Goal: Task Accomplishment & Management: Use online tool/utility

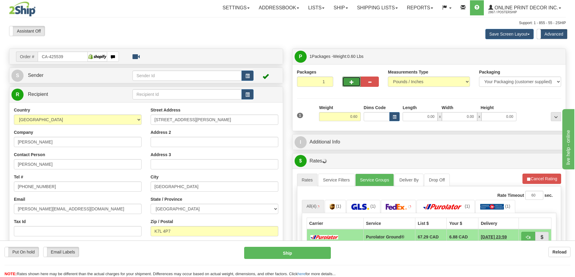
click at [356, 80] on button "button" at bounding box center [351, 82] width 18 height 10
radio input "true"
type input "2"
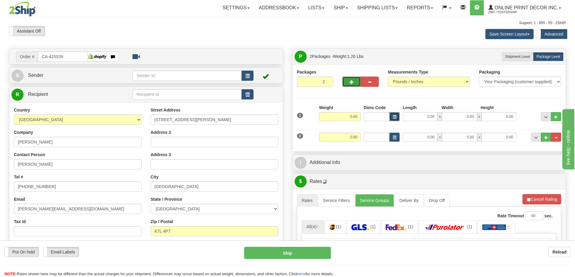
click at [398, 116] on button "button" at bounding box center [394, 116] width 10 height 9
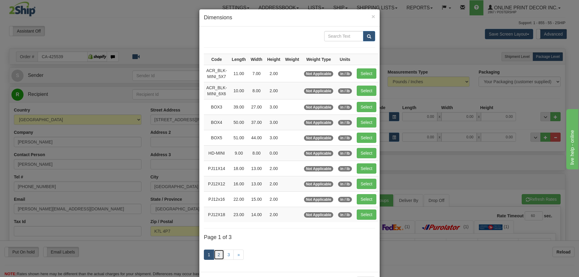
click at [221, 257] on link "2" at bounding box center [219, 255] width 10 height 10
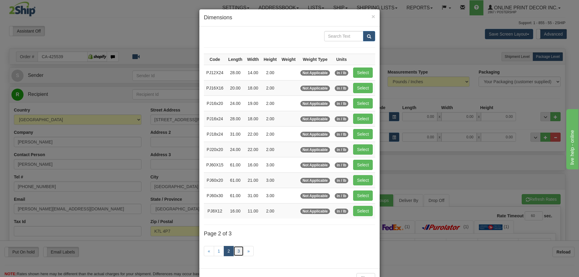
click at [235, 250] on link "3" at bounding box center [239, 251] width 10 height 10
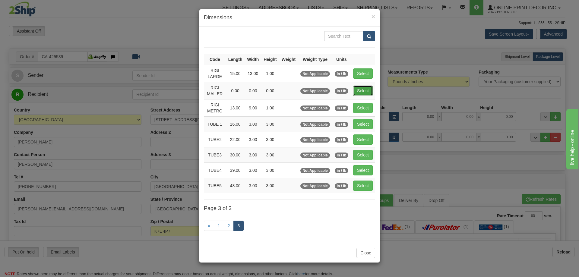
drag, startPoint x: 372, startPoint y: 88, endPoint x: 375, endPoint y: 96, distance: 8.5
click at [373, 89] on td "Select" at bounding box center [363, 90] width 24 height 17
click at [370, 84] on td "Select" at bounding box center [363, 90] width 24 height 17
drag, startPoint x: 363, startPoint y: 88, endPoint x: 372, endPoint y: 95, distance: 11.5
click at [363, 88] on button "Select" at bounding box center [363, 91] width 20 height 10
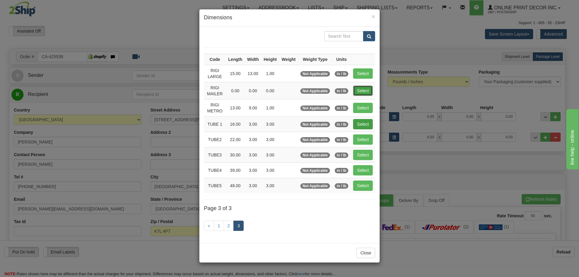
type input "RIGI MAILER"
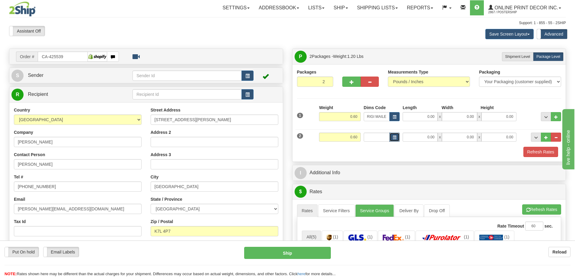
click at [392, 134] on button "button" at bounding box center [394, 137] width 10 height 9
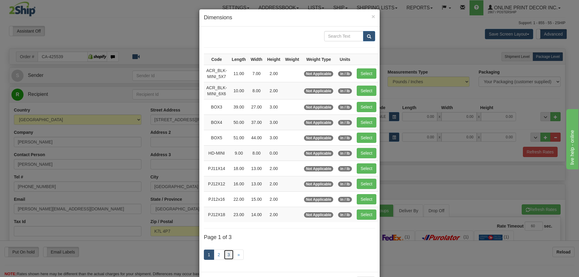
click at [224, 255] on link "3" at bounding box center [229, 255] width 10 height 10
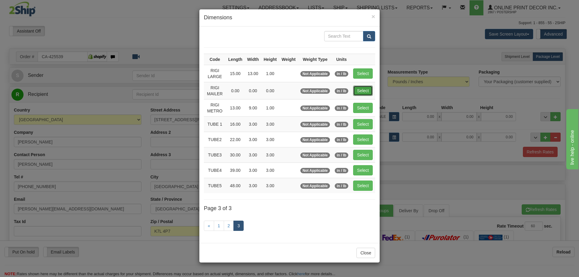
drag, startPoint x: 362, startPoint y: 88, endPoint x: 388, endPoint y: 98, distance: 27.4
click at [365, 94] on button "Select" at bounding box center [363, 91] width 20 height 10
type input "RIGI MAILER"
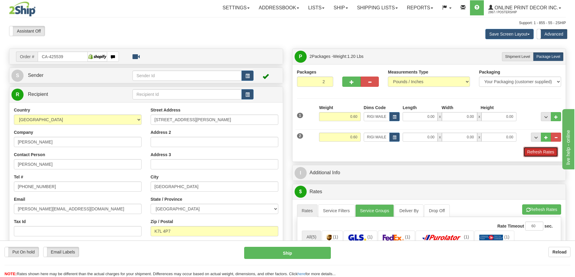
click at [534, 155] on button "Refresh Rates" at bounding box center [540, 152] width 35 height 10
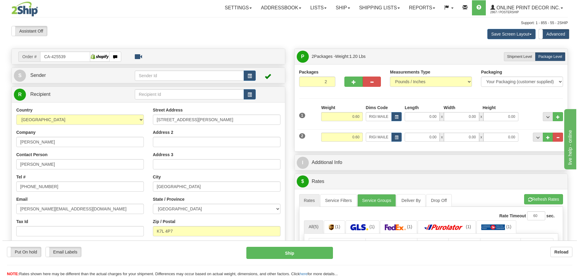
scroll to position [121, 0]
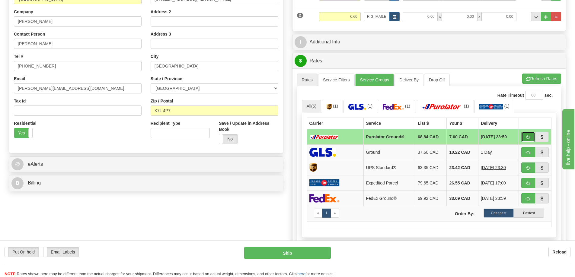
click at [530, 136] on button "button" at bounding box center [528, 137] width 14 height 10
type input "260"
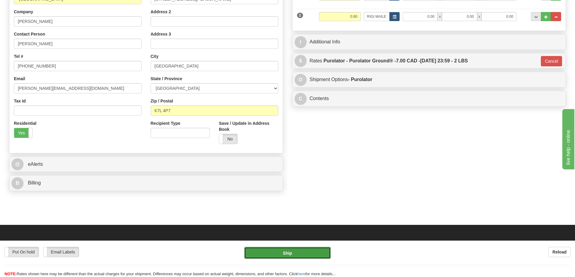
drag, startPoint x: 311, startPoint y: 251, endPoint x: 313, endPoint y: 248, distance: 3.5
click at [313, 248] on button "Ship" at bounding box center [287, 253] width 87 height 12
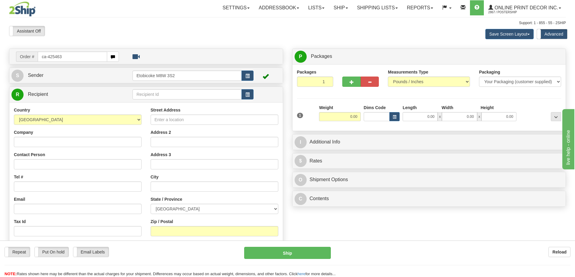
type input "ca-425463"
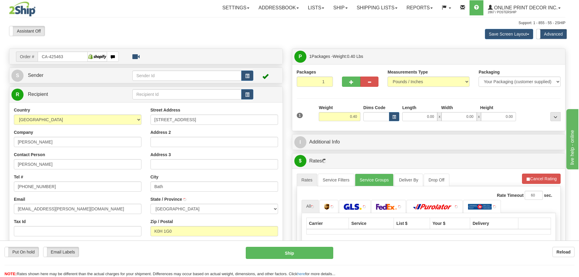
type input "BATH"
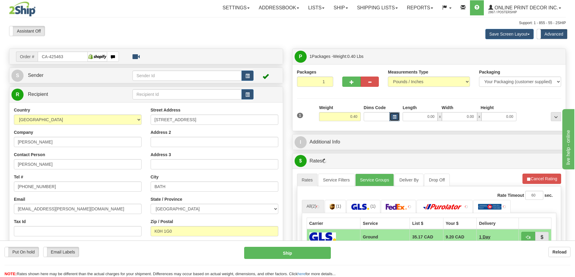
click at [394, 116] on span "button" at bounding box center [395, 117] width 4 height 3
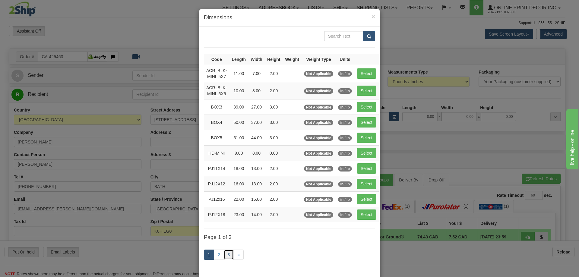
click at [225, 256] on link "3" at bounding box center [229, 255] width 10 height 10
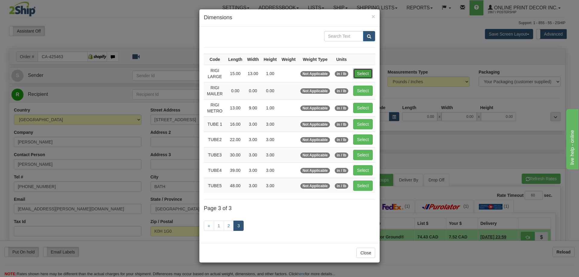
click at [365, 72] on button "Select" at bounding box center [363, 74] width 20 height 10
type input "RIGI LARGE"
type input "15.00"
type input "13.00"
type input "1.00"
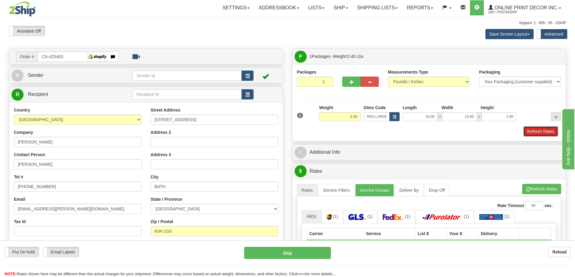
click at [538, 135] on button "Refresh Rates" at bounding box center [540, 131] width 35 height 10
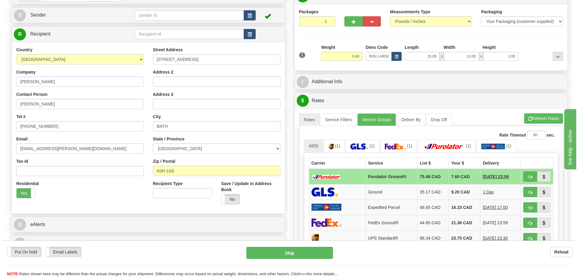
scroll to position [91, 0]
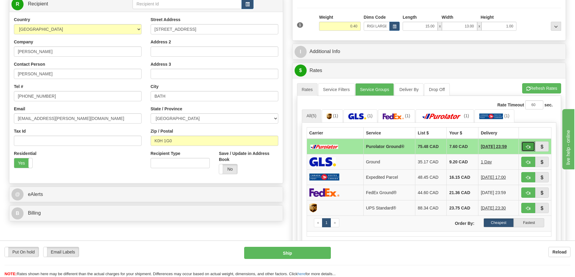
click at [524, 146] on button "button" at bounding box center [528, 147] width 14 height 10
type input "260"
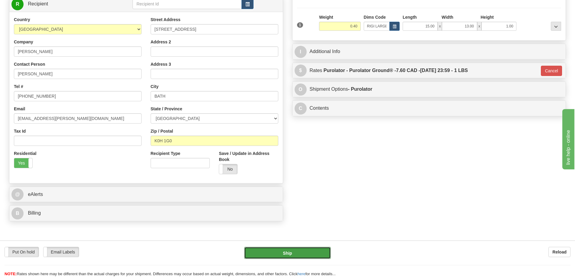
click at [307, 254] on button "Ship" at bounding box center [287, 253] width 87 height 12
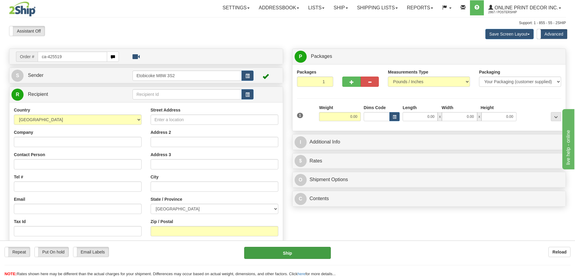
type input "ca-425519"
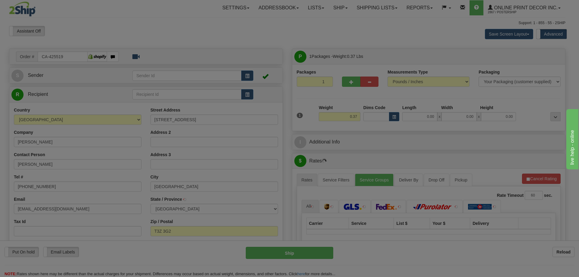
type input "CALGARY"
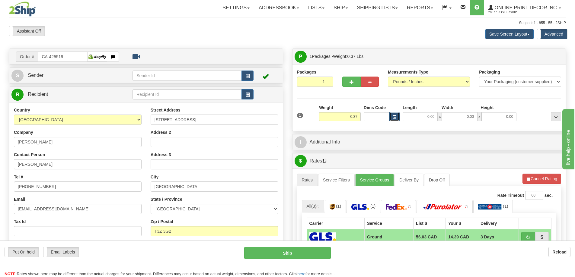
click at [396, 115] on button "button" at bounding box center [394, 116] width 10 height 9
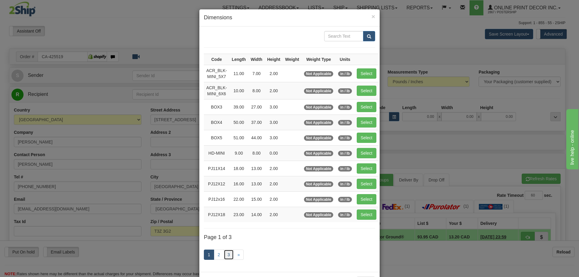
click at [227, 255] on link "3" at bounding box center [229, 255] width 10 height 10
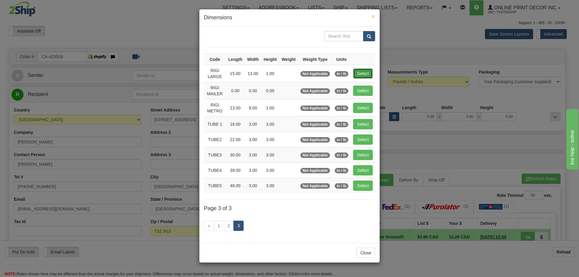
click at [367, 72] on button "Select" at bounding box center [363, 74] width 20 height 10
type input "RIGI LARGE"
type input "15.00"
type input "13.00"
type input "1.00"
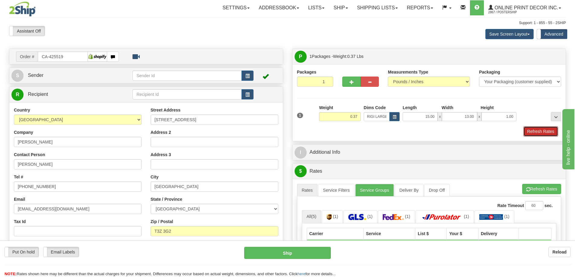
click at [545, 129] on button "Refresh Rates" at bounding box center [540, 131] width 35 height 10
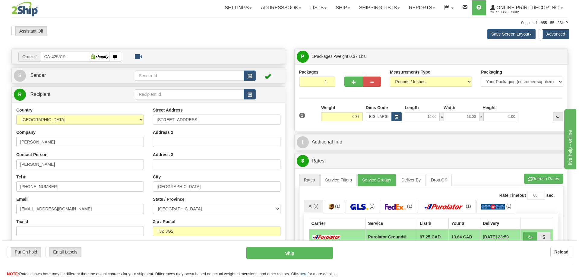
scroll to position [60, 0]
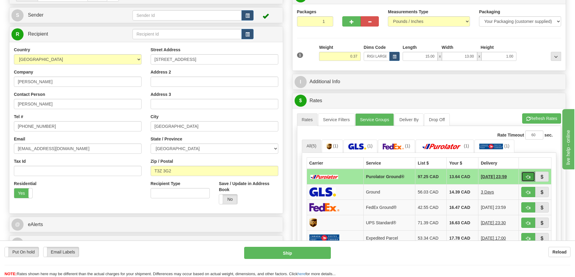
click at [526, 177] on span "button" at bounding box center [528, 177] width 4 height 4
type input "260"
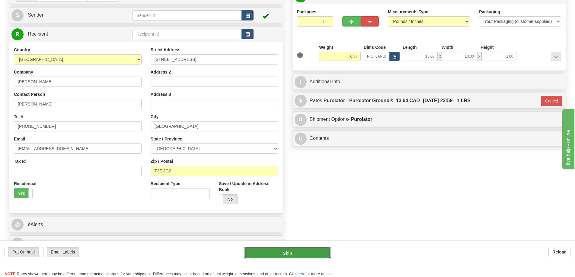
click at [308, 251] on button "Ship" at bounding box center [287, 253] width 87 height 12
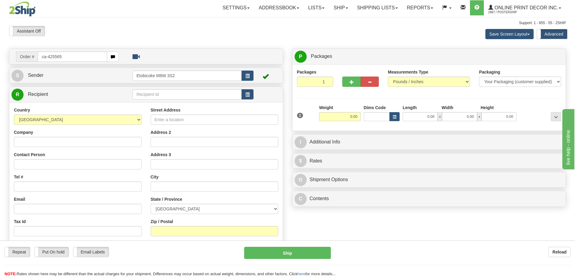
type input "ca-425565"
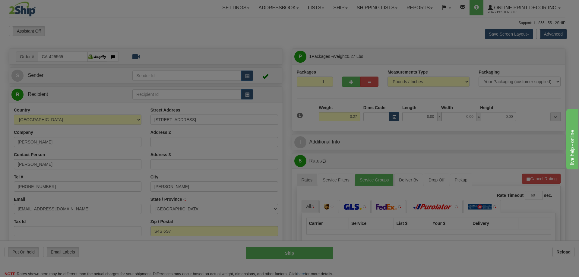
type input "REGINA"
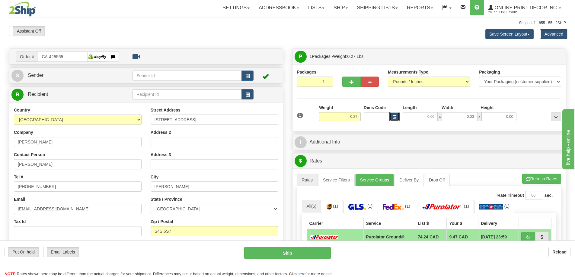
click at [391, 115] on button "button" at bounding box center [394, 116] width 10 height 9
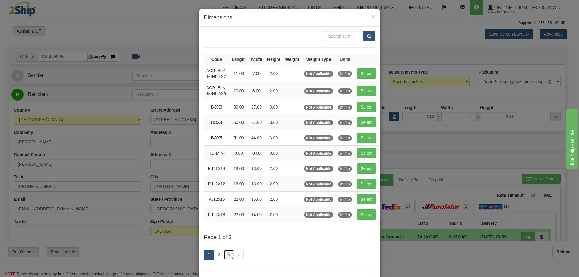
click at [229, 253] on link "3" at bounding box center [229, 255] width 10 height 10
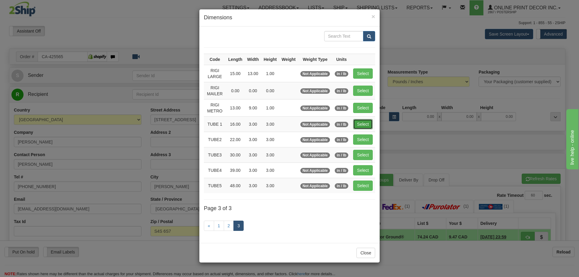
click at [364, 120] on button "Select" at bounding box center [363, 124] width 20 height 10
type input "TUBE 1"
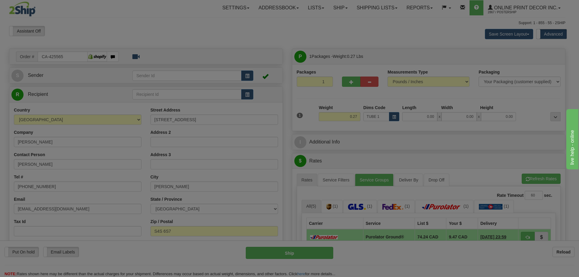
type input "16.00"
type input "3.00"
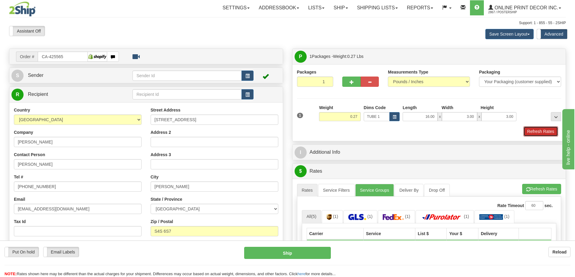
click at [537, 133] on button "Refresh Rates" at bounding box center [540, 131] width 35 height 10
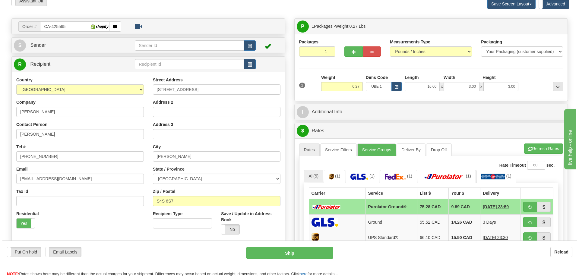
scroll to position [121, 0]
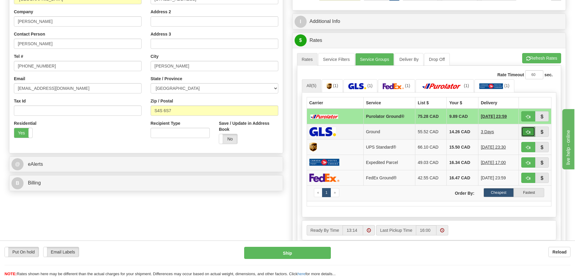
click at [528, 132] on span "button" at bounding box center [528, 132] width 4 height 4
type input "1"
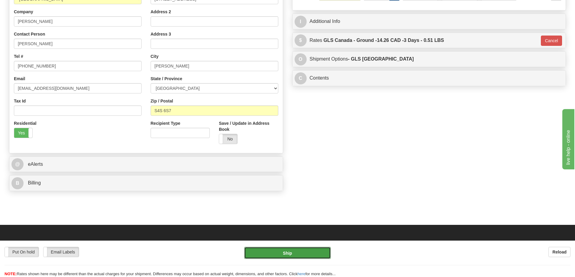
click at [303, 253] on button "Ship" at bounding box center [287, 253] width 87 height 12
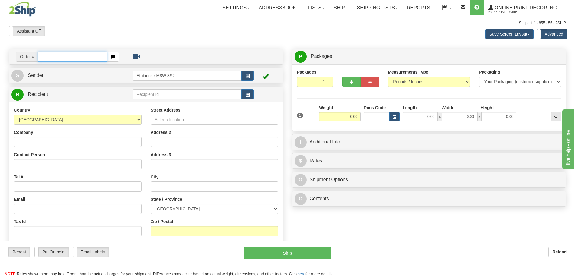
click at [72, 59] on input "text" at bounding box center [72, 57] width 69 height 10
type input "us-56215"
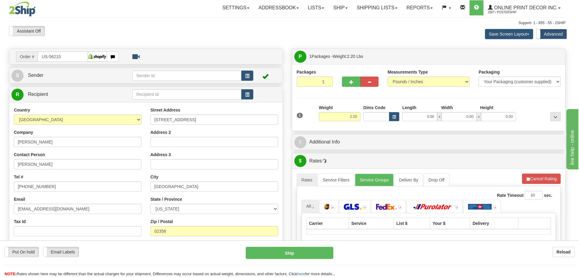
type input "NORTH EASTON"
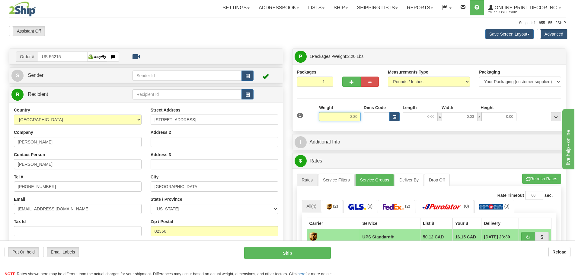
click at [360, 118] on input "2.20" at bounding box center [340, 116] width 42 height 9
type input "2.00"
click at [395, 115] on button "button" at bounding box center [394, 116] width 10 height 9
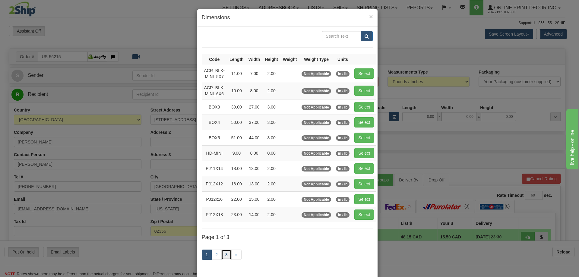
click at [224, 253] on link "3" at bounding box center [227, 255] width 10 height 10
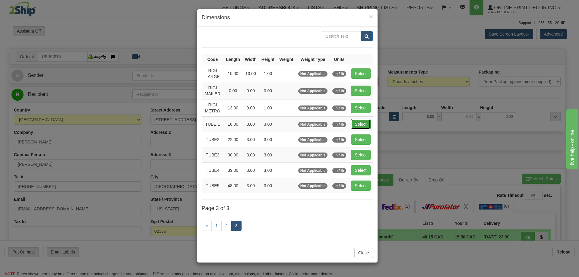
click at [360, 122] on button "Select" at bounding box center [361, 124] width 20 height 10
type input "TUBE 1"
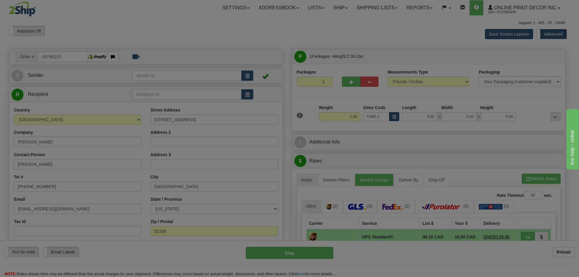
type input "16.00"
type input "3.00"
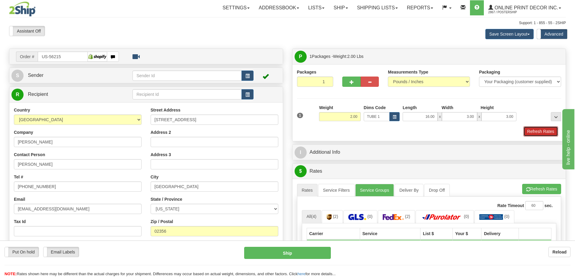
click at [534, 129] on button "Refresh Rates" at bounding box center [540, 131] width 35 height 10
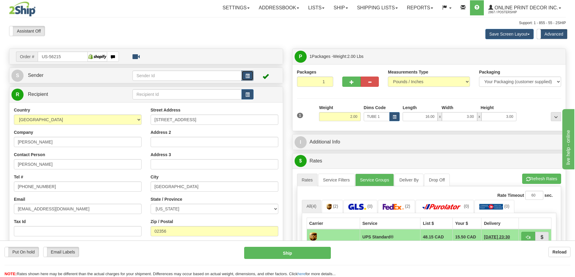
click at [246, 75] on span "button" at bounding box center [247, 76] width 4 height 4
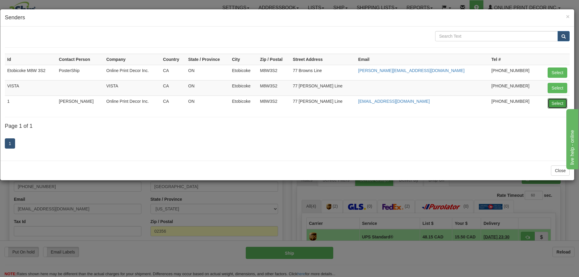
click at [550, 107] on button "Select" at bounding box center [558, 103] width 20 height 10
type input "1"
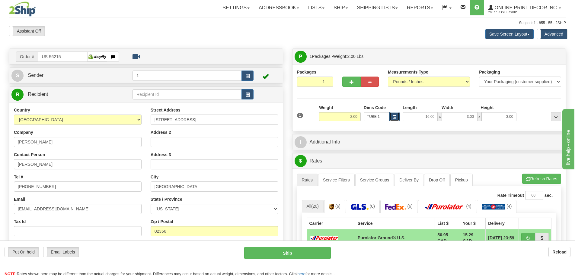
click at [394, 116] on span "button" at bounding box center [395, 117] width 4 height 3
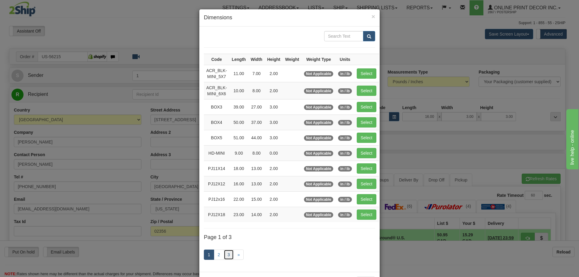
click at [229, 254] on link "3" at bounding box center [229, 255] width 10 height 10
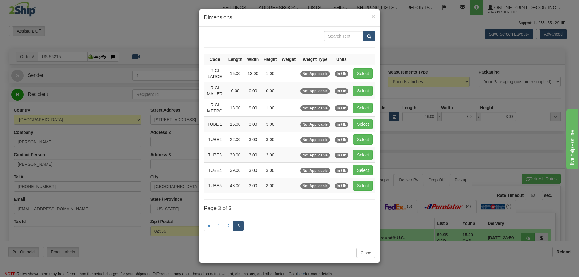
click at [417, 141] on div "× Dimensions Code Length Width Height Weight Weight Type Units RIGI LARGE 15.00…" at bounding box center [289, 138] width 579 height 277
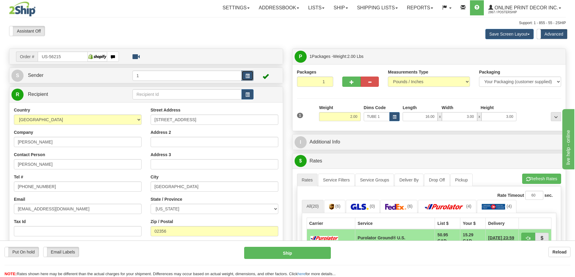
click at [244, 71] on button "button" at bounding box center [247, 76] width 12 height 10
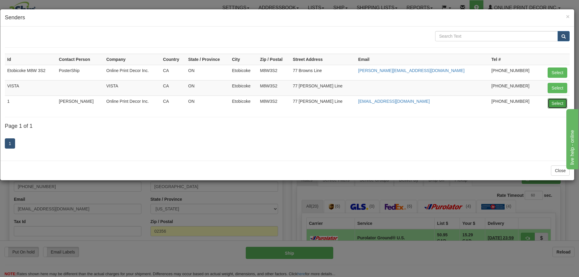
click at [554, 103] on button "Select" at bounding box center [558, 103] width 20 height 10
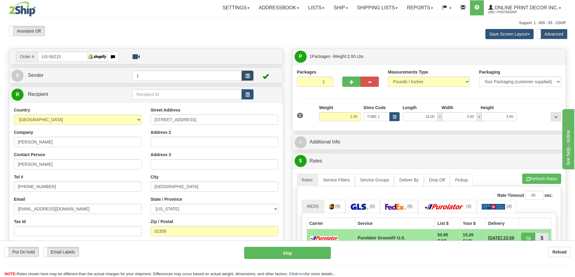
scroll to position [91, 0]
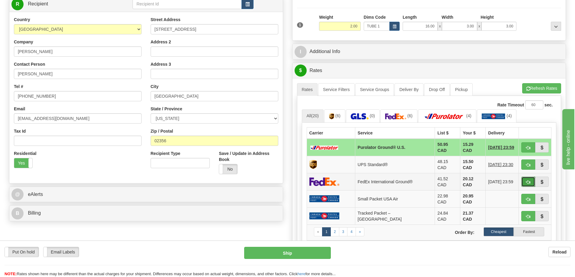
click at [527, 180] on span "button" at bounding box center [528, 182] width 4 height 4
type input "92"
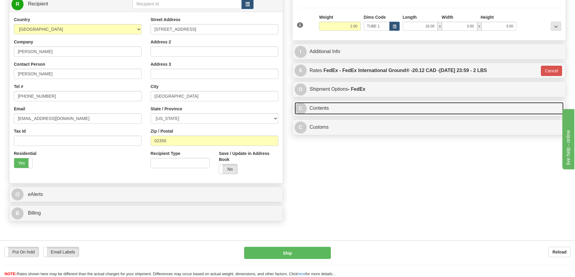
click at [351, 109] on link "C Contents" at bounding box center [429, 108] width 269 height 12
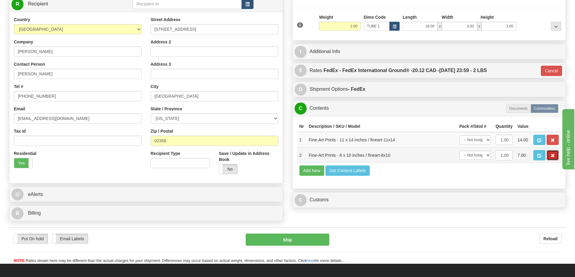
click at [549, 155] on button "button" at bounding box center [553, 155] width 12 height 10
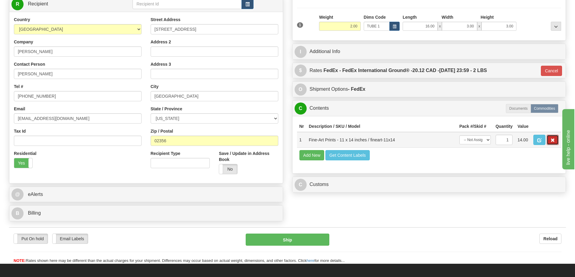
click at [553, 140] on span "button" at bounding box center [552, 141] width 4 height 4
click at [553, 137] on button "button" at bounding box center [553, 140] width 12 height 10
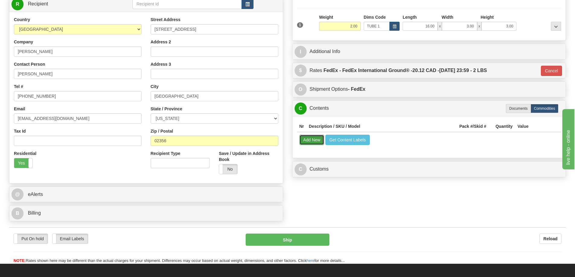
click at [315, 140] on button "Add New" at bounding box center [311, 140] width 25 height 10
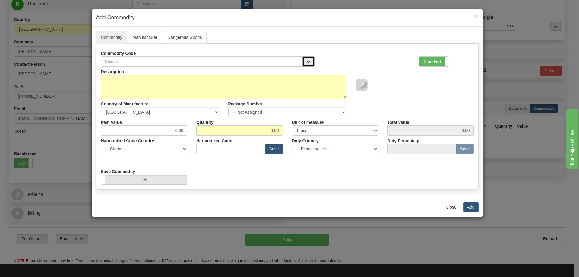
click at [306, 57] on button "button" at bounding box center [309, 61] width 12 height 10
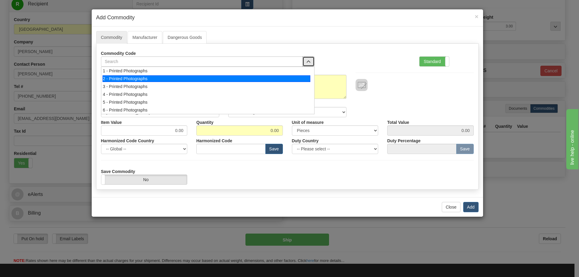
click at [308, 76] on div "2 - Printed Photographs" at bounding box center [207, 78] width 208 height 7
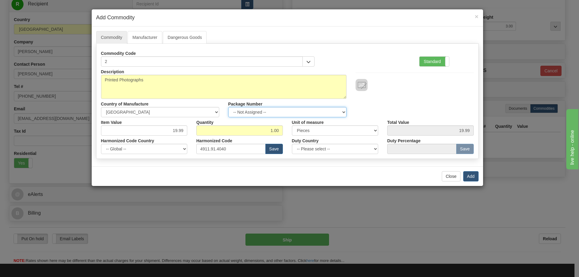
click at [344, 112] on select "-- Not Assigned -- Item 1" at bounding box center [287, 112] width 118 height 10
select select "0"
click at [228, 107] on select "-- Not Assigned -- Item 1" at bounding box center [287, 112] width 118 height 10
click at [473, 174] on button "Add" at bounding box center [471, 176] width 15 height 10
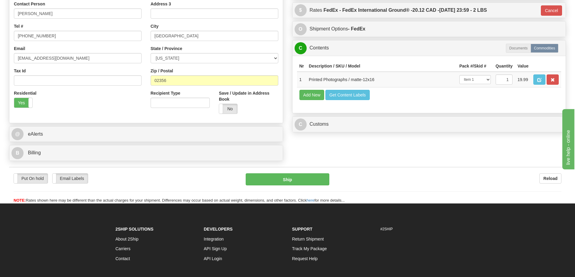
scroll to position [181, 0]
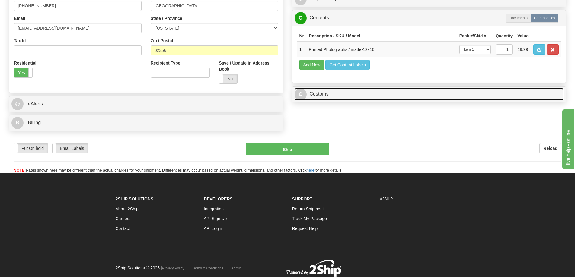
drag, startPoint x: 495, startPoint y: 95, endPoint x: 498, endPoint y: 91, distance: 4.9
click at [496, 94] on link "C Customs" at bounding box center [429, 94] width 269 height 12
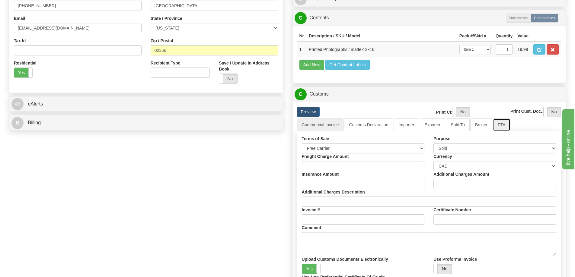
click at [503, 124] on link "FTA" at bounding box center [501, 125] width 17 height 13
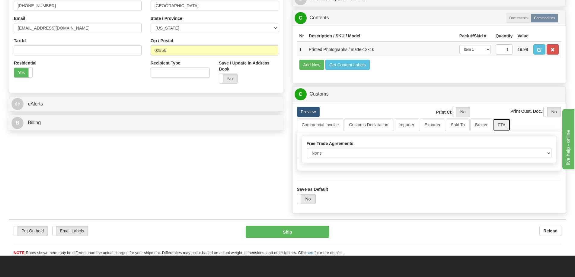
scroll to position [241, 0]
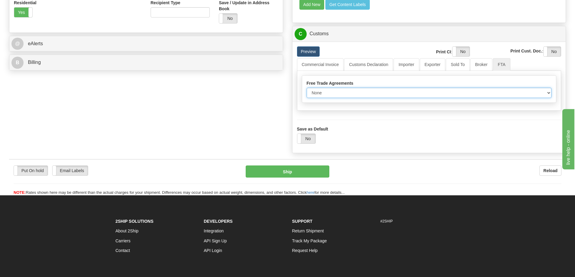
click at [547, 94] on select "None Other USMCA CETA CUKTCA" at bounding box center [429, 93] width 245 height 10
select select "1"
click at [307, 90] on select "None Other USMCA CETA CUKTCA" at bounding box center [429, 93] width 245 height 10
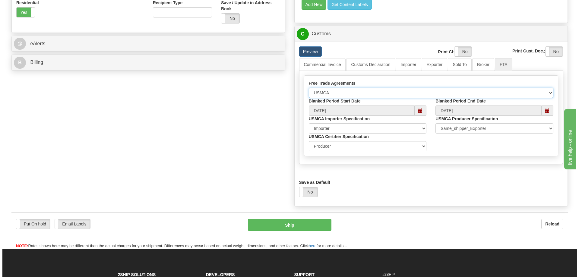
scroll to position [272, 0]
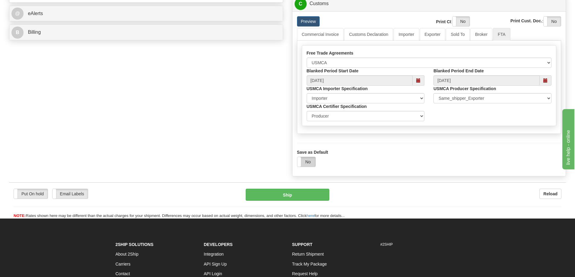
click at [308, 162] on label "No" at bounding box center [306, 162] width 18 height 10
click at [297, 198] on button "Ship" at bounding box center [288, 195] width 84 height 12
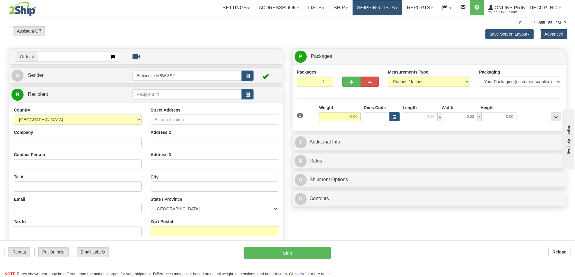
click at [375, 5] on link "Shipping lists" at bounding box center [377, 7] width 50 height 15
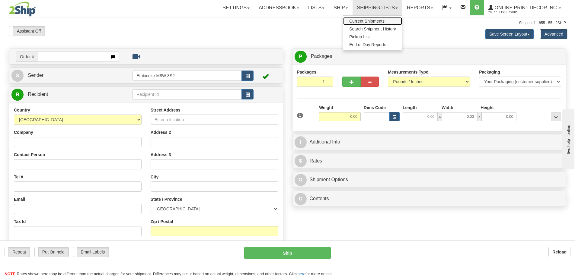
click at [374, 21] on span "Current Shipments" at bounding box center [366, 21] width 35 height 5
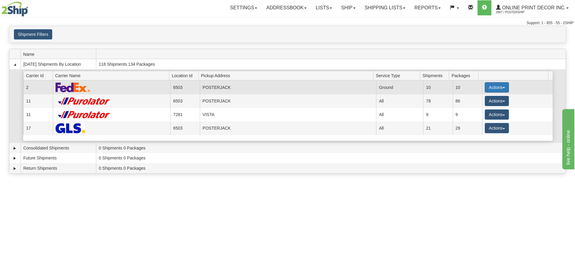
click at [496, 85] on button "Actions" at bounding box center [497, 87] width 24 height 10
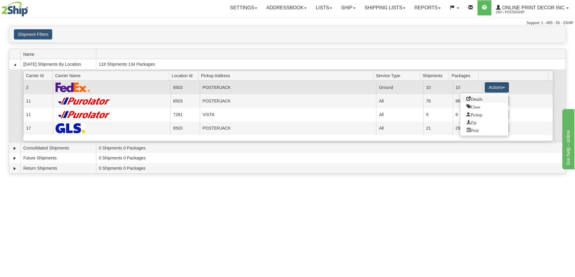
click at [474, 98] on span "Details" at bounding box center [474, 99] width 16 height 4
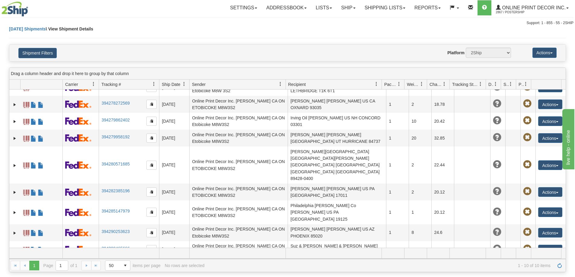
scroll to position [60, 0]
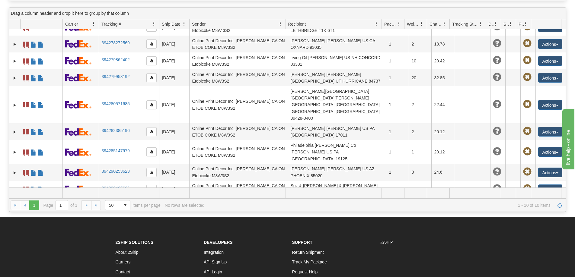
click at [114, 206] on link "394291242060" at bounding box center [115, 208] width 28 height 5
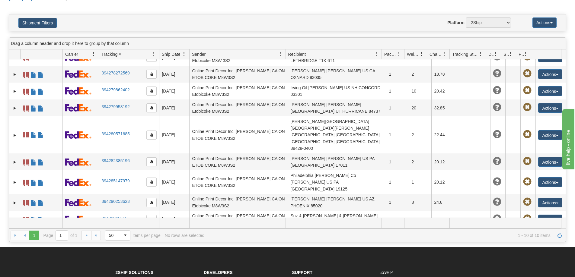
scroll to position [0, 0]
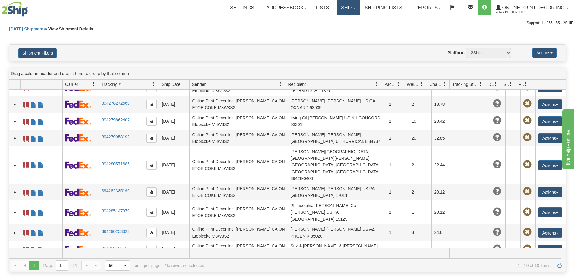
click at [345, 7] on link "Ship" at bounding box center [347, 7] width 23 height 15
click at [324, 20] on span "Ship Screen" at bounding box center [322, 21] width 23 height 5
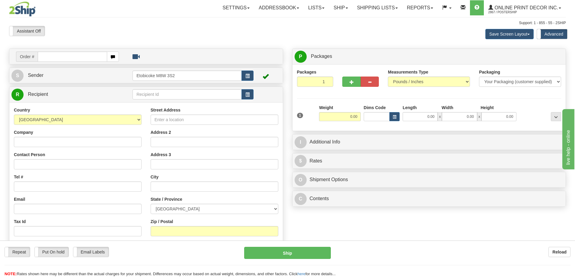
click at [85, 54] on input "text" at bounding box center [72, 57] width 69 height 10
type input "OW-2287"
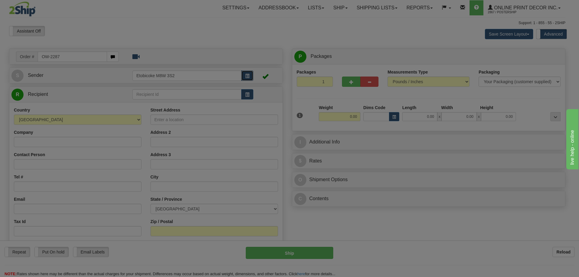
click at [248, 72] on body "Training Course Close Toggle navigation Settings Shipping Preferences New Recip…" at bounding box center [289, 138] width 579 height 277
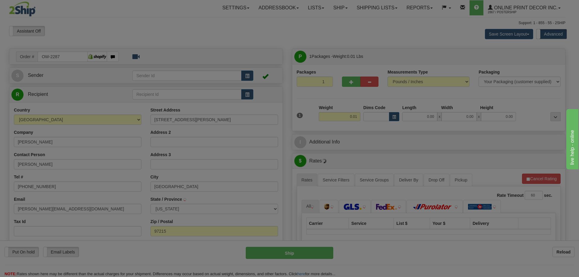
type input "PORTLAND"
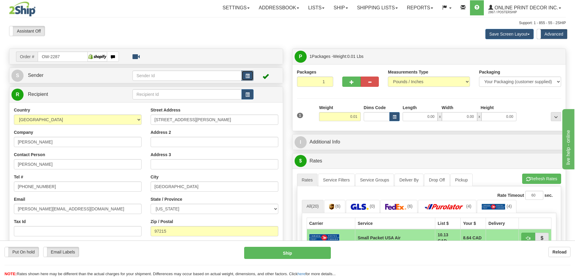
click at [252, 76] on button "button" at bounding box center [247, 76] width 12 height 10
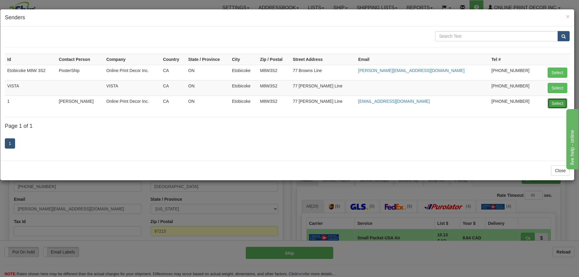
click at [556, 104] on button "Select" at bounding box center [558, 103] width 20 height 10
type input "1"
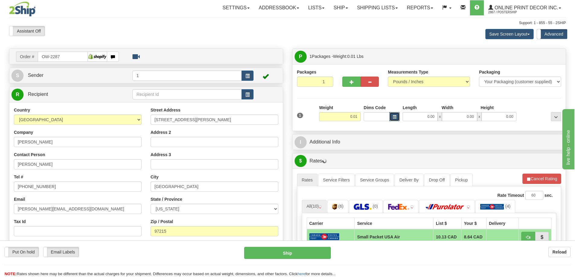
click at [395, 116] on span "button" at bounding box center [395, 117] width 4 height 3
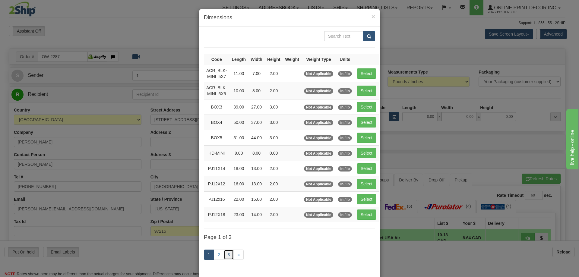
click at [227, 254] on link "3" at bounding box center [229, 255] width 10 height 10
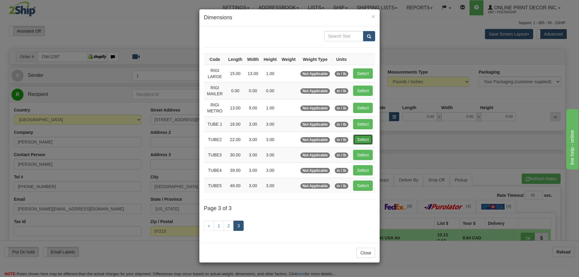
click at [364, 139] on button "Select" at bounding box center [363, 140] width 20 height 10
type input "TUBE2"
type input "22.00"
type input "3.00"
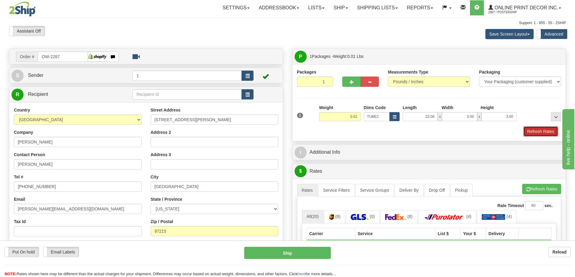
click at [537, 130] on button "Refresh Rates" at bounding box center [540, 131] width 35 height 10
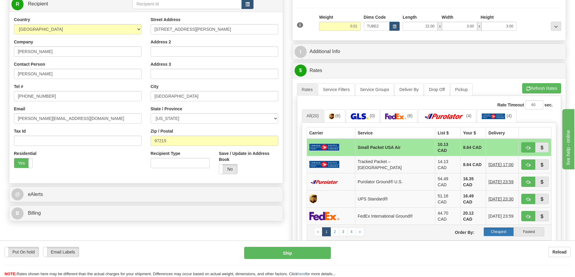
scroll to position [151, 0]
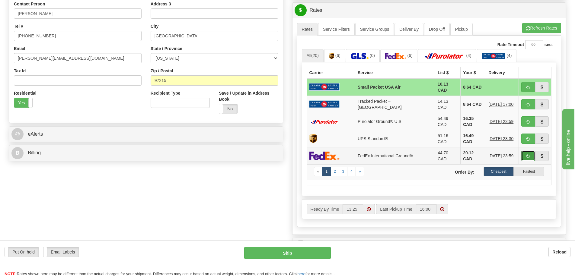
click at [528, 151] on button "button" at bounding box center [528, 156] width 14 height 10
type input "92"
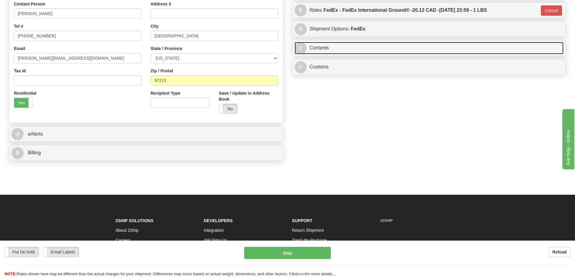
click at [328, 51] on link "C Contents" at bounding box center [429, 48] width 269 height 12
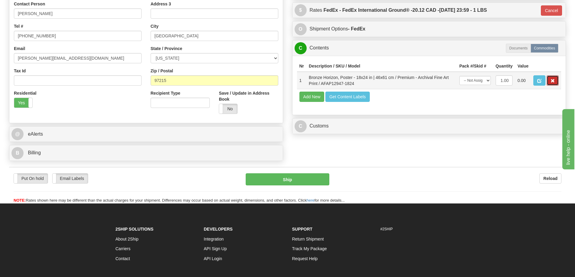
click at [551, 83] on span "button" at bounding box center [552, 81] width 4 height 4
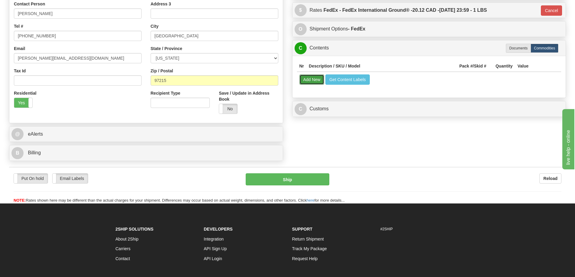
click at [312, 80] on button "Add New" at bounding box center [311, 80] width 25 height 10
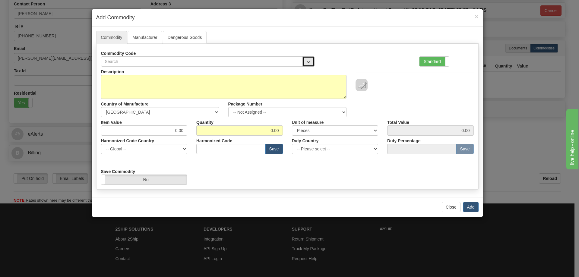
click at [306, 60] on button "button" at bounding box center [309, 61] width 12 height 10
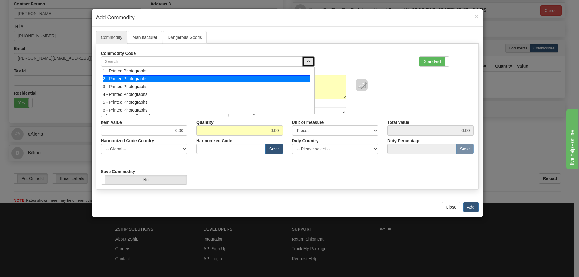
click at [296, 79] on div "2 - Printed Photographs" at bounding box center [207, 78] width 208 height 7
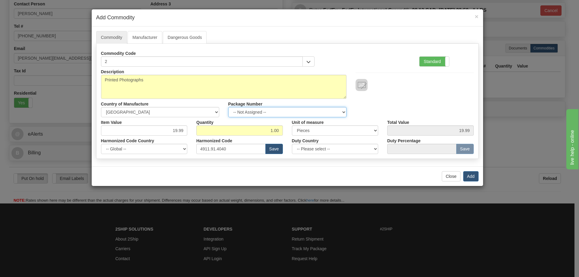
click at [343, 112] on select "-- Not Assigned -- Item 1" at bounding box center [287, 112] width 118 height 10
select select "0"
click at [228, 107] on select "-- Not Assigned -- Item 1" at bounding box center [287, 112] width 118 height 10
click at [471, 178] on button "Add" at bounding box center [471, 176] width 15 height 10
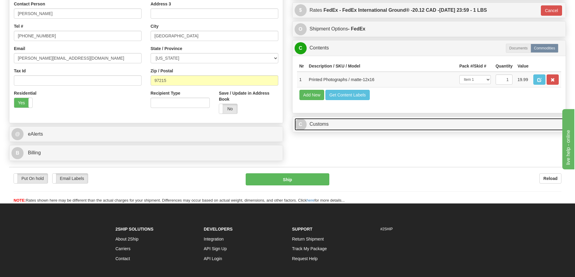
click at [483, 124] on link "C Customs" at bounding box center [429, 124] width 269 height 12
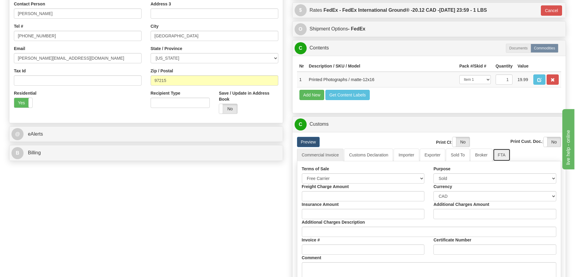
click at [501, 157] on link "FTA" at bounding box center [501, 155] width 17 height 13
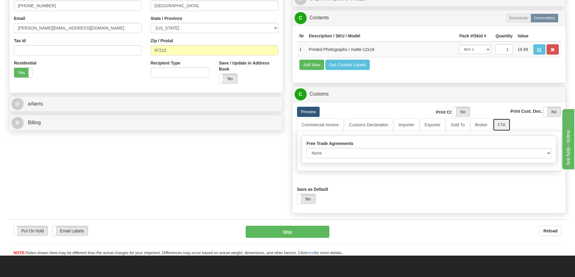
scroll to position [211, 0]
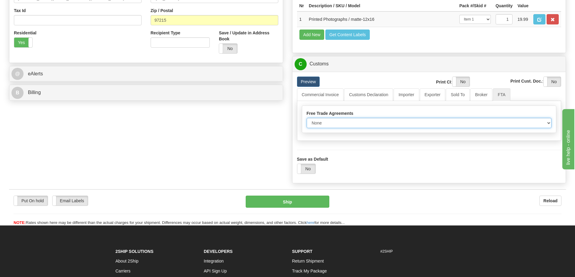
click at [547, 122] on select "None Other USMCA CETA CUKTCA" at bounding box center [429, 123] width 245 height 10
select select "1"
click at [307, 120] on select "None Other USMCA CETA CUKTCA" at bounding box center [429, 123] width 245 height 10
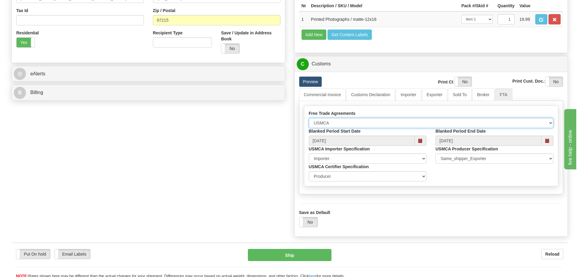
scroll to position [272, 0]
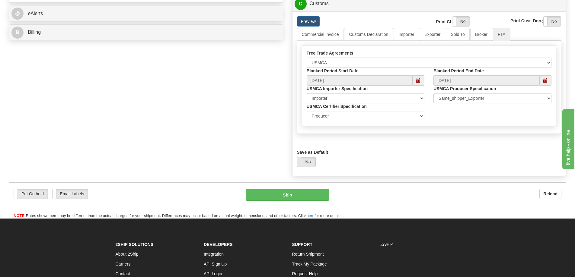
click at [308, 163] on label "No" at bounding box center [306, 162] width 18 height 10
click at [312, 198] on button "Ship" at bounding box center [288, 195] width 84 height 12
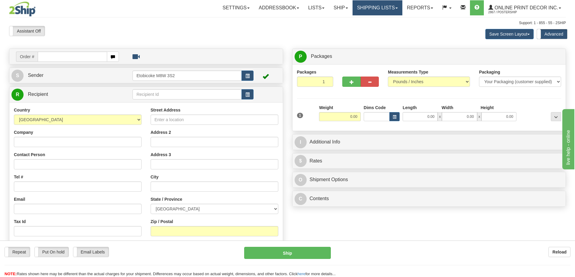
click at [378, 6] on link "Shipping lists" at bounding box center [377, 7] width 50 height 15
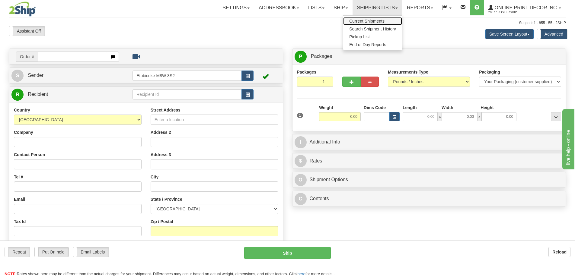
click at [362, 21] on span "Current Shipments" at bounding box center [366, 21] width 35 height 5
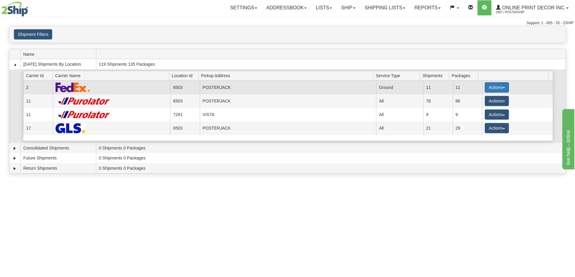
click at [493, 84] on button "Actions" at bounding box center [497, 87] width 24 height 10
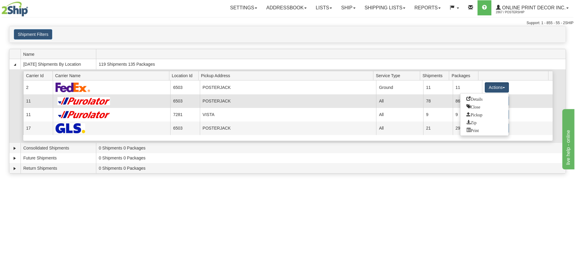
click at [469, 97] on span "Details" at bounding box center [474, 99] width 16 height 4
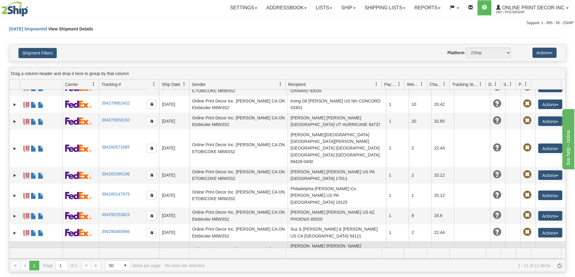
scroll to position [60, 0]
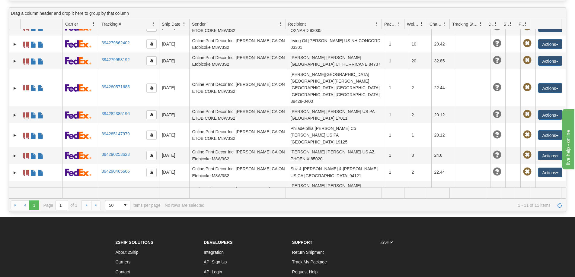
click at [116, 209] on link "394291503910" at bounding box center [115, 211] width 28 height 5
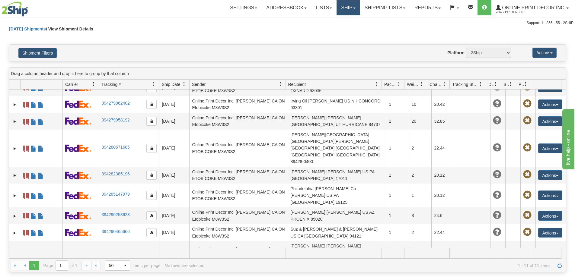
click at [350, 8] on link "Ship" at bounding box center [347, 7] width 23 height 15
click at [330, 21] on span "Ship Screen" at bounding box center [322, 21] width 23 height 5
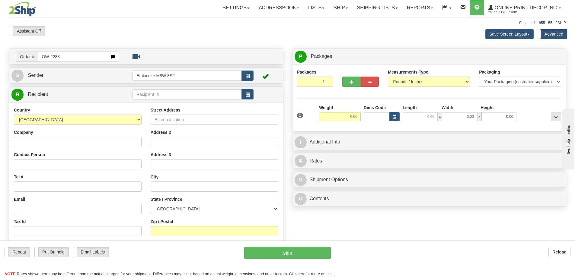
type input "OW-2288"
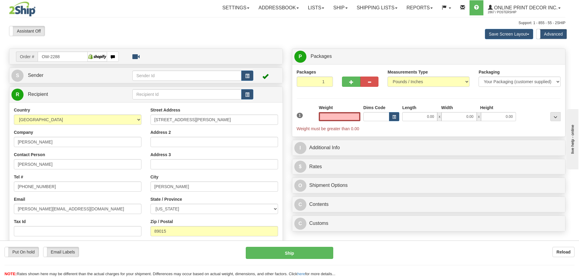
type input "[PERSON_NAME]"
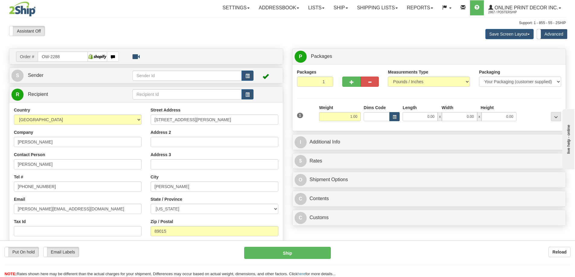
type input "1.00"
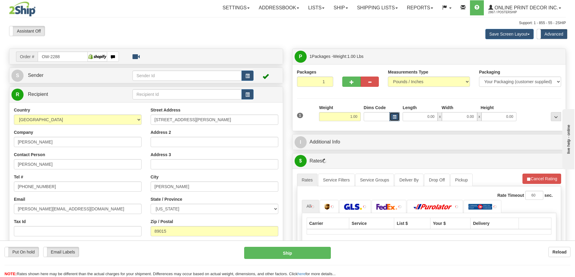
click at [393, 116] on span "button" at bounding box center [395, 117] width 4 height 3
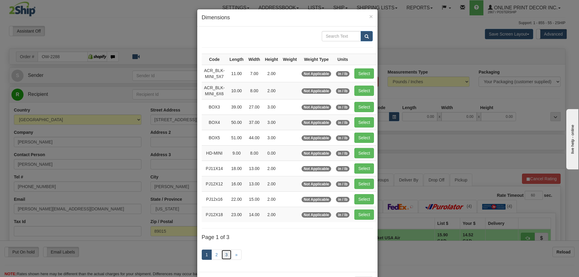
click at [224, 255] on link "3" at bounding box center [227, 255] width 10 height 10
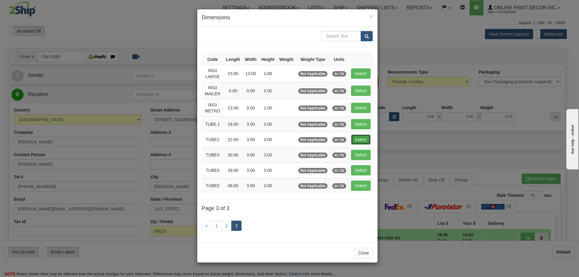
click at [360, 136] on button "Select" at bounding box center [361, 140] width 20 height 10
type input "TUBE2"
type input "22.00"
type input "3.00"
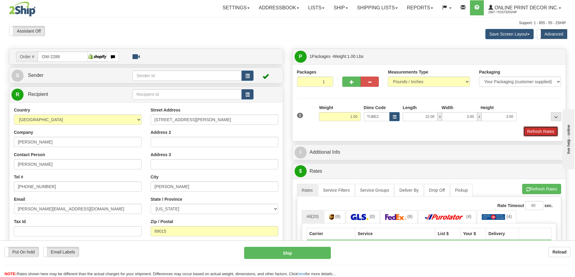
click at [538, 129] on button "Refresh Rates" at bounding box center [540, 131] width 35 height 10
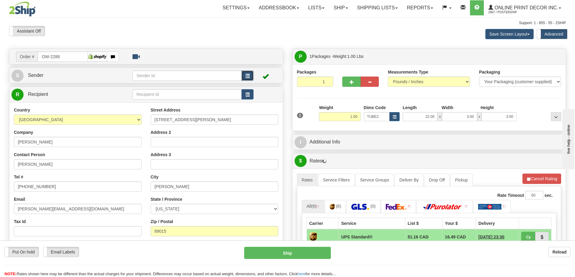
click at [246, 75] on span "button" at bounding box center [247, 76] width 4 height 4
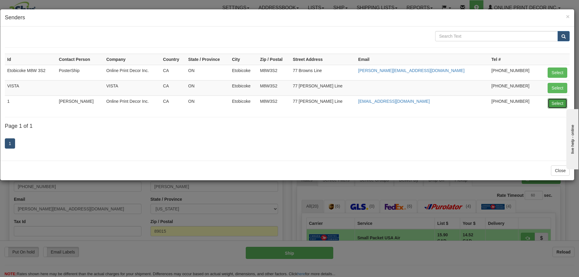
click at [562, 103] on button "Select" at bounding box center [558, 103] width 20 height 10
type input "1"
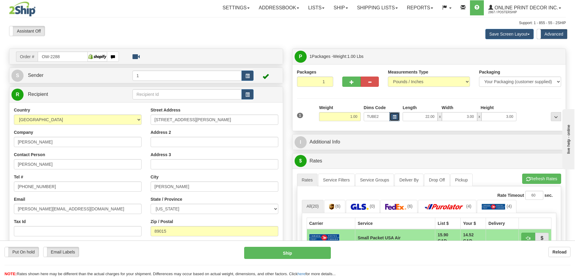
click at [392, 114] on button "button" at bounding box center [394, 116] width 10 height 9
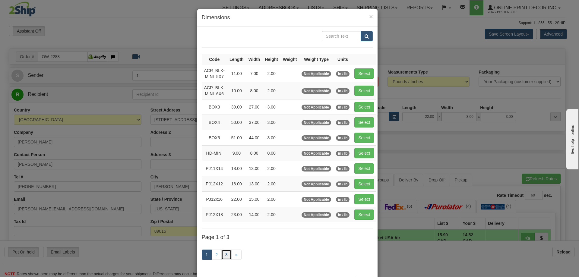
click at [225, 251] on link "3" at bounding box center [227, 255] width 10 height 10
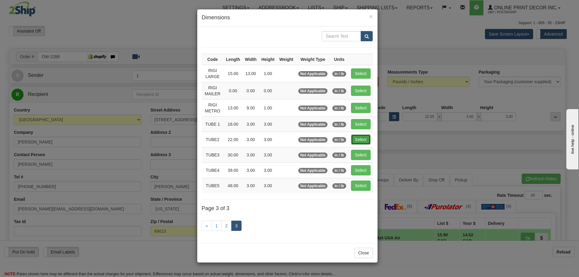
click at [364, 137] on button "Select" at bounding box center [361, 140] width 20 height 10
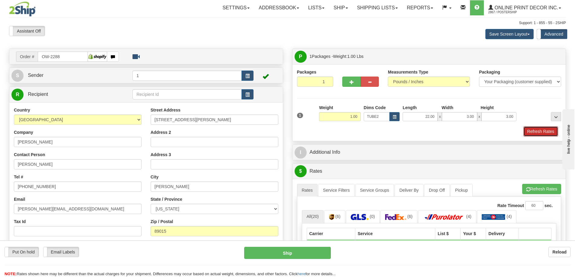
click at [531, 133] on button "Refresh Rates" at bounding box center [540, 131] width 35 height 10
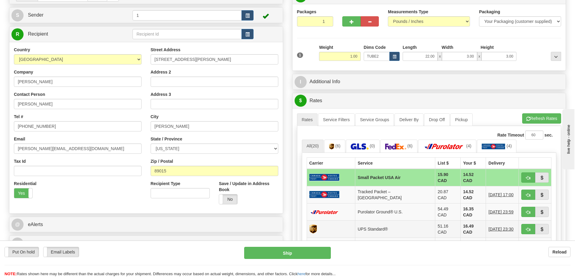
scroll to position [151, 0]
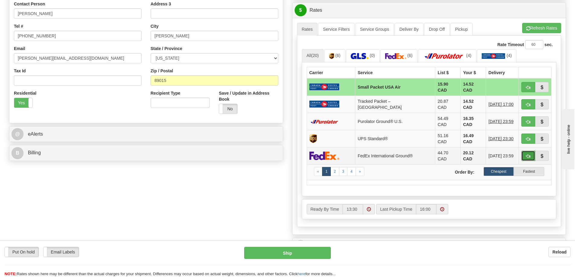
click at [530, 151] on button "button" at bounding box center [528, 156] width 14 height 10
type input "92"
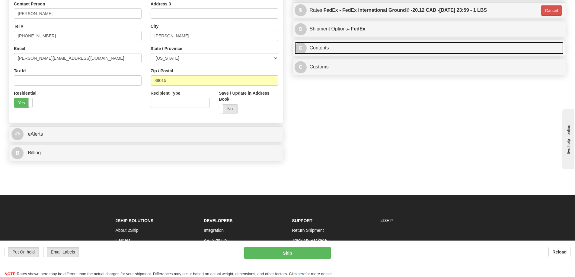
click at [341, 50] on link "C Contents" at bounding box center [429, 48] width 269 height 12
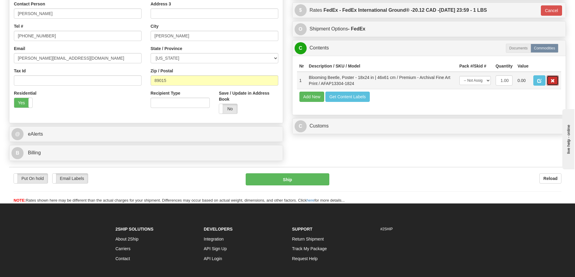
click at [551, 81] on span "button" at bounding box center [552, 81] width 4 height 4
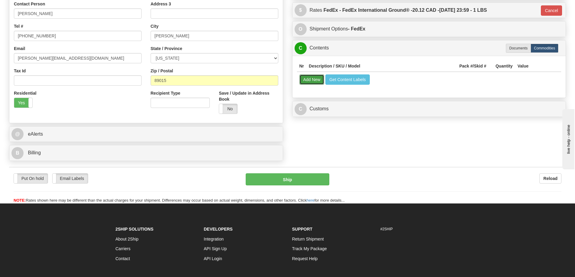
click at [312, 80] on button "Add New" at bounding box center [311, 80] width 25 height 10
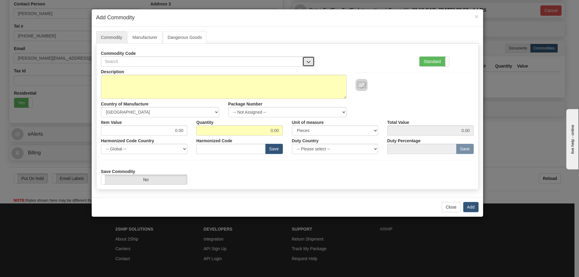
click at [306, 58] on button "button" at bounding box center [309, 61] width 12 height 10
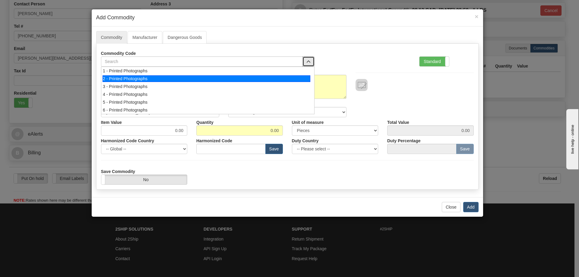
click at [307, 79] on div "2 - Printed Photographs" at bounding box center [207, 78] width 208 height 7
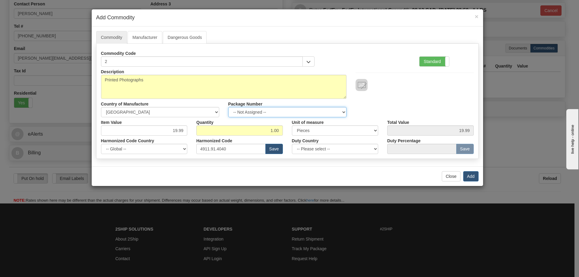
click at [343, 110] on select "-- Not Assigned -- Item 1" at bounding box center [287, 112] width 118 height 10
select select "0"
click at [228, 107] on select "-- Not Assigned -- Item 1" at bounding box center [287, 112] width 118 height 10
click at [471, 174] on button "Add" at bounding box center [471, 176] width 15 height 10
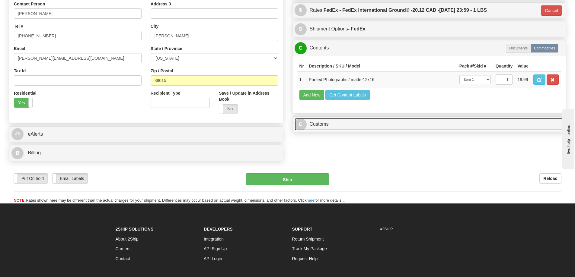
click at [499, 129] on link "C Customs" at bounding box center [429, 124] width 269 height 12
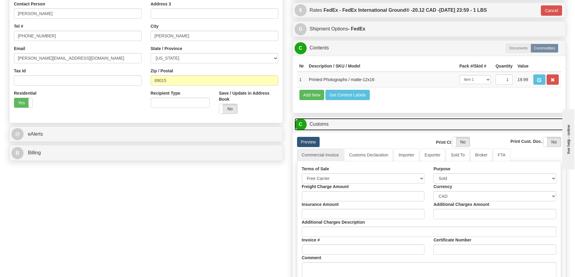
scroll to position [211, 0]
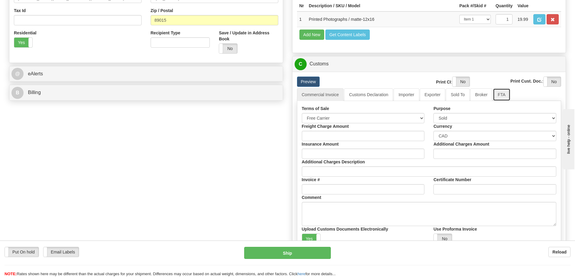
click at [502, 96] on link "FTA" at bounding box center [501, 94] width 17 height 13
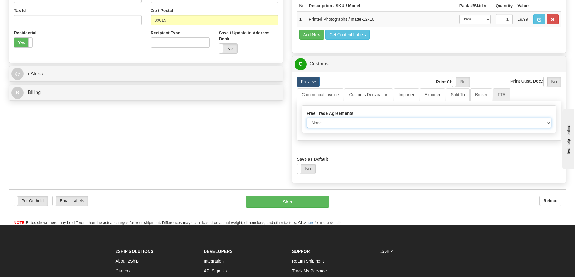
click at [540, 123] on select "None Other USMCA CETA CUKTCA" at bounding box center [429, 123] width 245 height 10
select select "1"
click at [307, 120] on select "None Other USMCA CETA CUKTCA" at bounding box center [429, 123] width 245 height 10
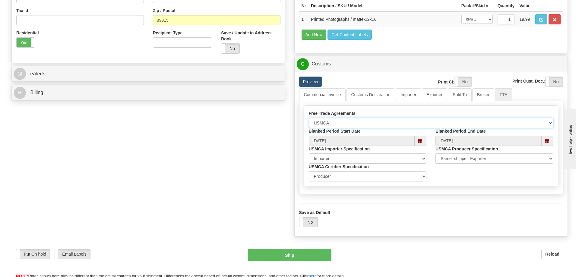
scroll to position [302, 0]
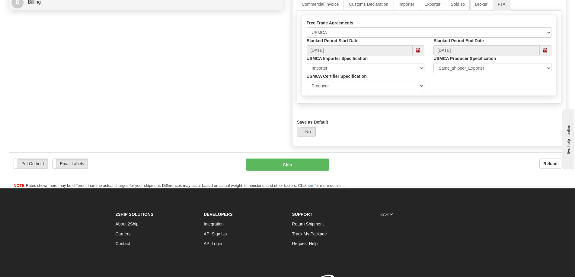
drag, startPoint x: 304, startPoint y: 131, endPoint x: 307, endPoint y: 134, distance: 4.1
click at [304, 131] on label "No" at bounding box center [306, 132] width 18 height 10
click at [294, 169] on button "Ship" at bounding box center [288, 165] width 84 height 12
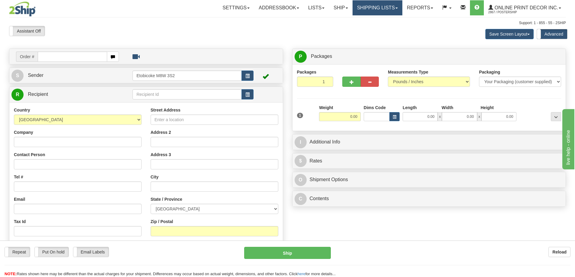
click at [385, 7] on link "Shipping lists" at bounding box center [377, 7] width 50 height 15
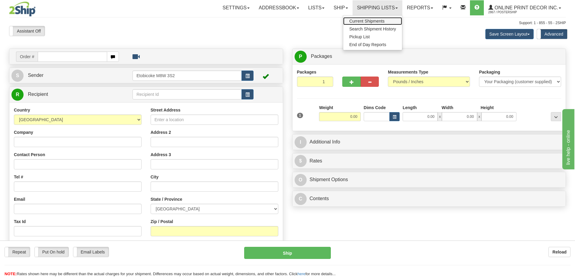
click at [364, 21] on span "Current Shipments" at bounding box center [366, 21] width 35 height 5
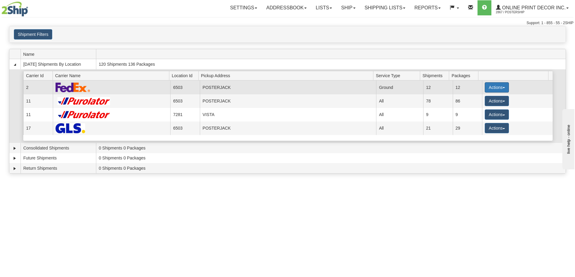
click at [489, 85] on button "Actions" at bounding box center [497, 87] width 24 height 10
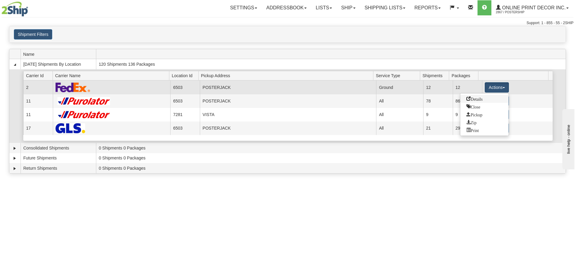
click at [474, 101] on link "Details" at bounding box center [484, 99] width 48 height 8
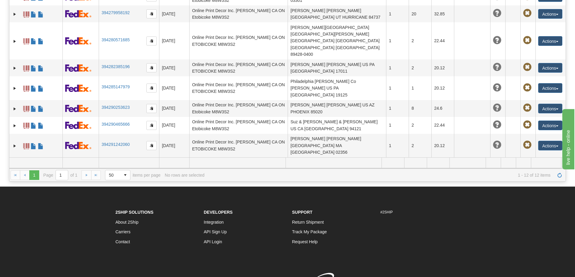
scroll to position [121, 0]
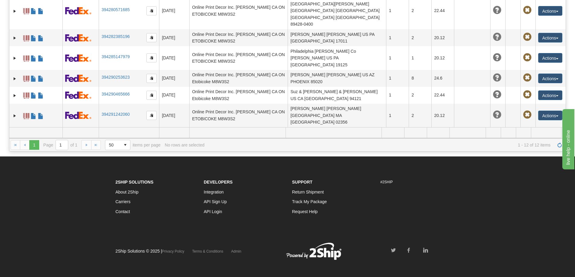
click at [114, 149] on link "394291794634" at bounding box center [115, 151] width 28 height 5
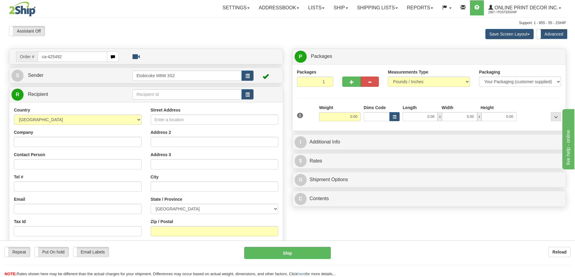
type input "ca-425492"
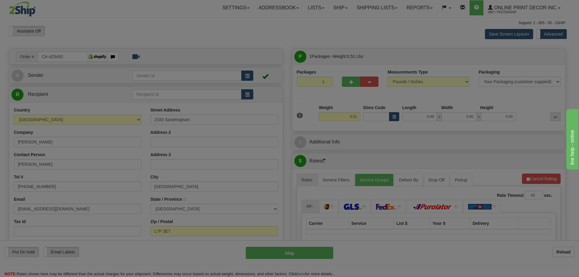
type input "[GEOGRAPHIC_DATA]"
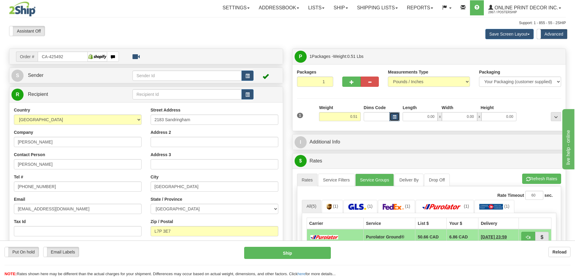
click at [395, 115] on button "button" at bounding box center [394, 116] width 10 height 9
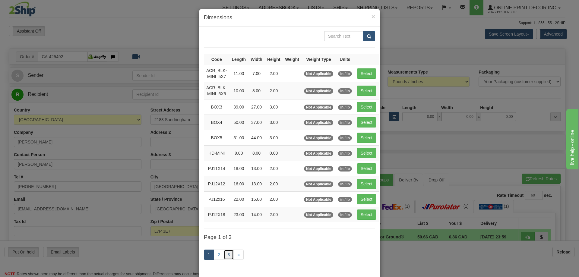
click at [226, 253] on link "3" at bounding box center [229, 255] width 10 height 10
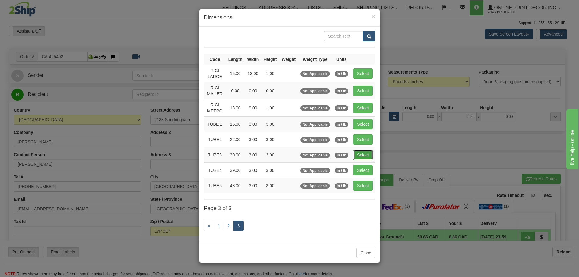
click at [361, 154] on button "Select" at bounding box center [363, 155] width 20 height 10
type input "TUBE3"
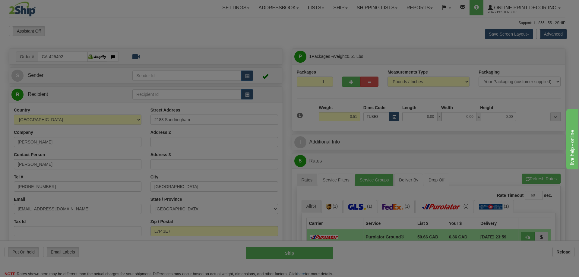
type input "30.00"
type input "3.00"
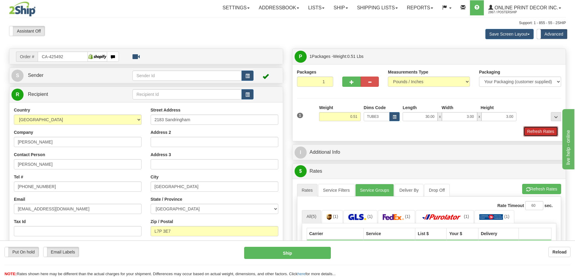
click at [540, 130] on button "Refresh Rates" at bounding box center [540, 131] width 35 height 10
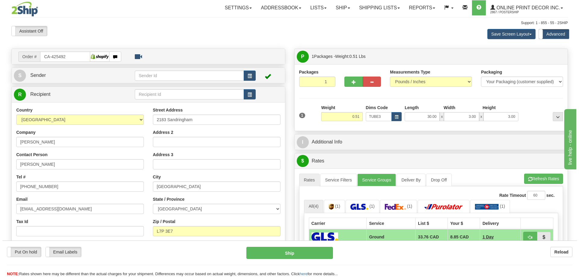
scroll to position [60, 0]
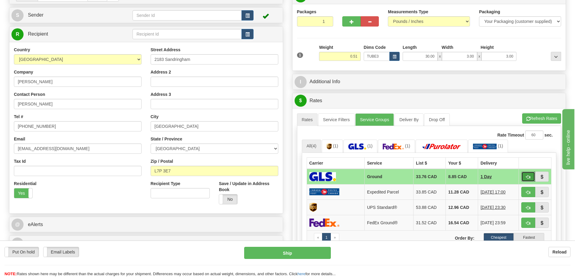
click at [529, 176] on span "button" at bounding box center [528, 177] width 4 height 4
type input "1"
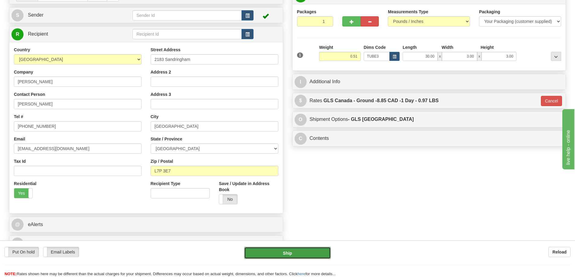
click at [316, 251] on button "Ship" at bounding box center [287, 253] width 87 height 12
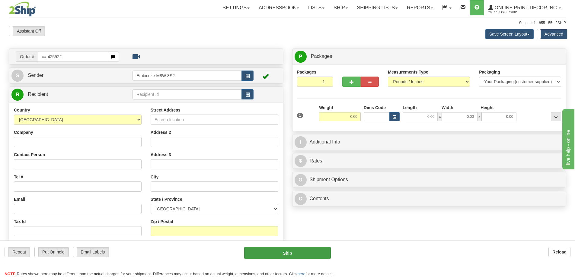
type input "ca-425522"
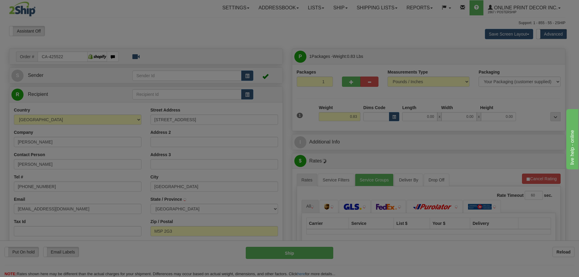
type input "[GEOGRAPHIC_DATA]"
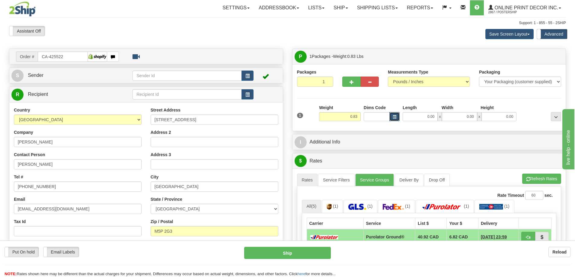
click at [393, 116] on span "button" at bounding box center [395, 117] width 4 height 3
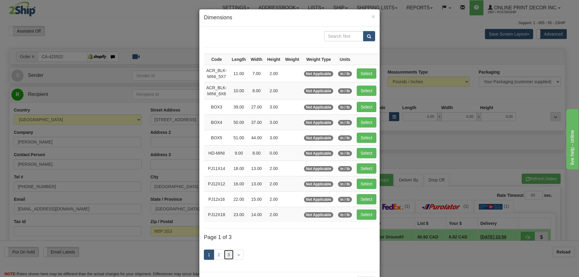
click at [229, 253] on link "3" at bounding box center [229, 255] width 10 height 10
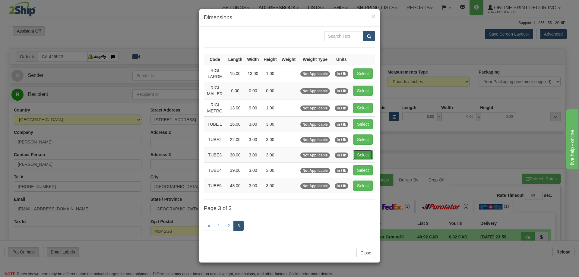
click at [361, 155] on button "Select" at bounding box center [363, 155] width 20 height 10
type input "TUBE3"
type input "30.00"
type input "3.00"
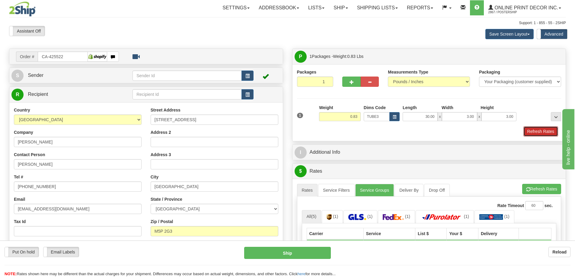
click at [532, 131] on button "Refresh Rates" at bounding box center [540, 131] width 35 height 10
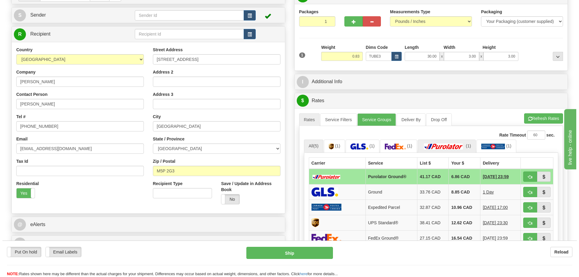
scroll to position [91, 0]
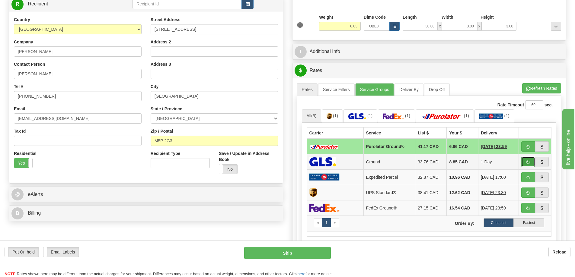
click at [528, 162] on span "button" at bounding box center [528, 163] width 4 height 4
type input "1"
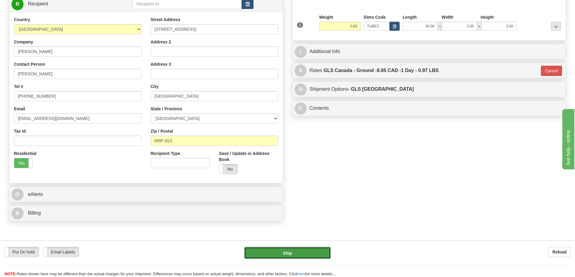
click at [305, 252] on button "Ship" at bounding box center [287, 253] width 87 height 12
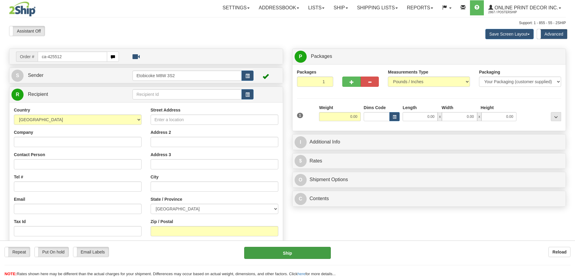
type input "ca-425512"
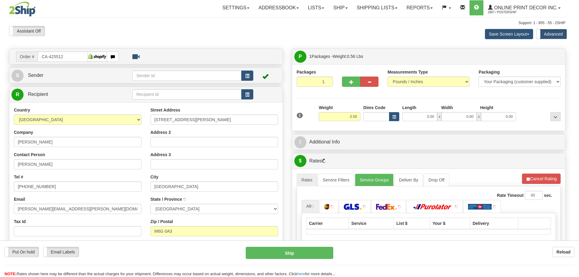
type input "TORONTO"
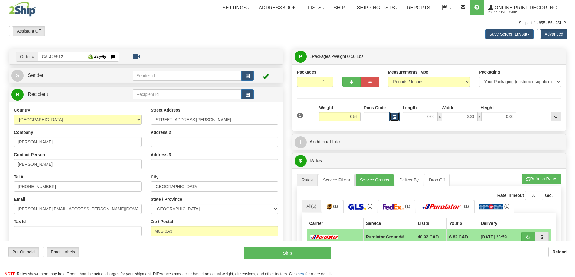
click at [392, 114] on button "button" at bounding box center [394, 116] width 10 height 9
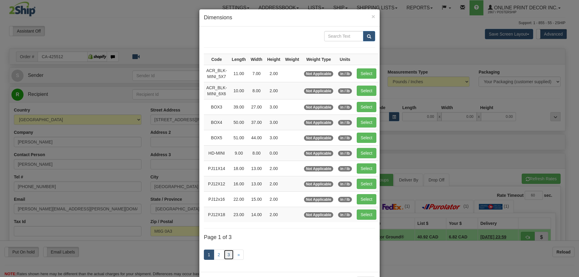
click at [228, 252] on link "3" at bounding box center [229, 255] width 10 height 10
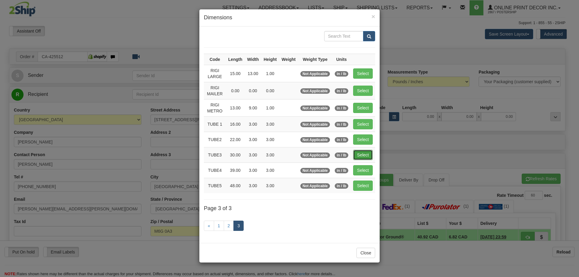
click at [365, 152] on button "Select" at bounding box center [363, 155] width 20 height 10
type input "TUBE3"
type input "30.00"
type input "3.00"
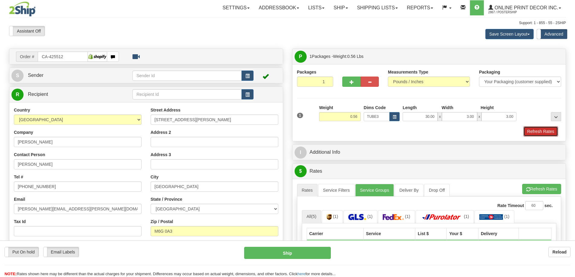
click at [532, 133] on button "Refresh Rates" at bounding box center [540, 131] width 35 height 10
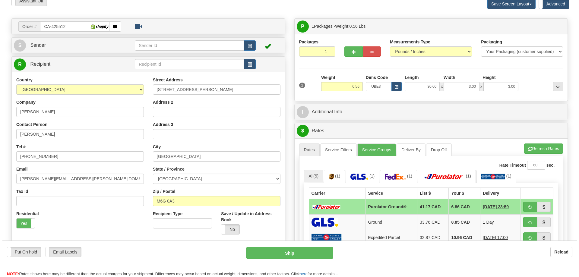
scroll to position [60, 0]
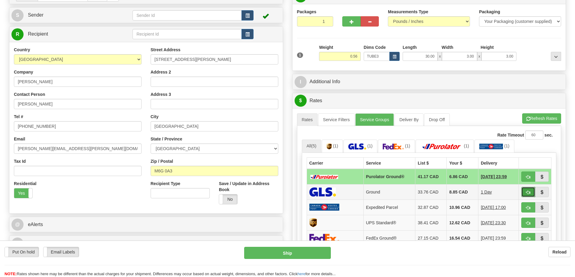
click at [528, 192] on span "button" at bounding box center [528, 193] width 4 height 4
type input "1"
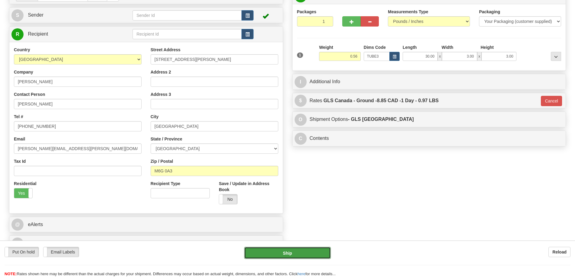
click at [314, 251] on button "Ship" at bounding box center [287, 253] width 87 height 12
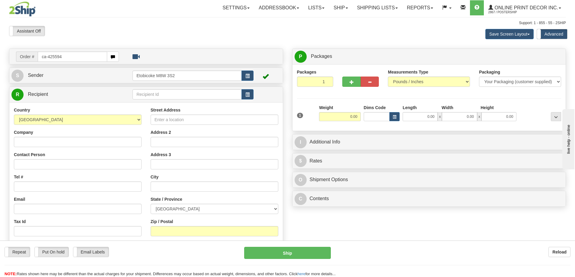
type input "ca-425594"
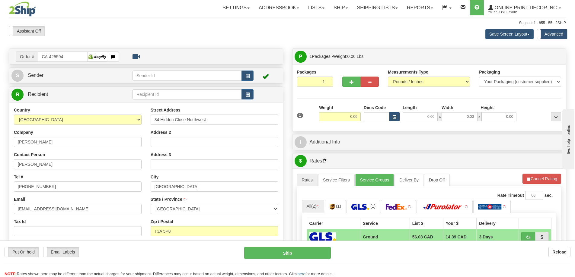
type input "[GEOGRAPHIC_DATA]"
click at [393, 115] on button "button" at bounding box center [394, 116] width 10 height 9
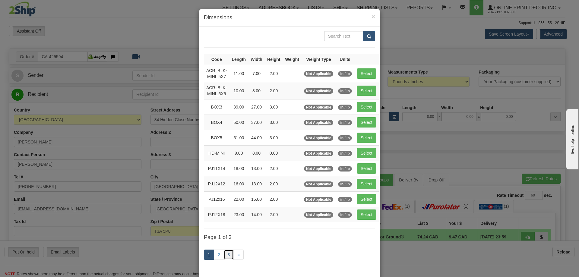
click at [227, 251] on link "3" at bounding box center [229, 255] width 10 height 10
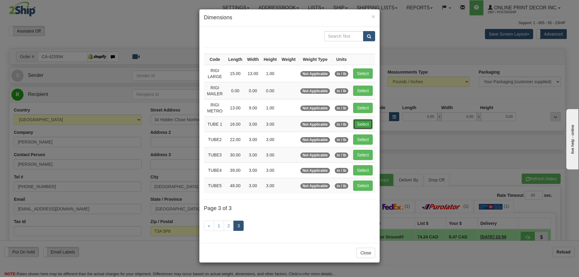
click at [361, 121] on button "Select" at bounding box center [363, 124] width 20 height 10
type input "TUBE 1"
type input "16.00"
type input "3.00"
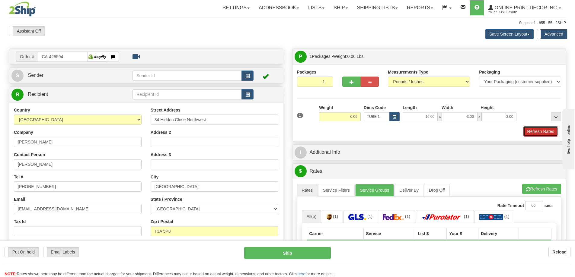
click at [543, 136] on button "Refresh Rates" at bounding box center [540, 131] width 35 height 10
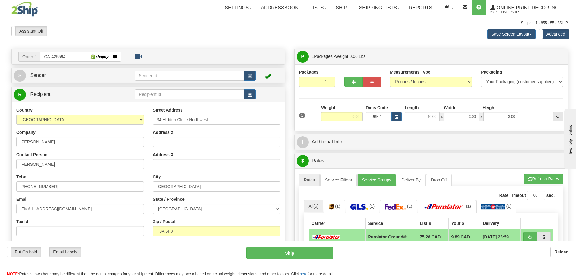
scroll to position [60, 0]
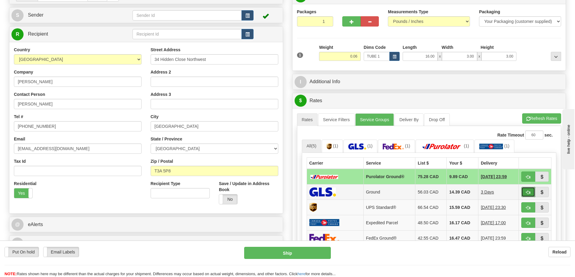
click at [527, 190] on button "button" at bounding box center [528, 192] width 14 height 10
type input "1"
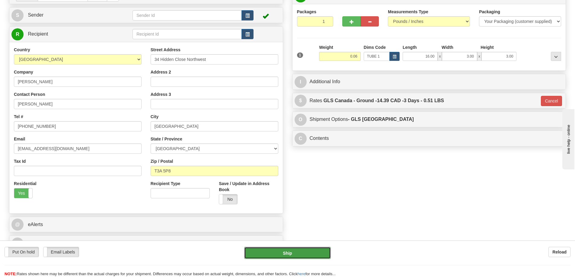
click at [303, 254] on button "Ship" at bounding box center [287, 253] width 87 height 12
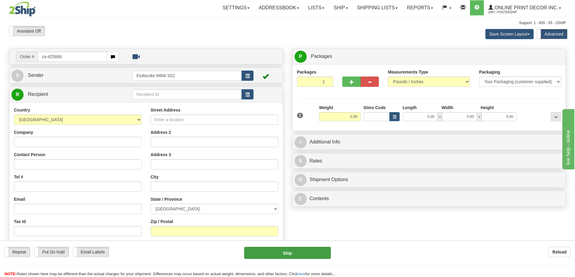
type input "ca-425666"
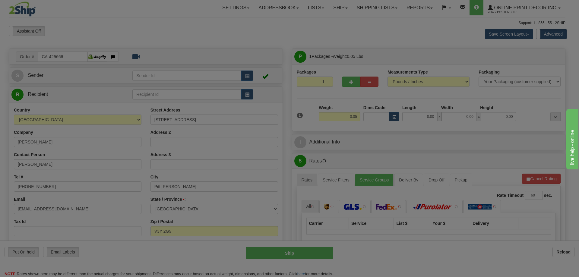
type input "PITT [PERSON_NAME]"
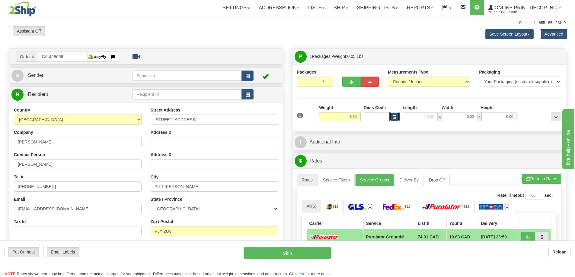
click at [396, 116] on span "button" at bounding box center [395, 117] width 4 height 3
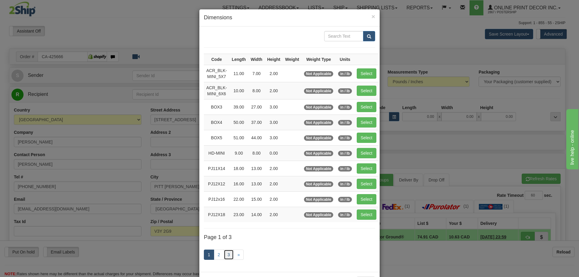
click at [229, 253] on link "3" at bounding box center [229, 255] width 10 height 10
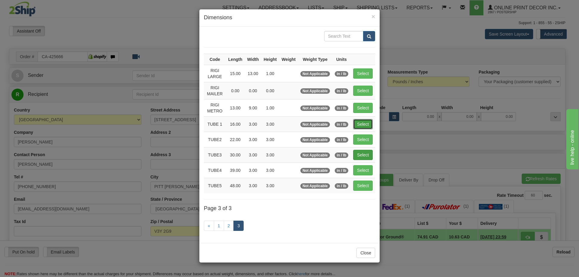
drag, startPoint x: 359, startPoint y: 122, endPoint x: 367, endPoint y: 128, distance: 10.2
click at [359, 122] on button "Select" at bounding box center [363, 124] width 20 height 10
type input "TUBE 1"
type input "16.00"
type input "3.00"
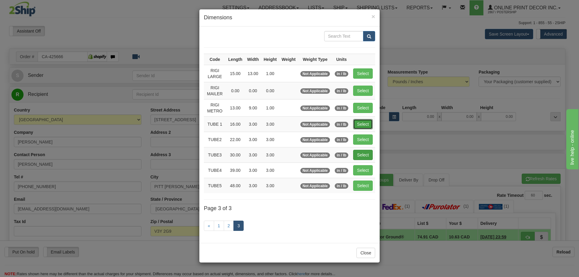
type input "3.00"
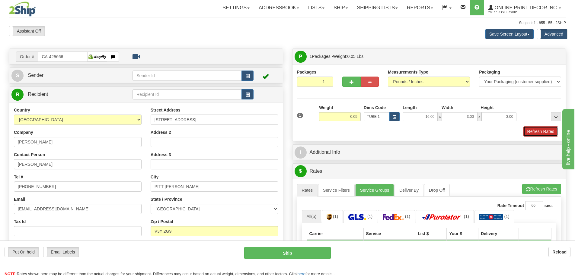
click at [536, 130] on button "Refresh Rates" at bounding box center [540, 131] width 35 height 10
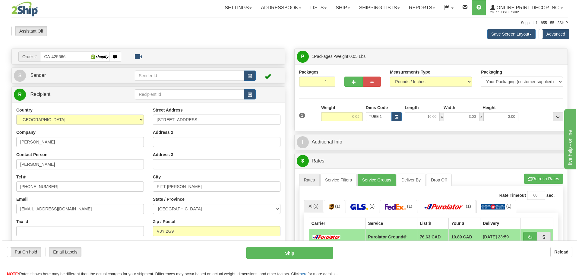
scroll to position [91, 0]
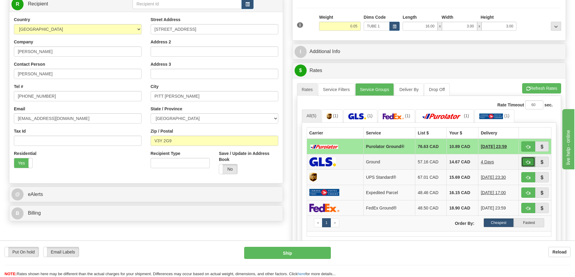
click at [530, 161] on button "button" at bounding box center [528, 162] width 14 height 10
type input "1"
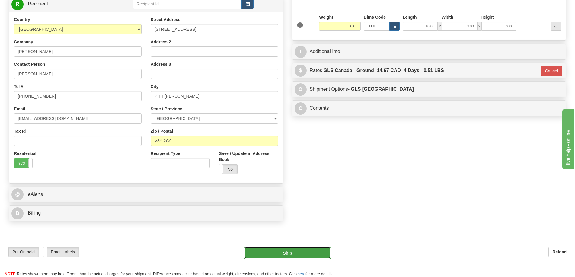
click at [319, 254] on button "Ship" at bounding box center [287, 253] width 87 height 12
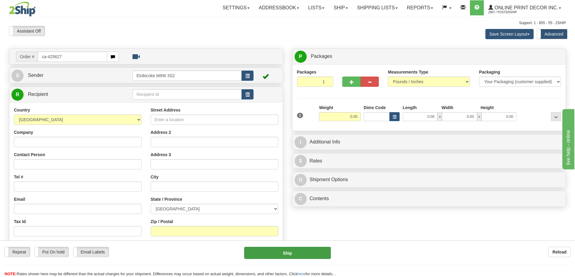
type input "ca-425627"
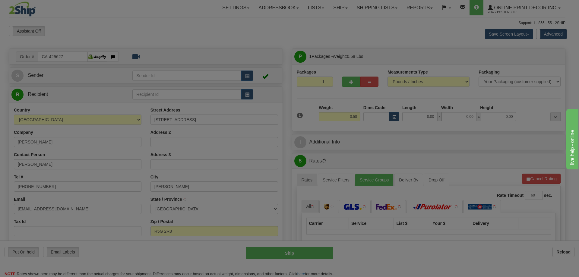
type input "[PERSON_NAME]"
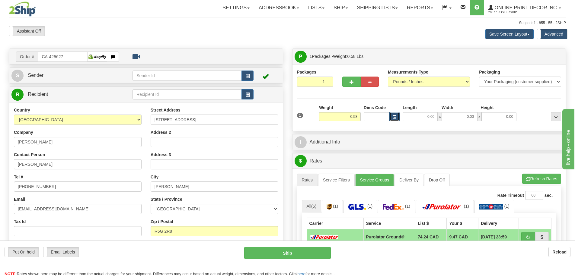
click at [394, 116] on span "button" at bounding box center [395, 117] width 4 height 3
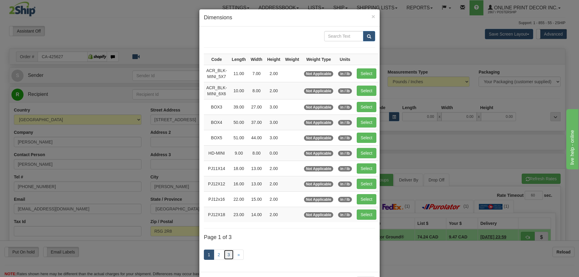
click at [225, 252] on link "3" at bounding box center [229, 255] width 10 height 10
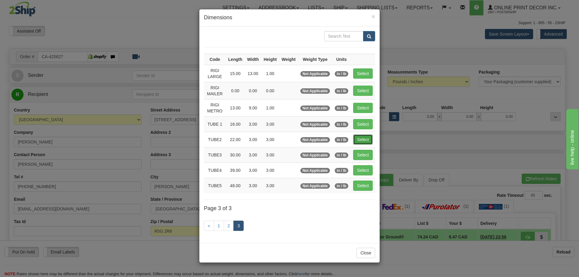
click at [359, 137] on button "Select" at bounding box center [363, 140] width 20 height 10
type input "TUBE2"
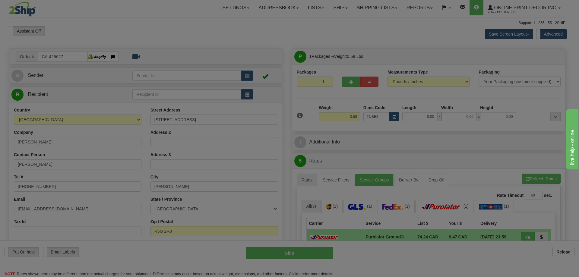
type input "22.00"
type input "3.00"
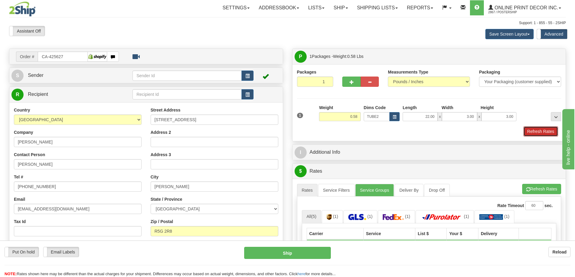
click at [541, 128] on button "Refresh Rates" at bounding box center [540, 131] width 35 height 10
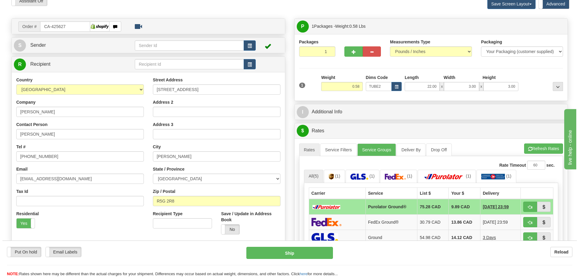
scroll to position [91, 0]
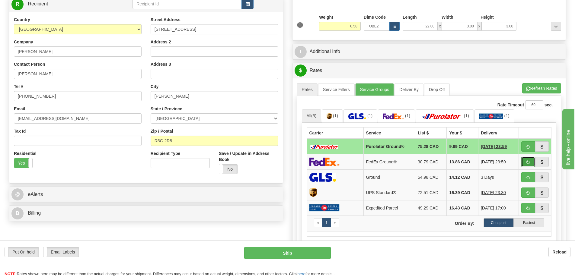
drag, startPoint x: 522, startPoint y: 163, endPoint x: 524, endPoint y: 153, distance: 10.1
click at [523, 163] on button "button" at bounding box center [528, 162] width 14 height 10
type input "92"
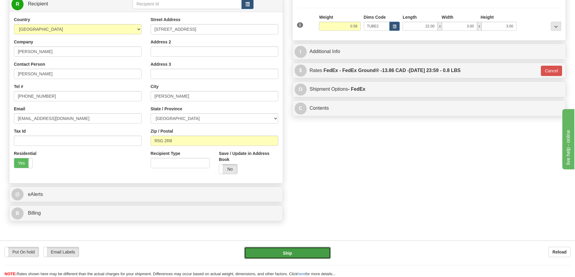
click at [301, 248] on button "Ship" at bounding box center [287, 253] width 87 height 12
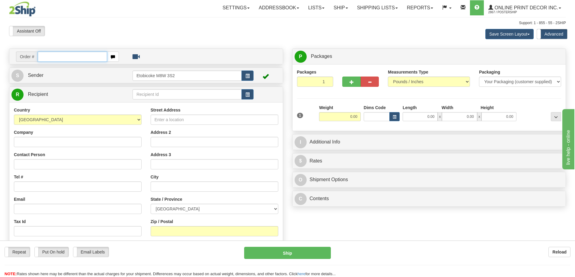
click at [57, 53] on input "text" at bounding box center [72, 57] width 69 height 10
type input "ca-425668"
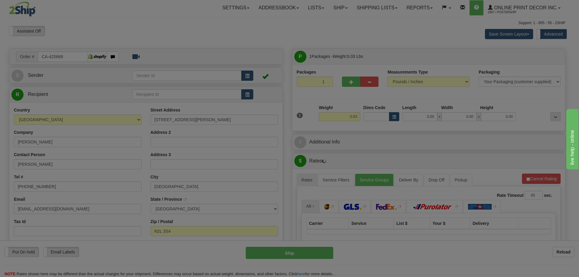
type input "WATERLOO"
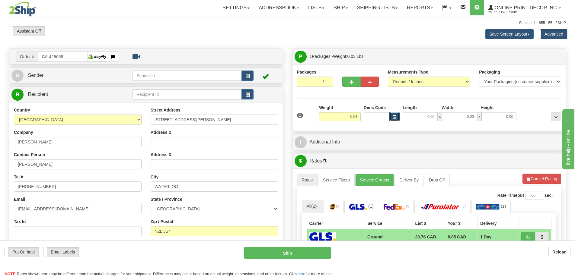
click at [394, 116] on span "button" at bounding box center [395, 117] width 4 height 3
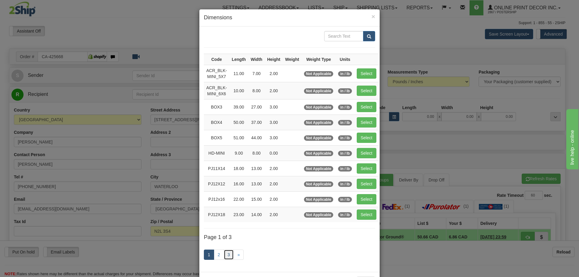
click at [226, 252] on link "3" at bounding box center [229, 255] width 10 height 10
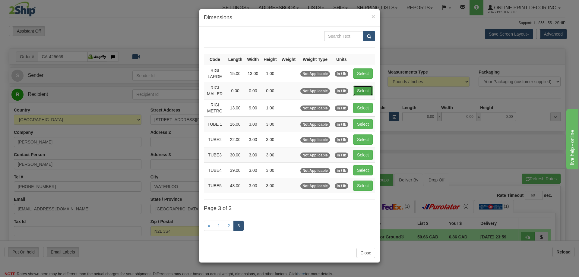
click at [359, 89] on button "Select" at bounding box center [363, 91] width 20 height 10
type input "RIGI MAILER"
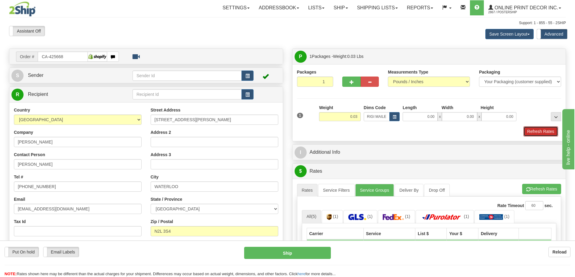
click at [533, 129] on button "Refresh Rates" at bounding box center [540, 131] width 35 height 10
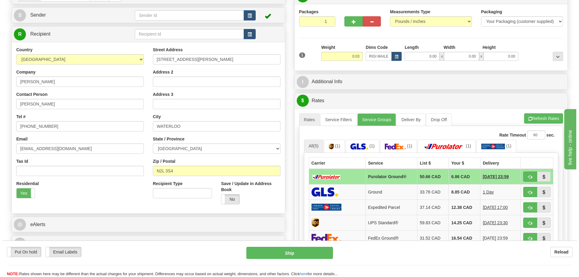
scroll to position [91, 0]
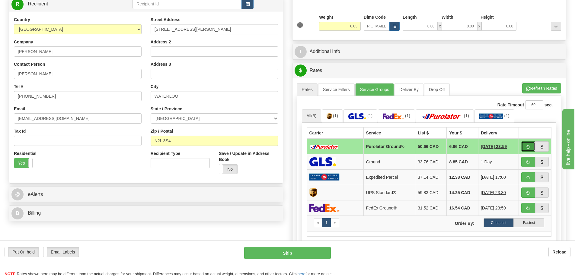
click at [527, 145] on button "button" at bounding box center [528, 147] width 14 height 10
type input "260"
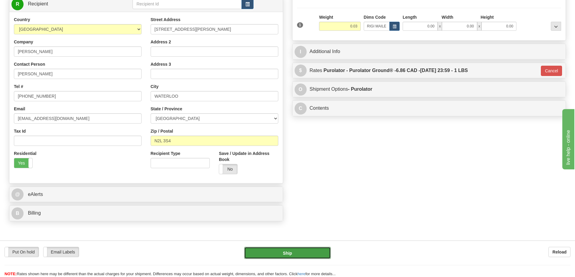
click at [296, 252] on button "Ship" at bounding box center [287, 253] width 87 height 12
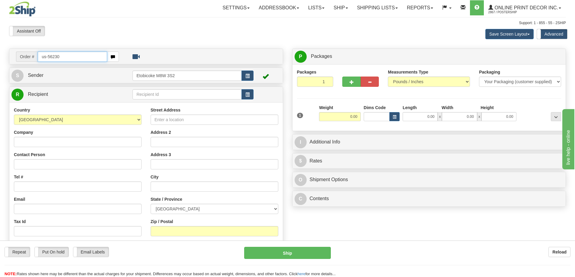
type input "us-56230"
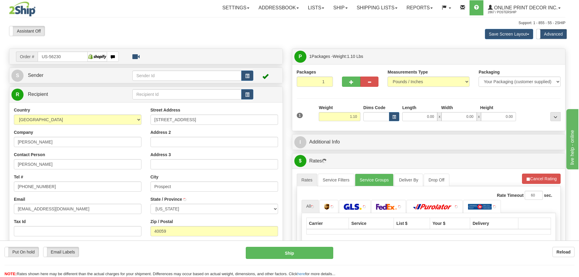
type input "PROSPECT"
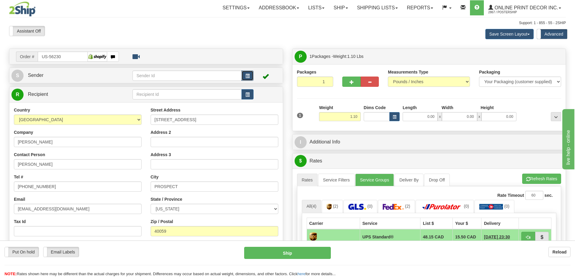
click at [246, 73] on button "button" at bounding box center [247, 76] width 12 height 10
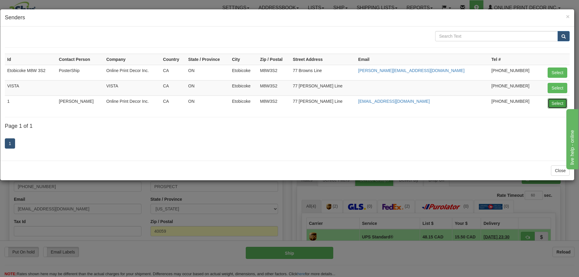
click at [551, 103] on button "Select" at bounding box center [558, 103] width 20 height 10
type input "1"
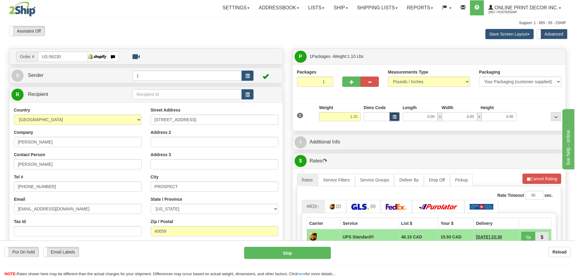
click at [396, 114] on button "button" at bounding box center [394, 116] width 10 height 9
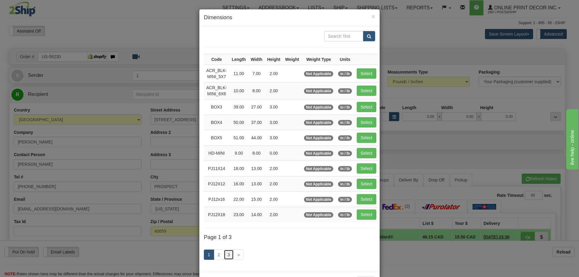
click at [228, 253] on link "3" at bounding box center [229, 255] width 10 height 10
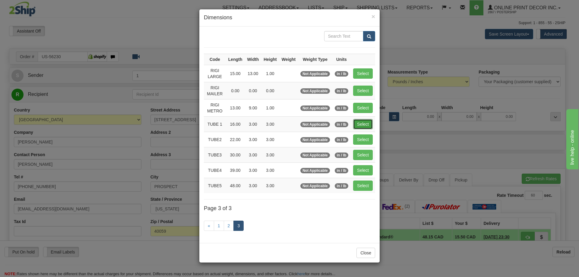
click at [367, 123] on button "Select" at bounding box center [363, 124] width 20 height 10
type input "TUBE 1"
type input "16.00"
type input "3.00"
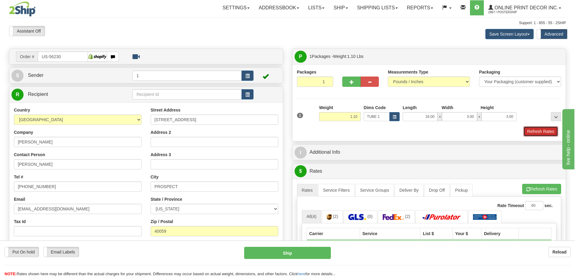
click at [538, 134] on button "Refresh Rates" at bounding box center [540, 131] width 35 height 10
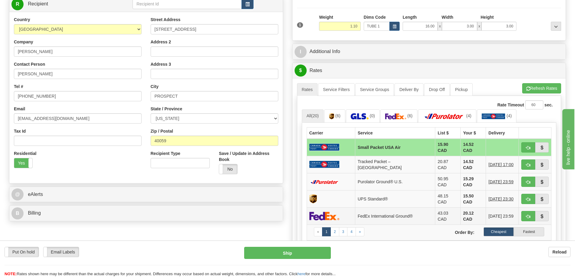
scroll to position [181, 0]
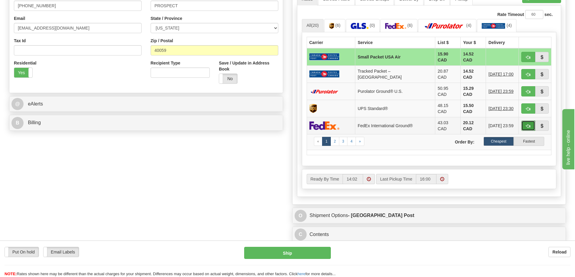
click at [531, 121] on button "button" at bounding box center [528, 126] width 14 height 10
type input "92"
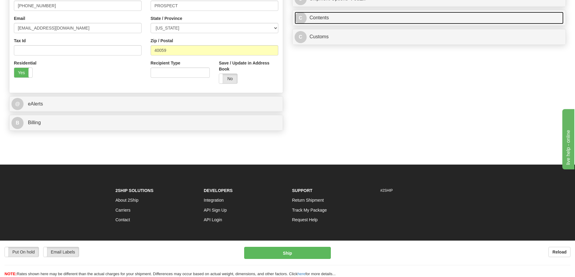
click at [349, 18] on link "C Contents" at bounding box center [429, 18] width 269 height 12
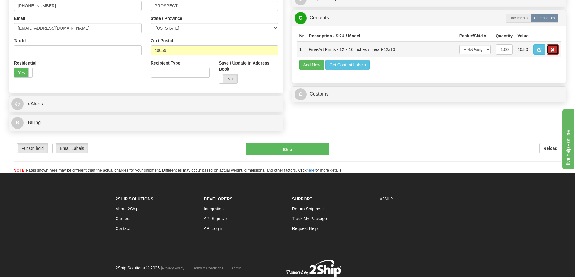
click at [550, 50] on button "button" at bounding box center [553, 49] width 12 height 10
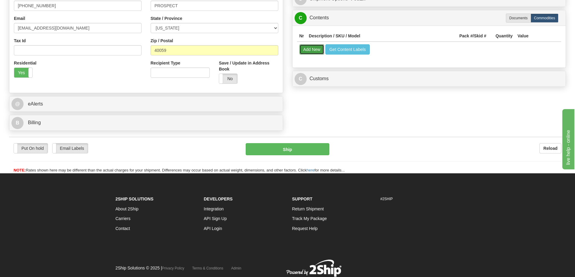
click at [305, 49] on button "Add New" at bounding box center [311, 49] width 25 height 10
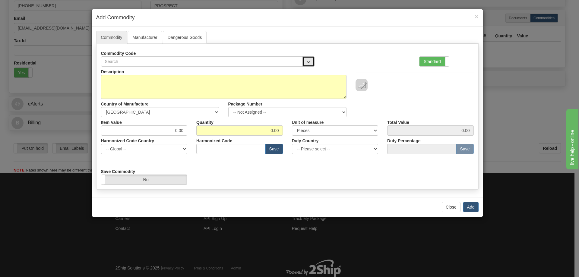
click at [309, 60] on span "button" at bounding box center [309, 62] width 4 height 4
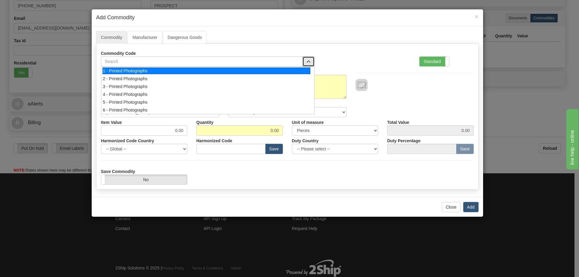
click at [303, 68] on div "1 - Printed Photographs" at bounding box center [207, 71] width 208 height 7
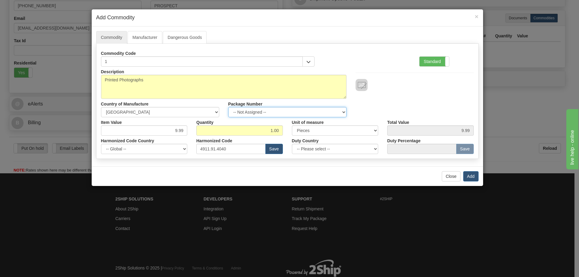
click at [339, 111] on select "-- Not Assigned -- Item 1" at bounding box center [287, 112] width 118 height 10
select select "0"
click at [228, 107] on select "-- Not Assigned -- Item 1" at bounding box center [287, 112] width 118 height 10
click at [467, 174] on button "Add" at bounding box center [471, 176] width 15 height 10
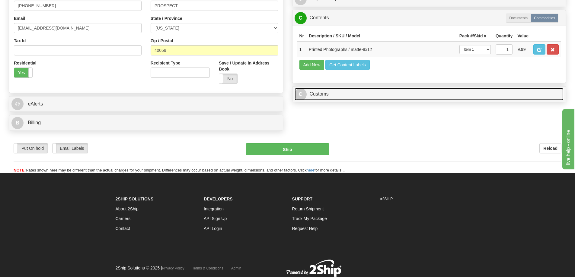
click at [507, 94] on link "C Customs" at bounding box center [429, 94] width 269 height 12
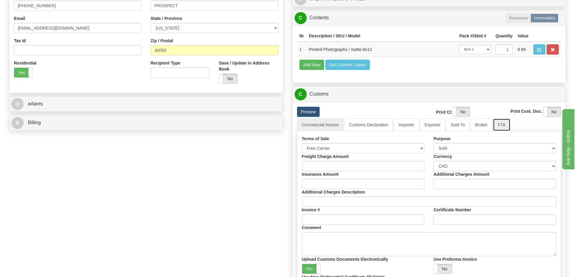
click at [501, 126] on link "FTA" at bounding box center [501, 125] width 17 height 13
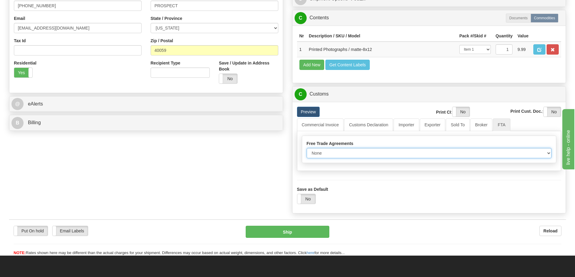
click at [540, 154] on select "None Other USMCA CETA CUKTCA" at bounding box center [429, 153] width 245 height 10
select select "1"
click at [307, 150] on select "None Other USMCA CETA CUKTCA" at bounding box center [429, 153] width 245 height 10
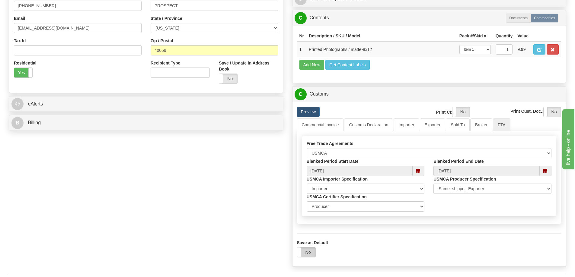
click at [306, 251] on label "No" at bounding box center [306, 253] width 18 height 10
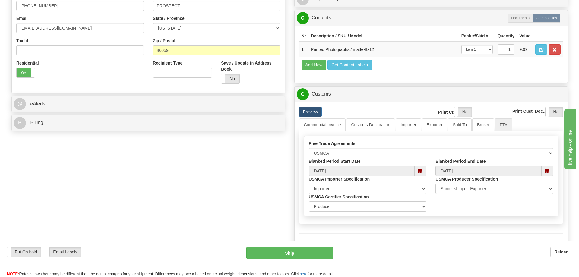
scroll to position [211, 0]
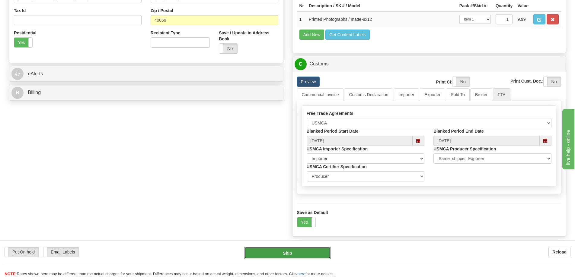
click at [311, 251] on button "Ship" at bounding box center [287, 253] width 87 height 12
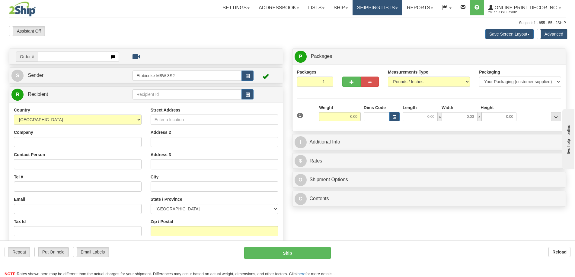
click at [382, 6] on link "Shipping lists" at bounding box center [377, 7] width 50 height 15
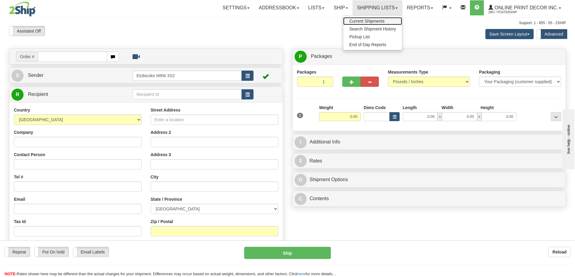
click at [375, 20] on span "Current Shipments" at bounding box center [366, 21] width 35 height 5
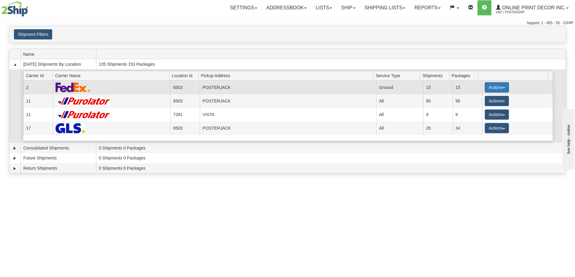
click at [492, 86] on button "Actions" at bounding box center [497, 87] width 24 height 10
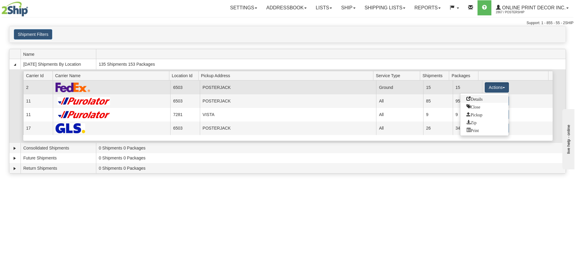
click at [468, 99] on span "Details" at bounding box center [474, 99] width 16 height 4
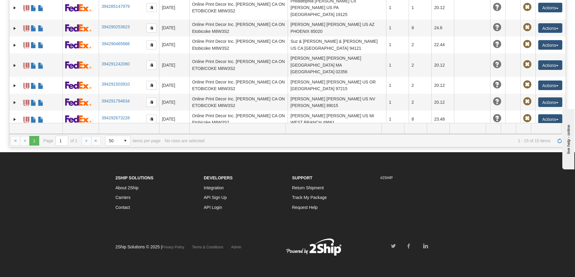
scroll to position [95, 0]
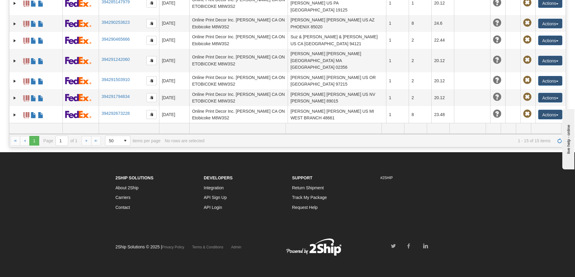
click at [528, 140] on td at bounding box center [527, 152] width 15 height 24
click at [569, 63] on div "Please wait... × Confirm Delete Delete Cancel × Confirm Delete Yes No Cancel × …" at bounding box center [287, 24] width 575 height 247
click at [115, 148] on link "394293640634" at bounding box center [115, 150] width 28 height 5
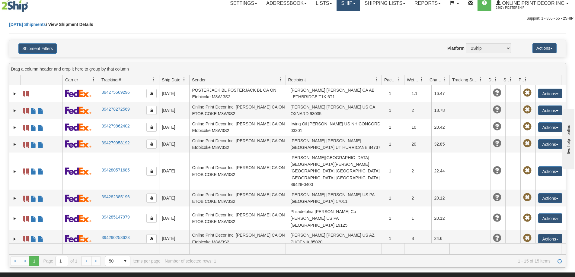
scroll to position [0, 0]
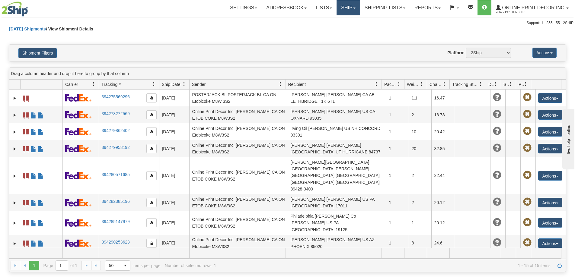
click at [344, 4] on link "Ship" at bounding box center [347, 7] width 23 height 15
click at [317, 22] on span "Ship Screen" at bounding box center [322, 21] width 23 height 5
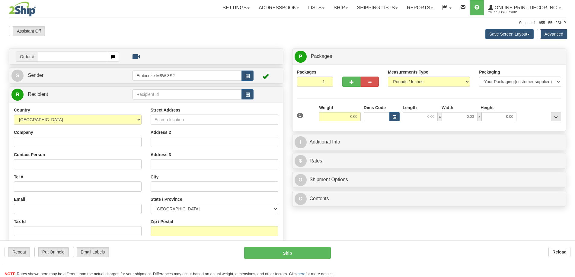
click at [77, 55] on input "text" at bounding box center [72, 57] width 69 height 10
click at [77, 56] on input "text" at bounding box center [72, 57] width 69 height 10
type input "ca-425667"
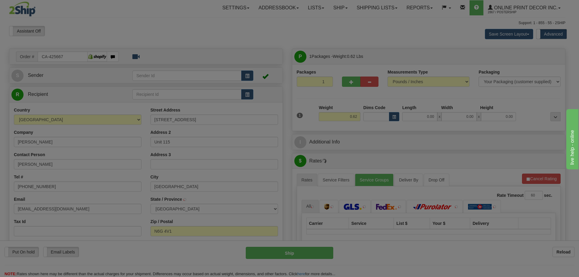
type input "[GEOGRAPHIC_DATA]"
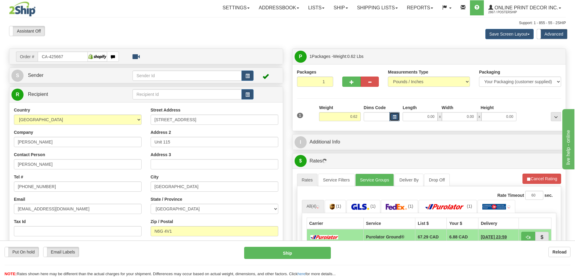
click at [394, 116] on span "button" at bounding box center [395, 117] width 4 height 3
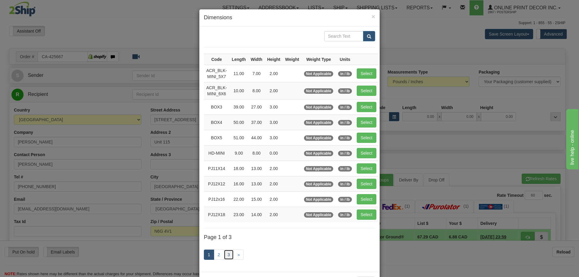
click at [224, 253] on link "3" at bounding box center [229, 255] width 10 height 10
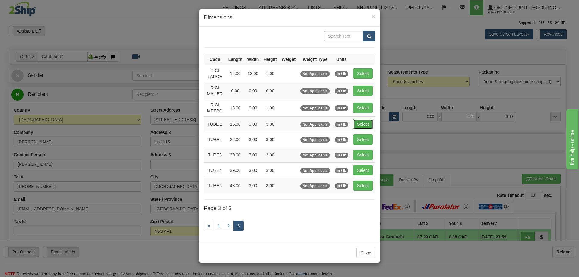
click at [365, 122] on button "Select" at bounding box center [363, 124] width 20 height 10
type input "TUBE 1"
type input "16.00"
type input "3.00"
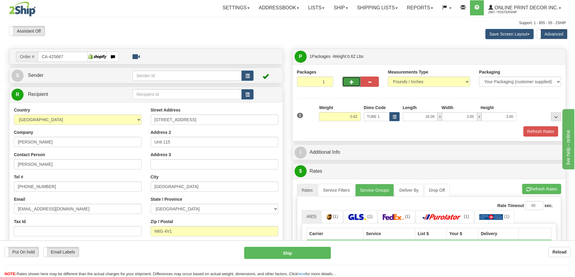
click at [356, 81] on button "button" at bounding box center [351, 82] width 18 height 10
radio input "true"
type input "2"
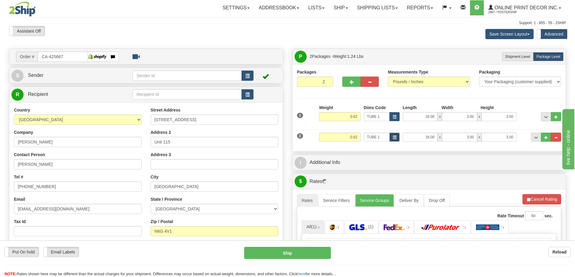
click at [396, 136] on span "button" at bounding box center [395, 137] width 4 height 3
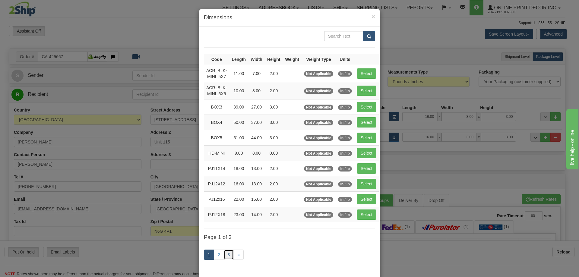
click at [226, 253] on link "3" at bounding box center [229, 255] width 10 height 10
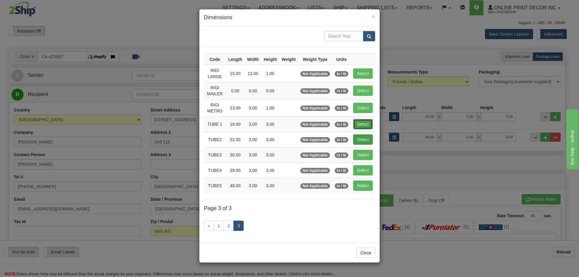
drag, startPoint x: 368, startPoint y: 123, endPoint x: 372, endPoint y: 123, distance: 4.5
click at [368, 123] on button "Select" at bounding box center [363, 124] width 20 height 10
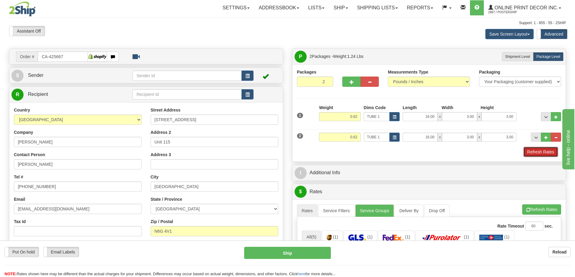
click at [540, 152] on button "Refresh Rates" at bounding box center [540, 152] width 35 height 10
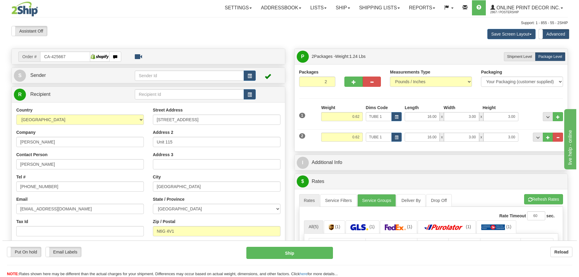
scroll to position [60, 0]
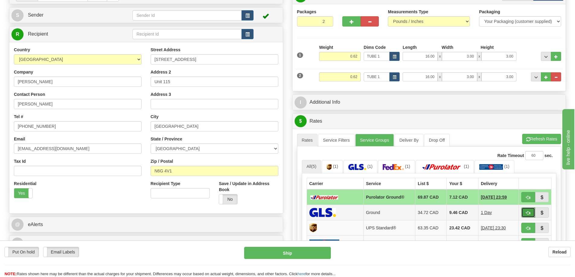
click at [532, 216] on button "button" at bounding box center [528, 213] width 14 height 10
type input "1"
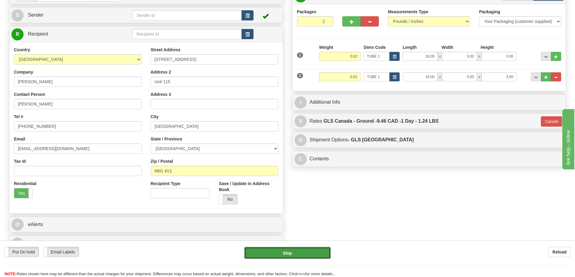
click at [306, 255] on button "Ship" at bounding box center [287, 253] width 87 height 12
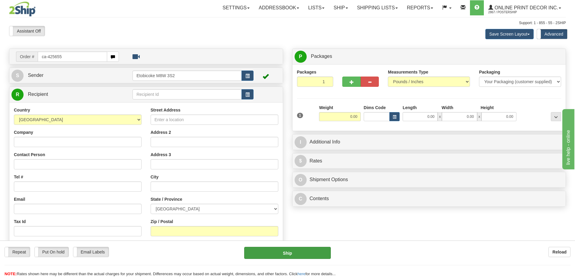
type input "ca-425655"
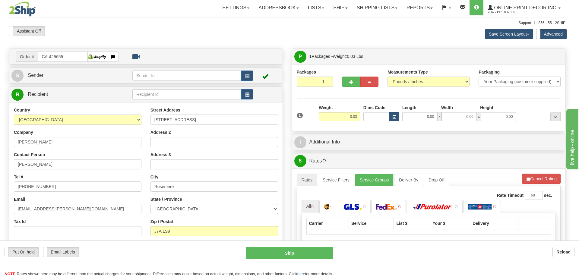
type input "ROSEMERE"
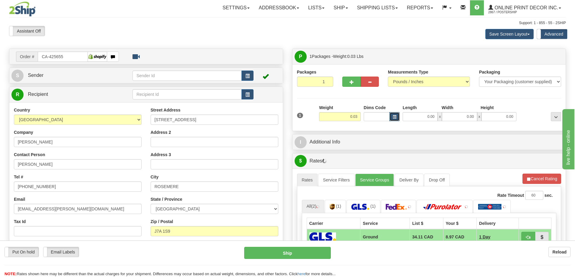
click at [392, 116] on button "button" at bounding box center [394, 116] width 10 height 9
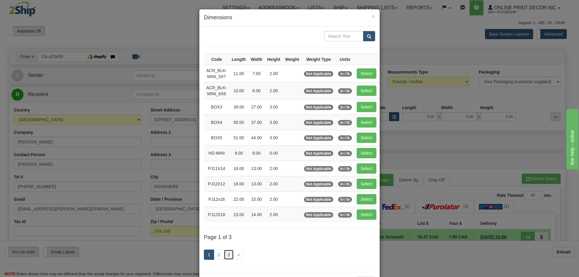
click at [226, 253] on link "3" at bounding box center [229, 255] width 10 height 10
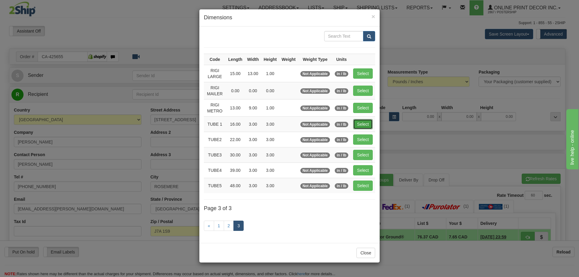
click at [367, 122] on button "Select" at bounding box center [363, 124] width 20 height 10
type input "TUBE 1"
type input "16.00"
type input "3.00"
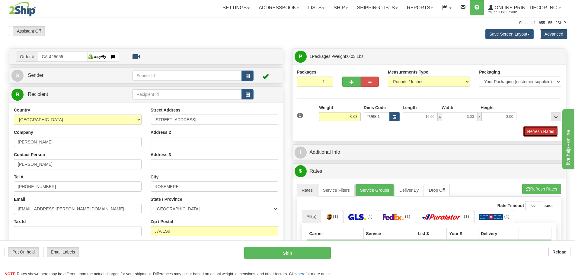
click at [542, 131] on button "Refresh Rates" at bounding box center [540, 131] width 35 height 10
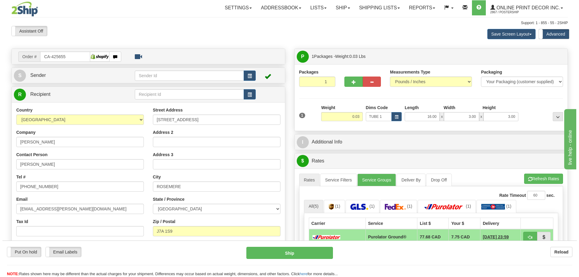
scroll to position [60, 0]
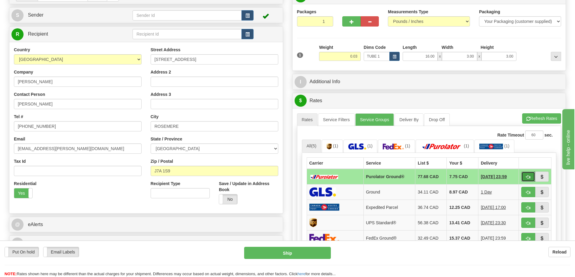
click at [528, 174] on button "button" at bounding box center [528, 177] width 14 height 10
type input "260"
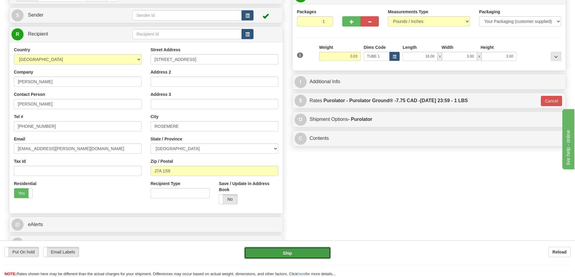
click at [321, 253] on button "Ship" at bounding box center [287, 253] width 87 height 12
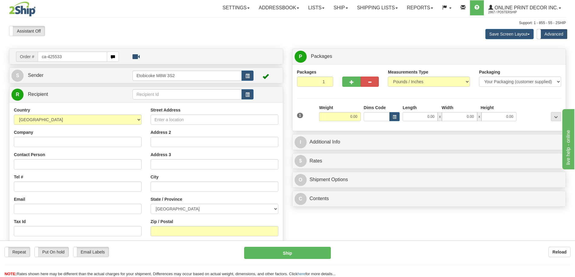
type input "ca-425533"
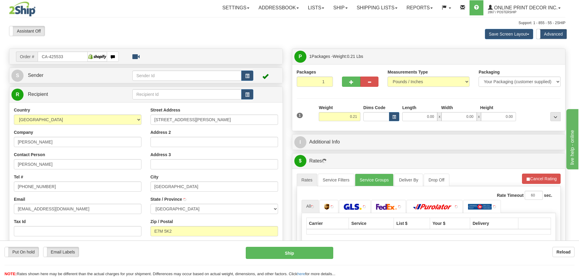
type input "[GEOGRAPHIC_DATA]"
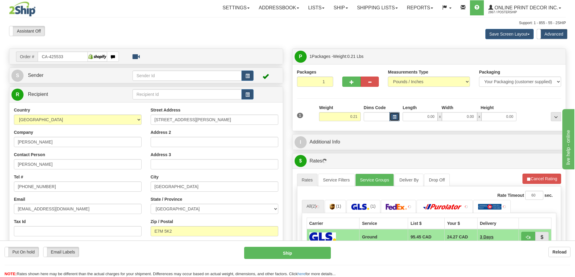
click at [396, 116] on button "button" at bounding box center [394, 116] width 10 height 9
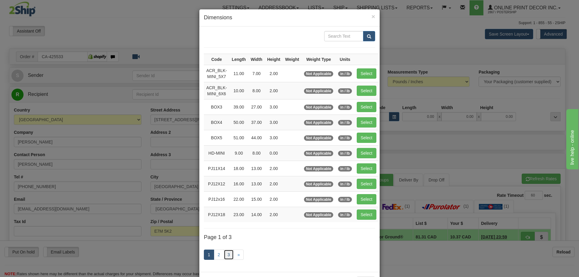
click at [228, 253] on link "3" at bounding box center [229, 255] width 10 height 10
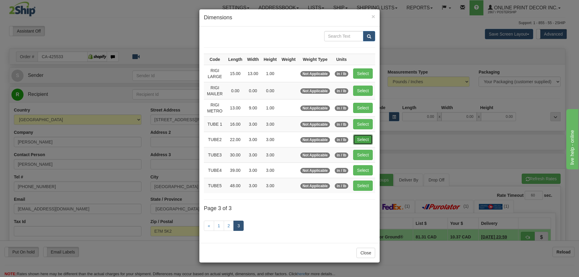
click at [359, 139] on button "Select" at bounding box center [363, 140] width 20 height 10
type input "TUBE2"
type input "22.00"
type input "3.00"
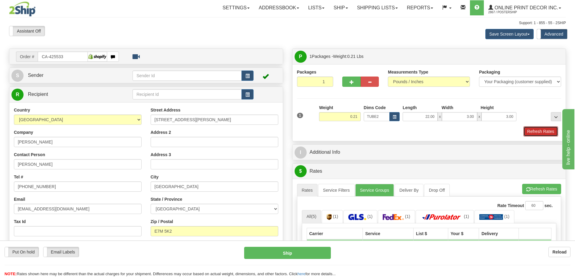
click at [528, 132] on button "Refresh Rates" at bounding box center [540, 131] width 35 height 10
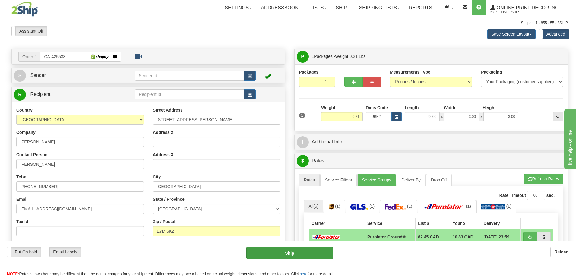
scroll to position [60, 0]
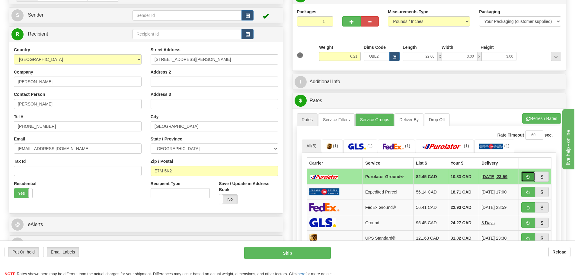
click at [525, 177] on button "button" at bounding box center [528, 177] width 14 height 10
type input "260"
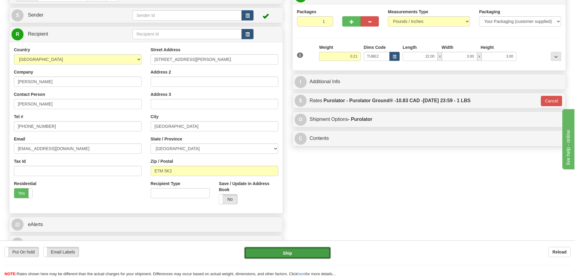
click at [318, 249] on button "Ship" at bounding box center [287, 253] width 87 height 12
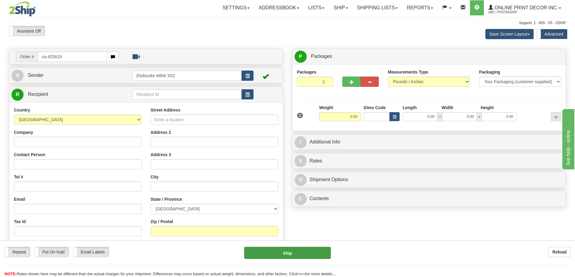
type input "ca-425619"
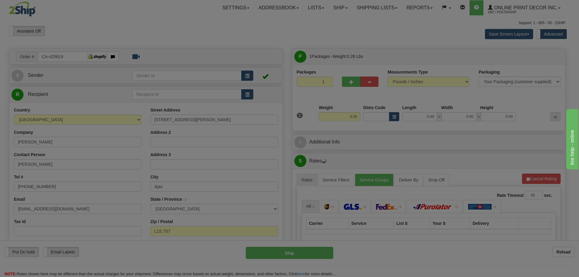
type input "AJAX"
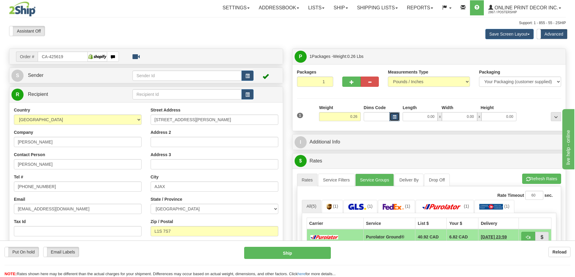
click at [396, 117] on span "button" at bounding box center [395, 117] width 4 height 3
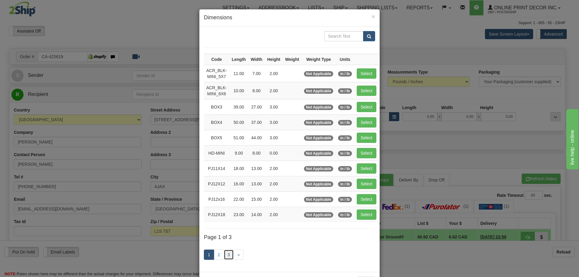
click at [226, 256] on link "3" at bounding box center [229, 255] width 10 height 10
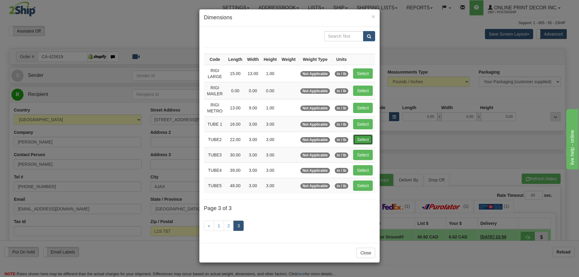
click at [363, 137] on button "Select" at bounding box center [363, 140] width 20 height 10
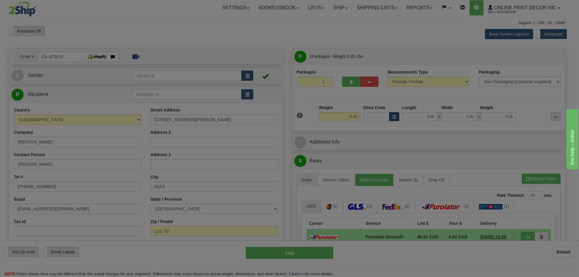
type input "TUBE2"
type input "22.00"
type input "3.00"
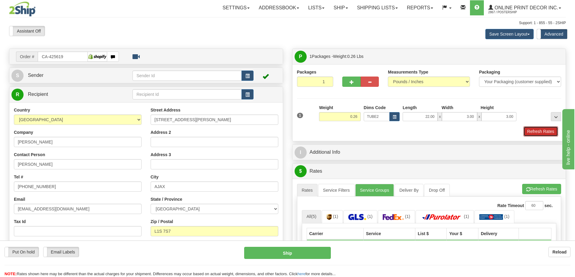
click at [530, 131] on button "Refresh Rates" at bounding box center [540, 131] width 35 height 10
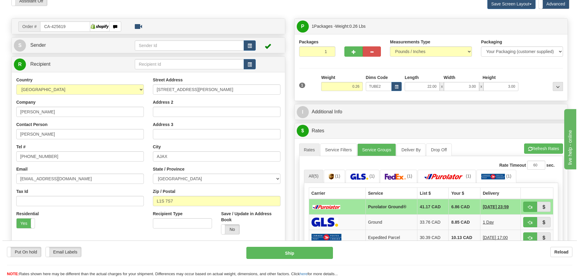
scroll to position [60, 0]
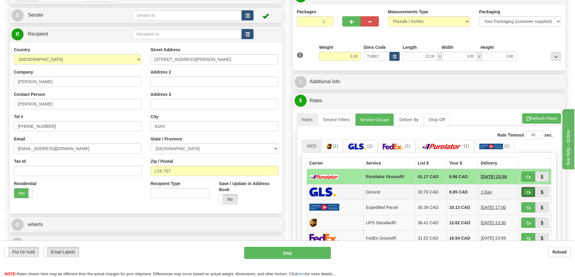
click at [528, 191] on span "button" at bounding box center [528, 193] width 4 height 4
type input "1"
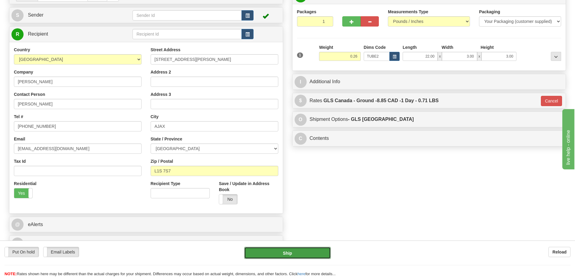
click at [318, 255] on button "Ship" at bounding box center [287, 253] width 87 height 12
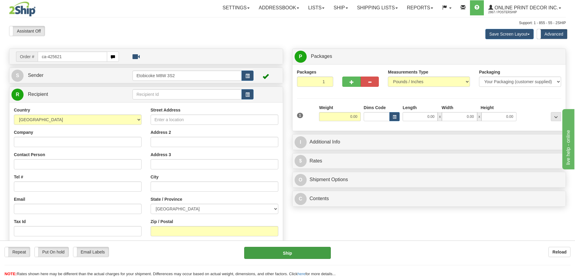
type input "ca-425621"
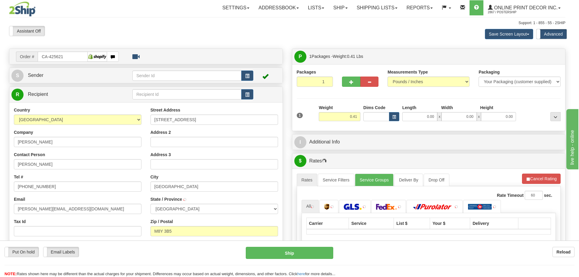
type input "ETOBICOKE"
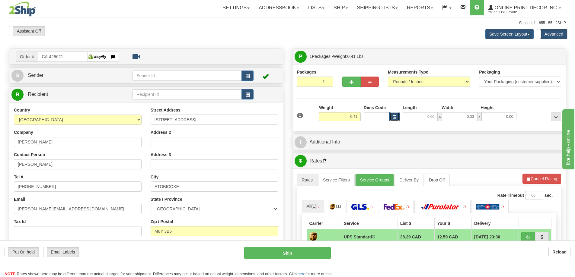
click at [396, 114] on button "button" at bounding box center [394, 116] width 10 height 9
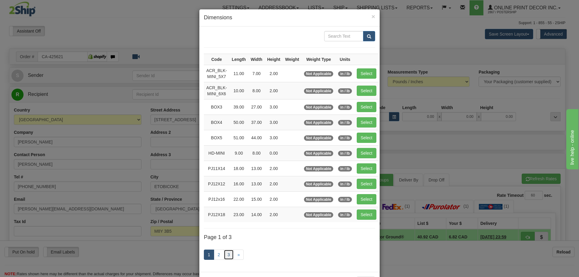
click at [225, 254] on link "3" at bounding box center [229, 255] width 10 height 10
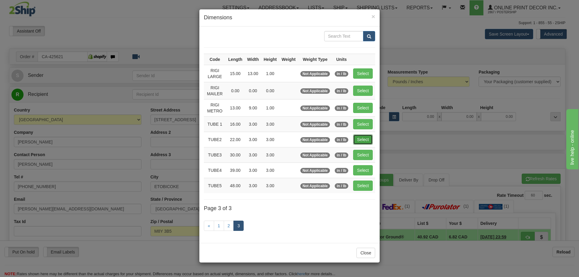
click at [368, 136] on button "Select" at bounding box center [363, 140] width 20 height 10
type input "TUBE2"
type input "22.00"
type input "3.00"
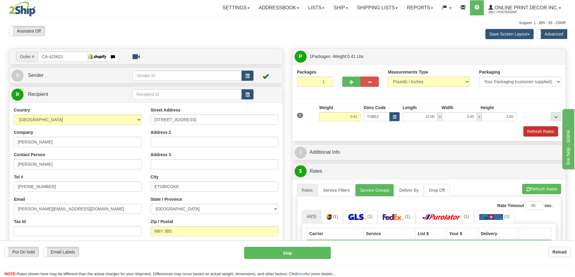
drag, startPoint x: 537, startPoint y: 122, endPoint x: 536, endPoint y: 129, distance: 6.7
click at [537, 124] on div "1 Weight 0.41 Dims Code x x" at bounding box center [428, 115] width 267 height 21
click at [534, 133] on button "Refresh Rates" at bounding box center [540, 131] width 35 height 10
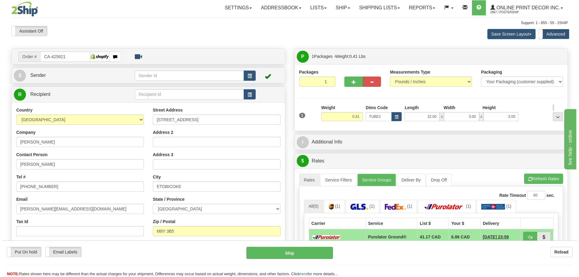
scroll to position [60, 0]
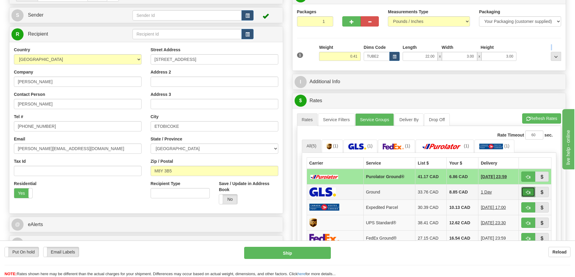
click at [526, 192] on span "button" at bounding box center [528, 193] width 4 height 4
type input "1"
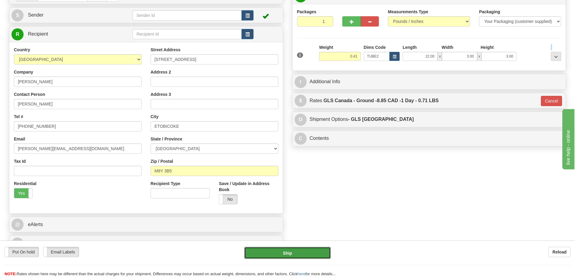
click at [301, 253] on button "Ship" at bounding box center [287, 253] width 87 height 12
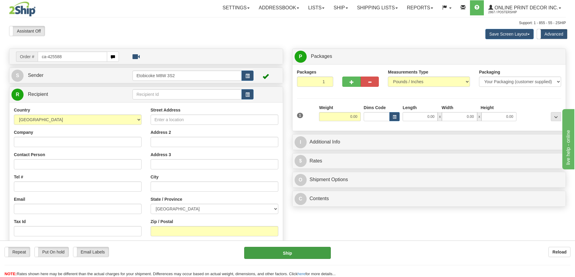
type input "ca-425588"
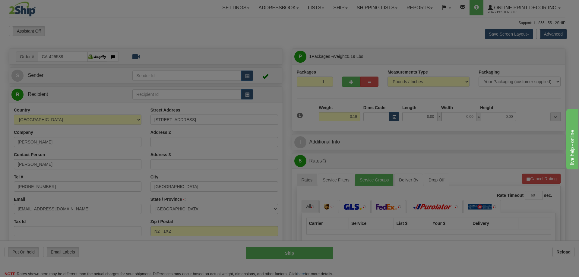
type input "WATERLOO"
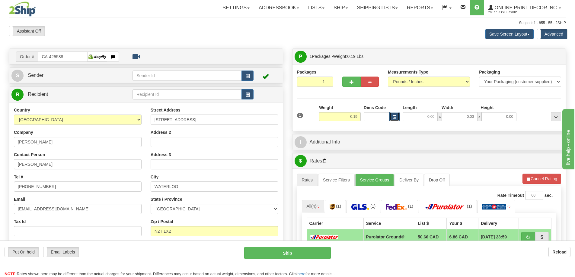
click at [393, 116] on span "button" at bounding box center [395, 117] width 4 height 3
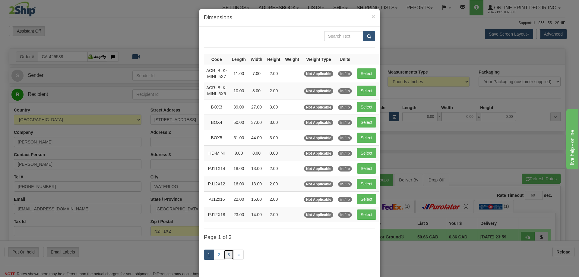
click at [225, 254] on link "3" at bounding box center [229, 255] width 10 height 10
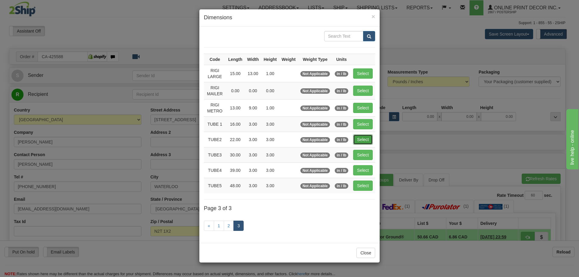
click at [364, 139] on button "Select" at bounding box center [363, 140] width 20 height 10
type input "TUBE2"
type input "22.00"
type input "3.00"
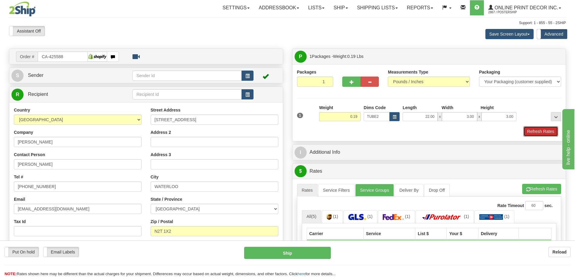
click at [533, 129] on button "Refresh Rates" at bounding box center [540, 131] width 35 height 10
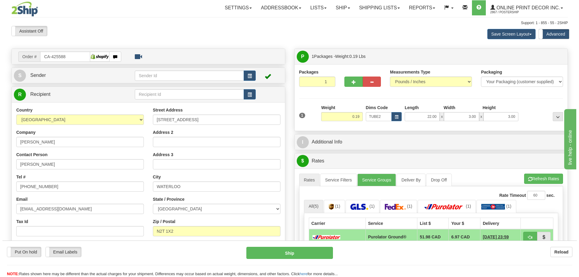
scroll to position [91, 0]
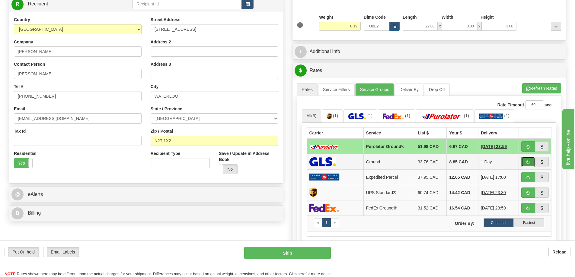
click at [527, 159] on button "button" at bounding box center [528, 162] width 14 height 10
type input "1"
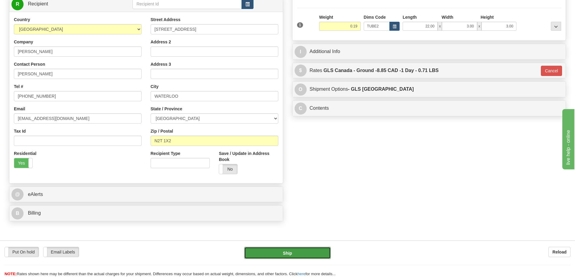
click at [294, 253] on button "Ship" at bounding box center [287, 253] width 87 height 12
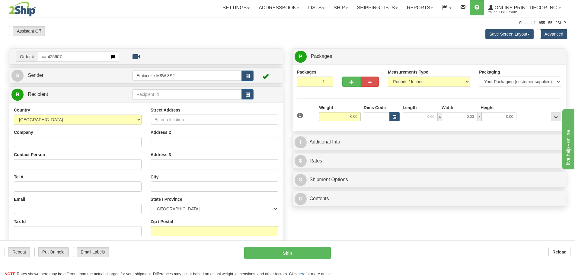
type input "ca-425607"
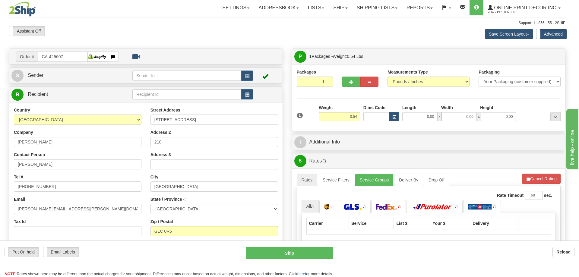
type input "[GEOGRAPHIC_DATA]"
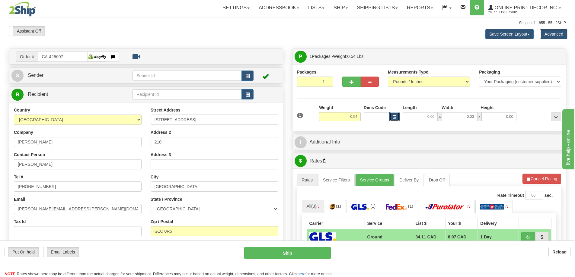
click at [391, 117] on button "button" at bounding box center [394, 116] width 10 height 9
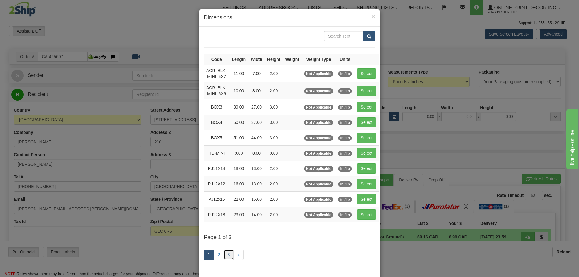
click at [229, 251] on link "3" at bounding box center [229, 255] width 10 height 10
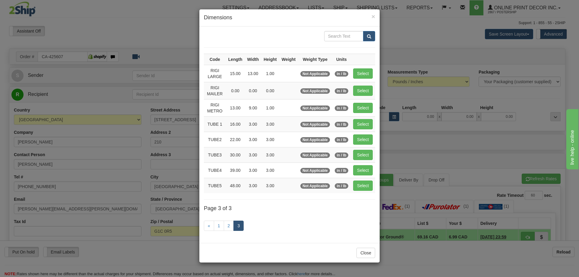
click at [348, 136] on td "in / lb" at bounding box center [342, 139] width 18 height 15
click at [369, 136] on button "Select" at bounding box center [363, 140] width 20 height 10
type input "TUBE2"
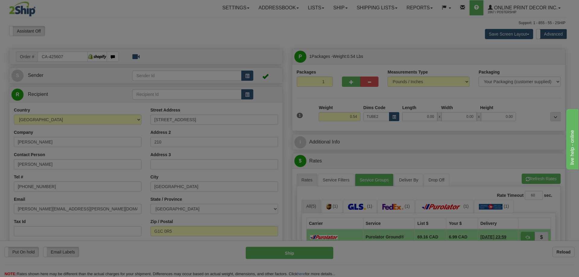
type input "22.00"
type input "3.00"
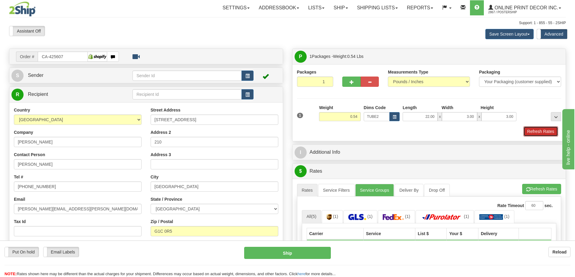
click at [533, 131] on button "Refresh Rates" at bounding box center [540, 131] width 35 height 10
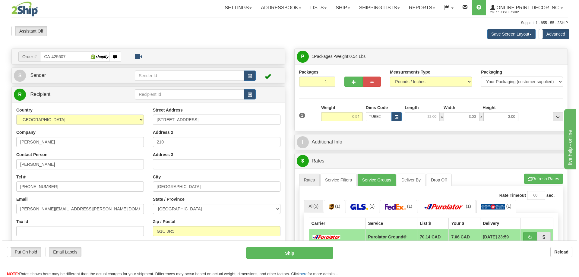
scroll to position [60, 0]
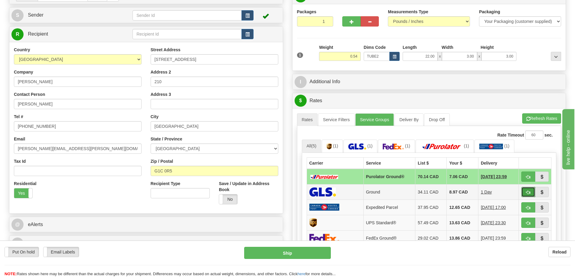
click at [525, 194] on button "button" at bounding box center [528, 192] width 14 height 10
type input "1"
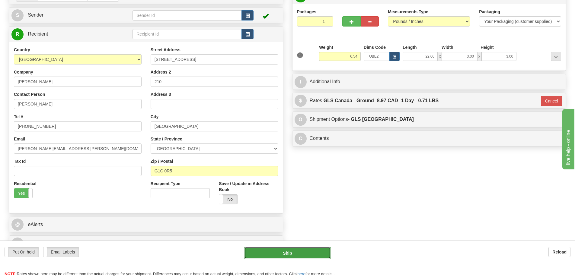
click at [320, 252] on button "Ship" at bounding box center [287, 253] width 87 height 12
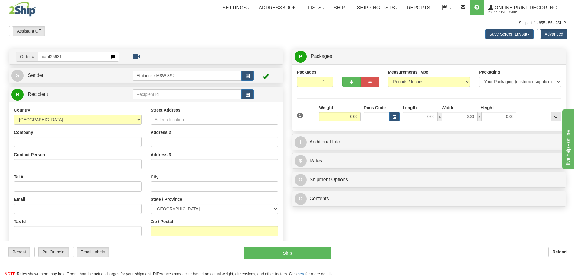
type input "ca-425631"
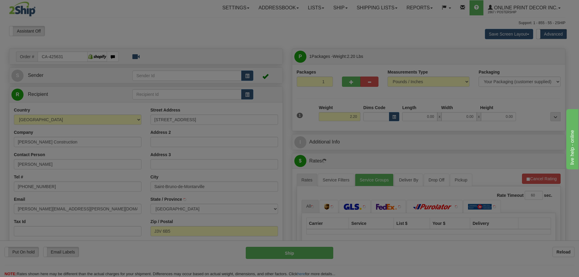
type input "SAINT-BRUNO"
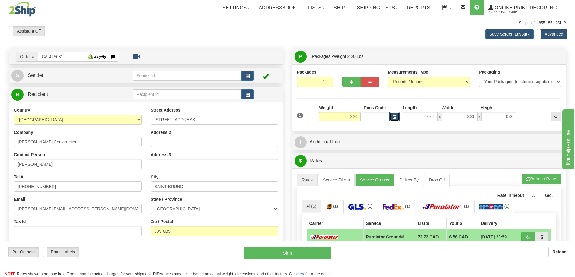
click at [394, 116] on span "button" at bounding box center [395, 117] width 4 height 3
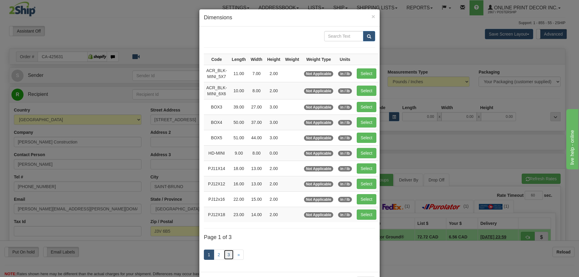
click at [228, 256] on link "3" at bounding box center [229, 255] width 10 height 10
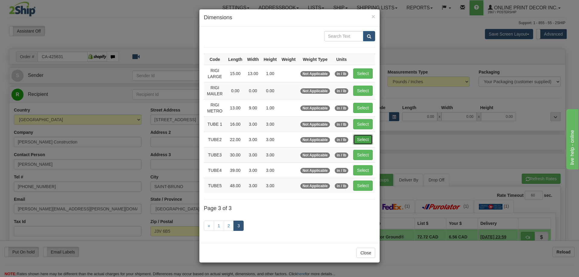
click at [362, 138] on button "Select" at bounding box center [363, 140] width 20 height 10
type input "TUBE2"
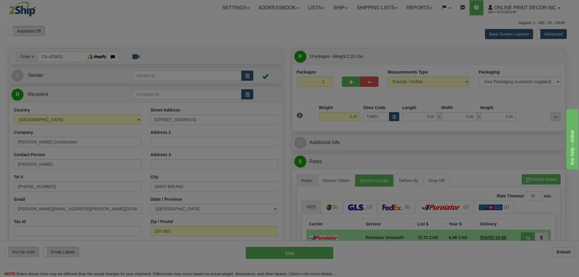
type input "22.00"
type input "3.00"
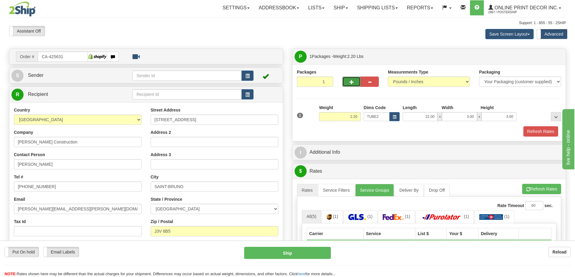
click at [350, 83] on span "button" at bounding box center [351, 82] width 4 height 4
radio input "true"
type input "2"
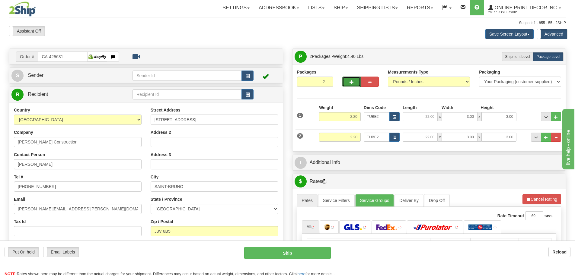
click at [392, 132] on div "2 Weight 2.20 Dims Code TUBE2 Length Width x" at bounding box center [428, 136] width 267 height 20
click at [393, 135] on button "button" at bounding box center [394, 137] width 10 height 9
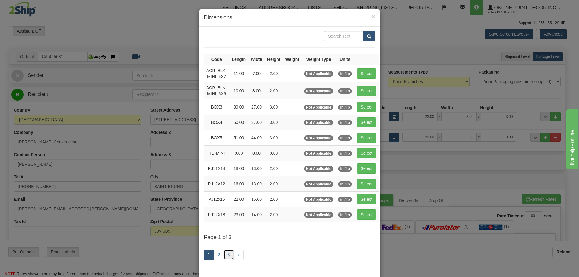
click at [227, 253] on link "3" at bounding box center [229, 255] width 10 height 10
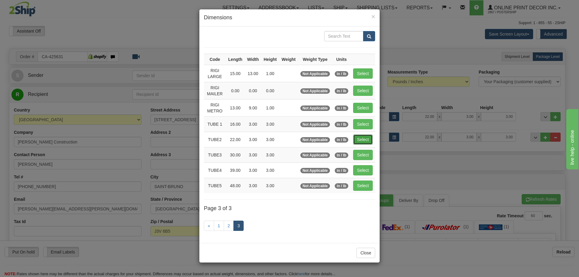
click at [361, 140] on button "Select" at bounding box center [363, 140] width 20 height 10
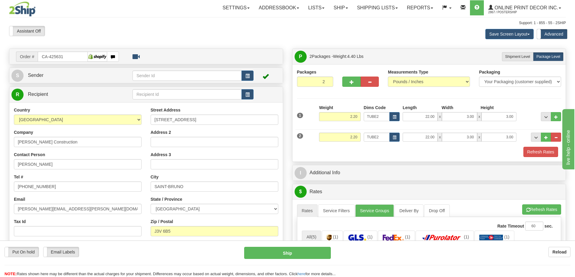
click at [543, 147] on div "Packaging Your Packaging (customer supplied) Envelope (carrier supplied) Pack (…" at bounding box center [439, 147] width 245 height 0
click at [543, 150] on button "Refresh Rates" at bounding box center [540, 152] width 35 height 10
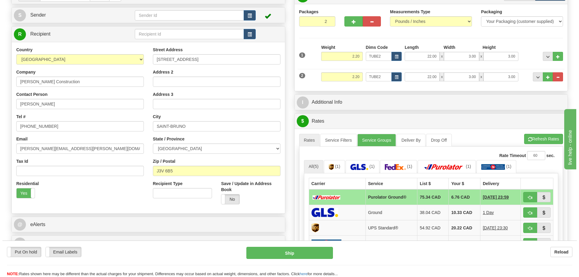
scroll to position [91, 0]
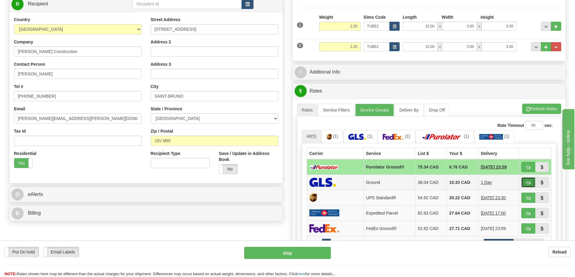
click at [531, 182] on button "button" at bounding box center [528, 182] width 14 height 10
type input "1"
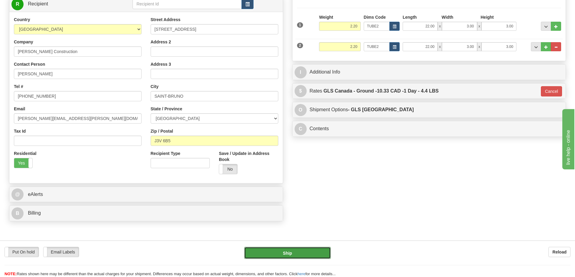
click at [315, 250] on button "Ship" at bounding box center [287, 253] width 87 height 12
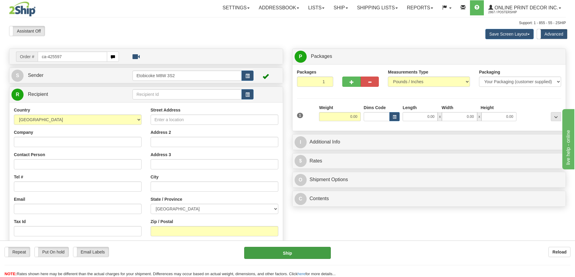
type input "ca-425597"
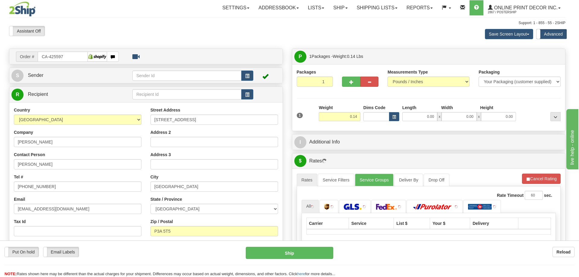
type input "[GEOGRAPHIC_DATA]"
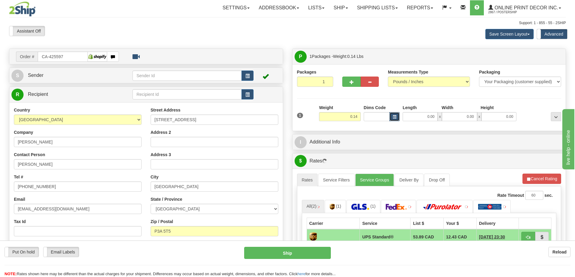
click at [395, 117] on span "button" at bounding box center [395, 117] width 4 height 3
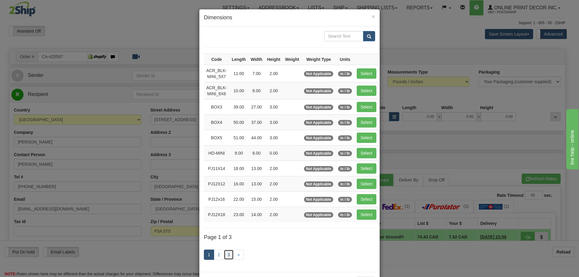
click at [225, 250] on link "3" at bounding box center [229, 255] width 10 height 10
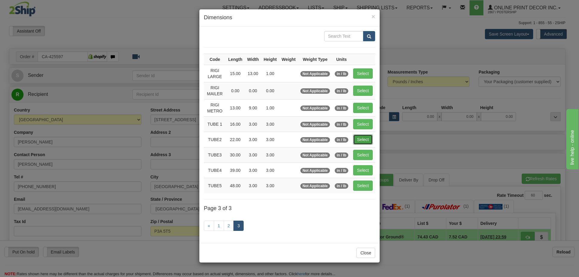
click at [361, 139] on button "Select" at bounding box center [363, 140] width 20 height 10
type input "TUBE2"
type input "22.00"
type input "3.00"
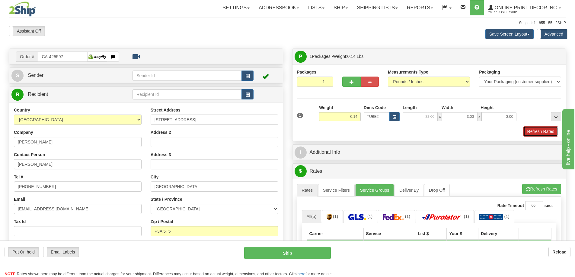
click at [529, 131] on button "Refresh Rates" at bounding box center [540, 131] width 35 height 10
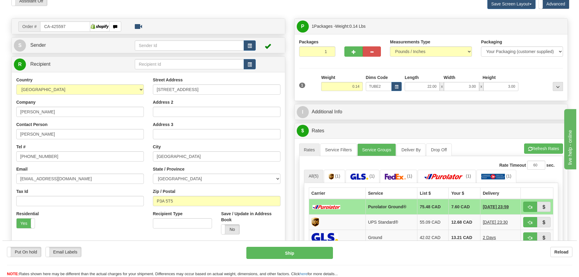
scroll to position [91, 0]
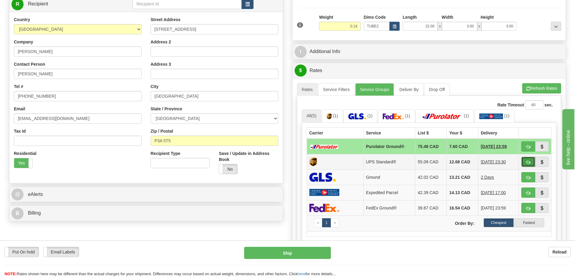
click at [529, 161] on span "button" at bounding box center [528, 163] width 4 height 4
type input "11"
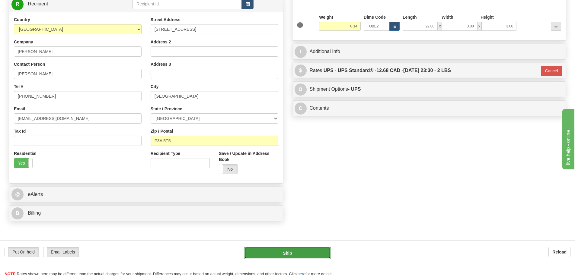
click at [304, 252] on button "Ship" at bounding box center [287, 253] width 87 height 12
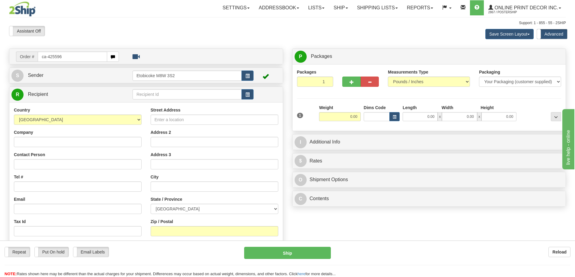
type input "ca-425596"
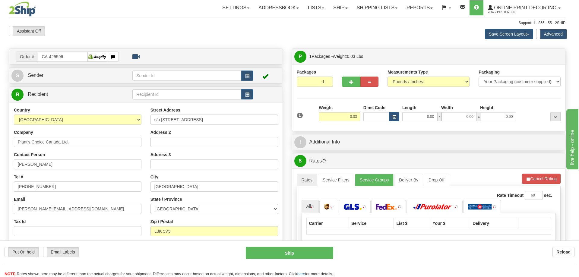
type input "PORT COLBORNE"
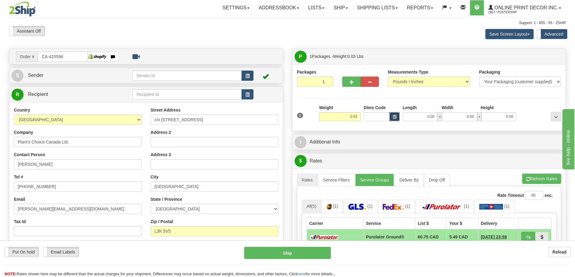
click at [397, 117] on button "button" at bounding box center [394, 116] width 10 height 9
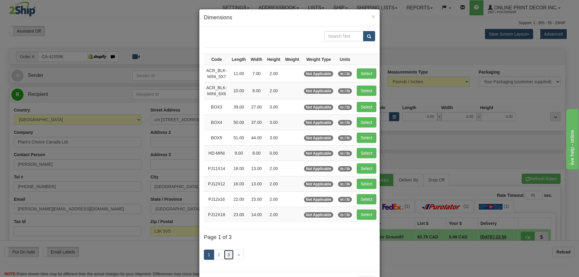
click at [226, 255] on link "3" at bounding box center [229, 255] width 10 height 10
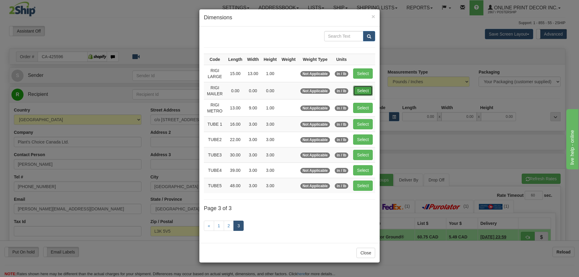
click at [363, 89] on button "Select" at bounding box center [363, 91] width 20 height 10
type input "RIGI MAILER"
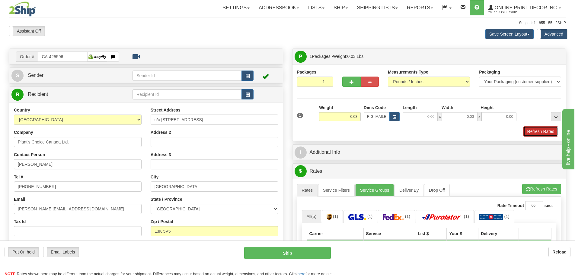
click at [547, 132] on button "Refresh Rates" at bounding box center [540, 131] width 35 height 10
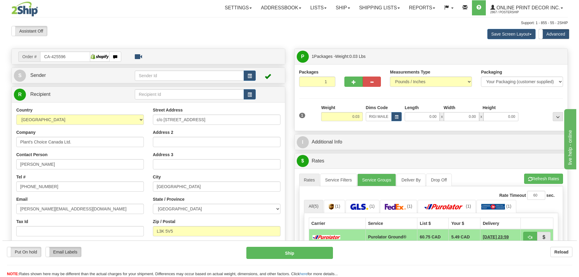
scroll to position [91, 0]
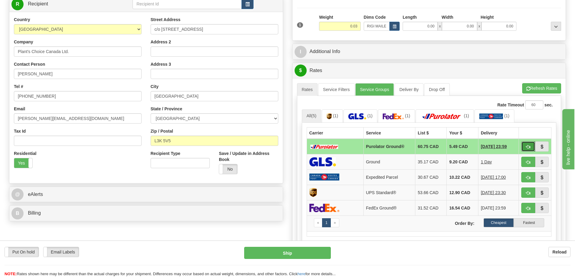
click at [522, 145] on button "button" at bounding box center [528, 147] width 14 height 10
type input "260"
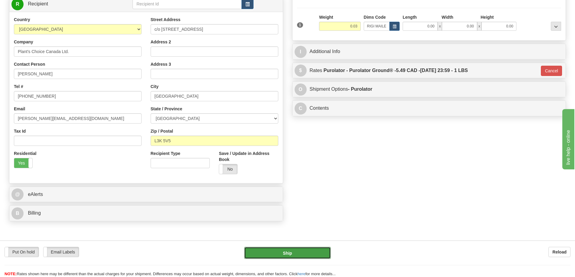
click at [291, 257] on button "Ship" at bounding box center [287, 253] width 87 height 12
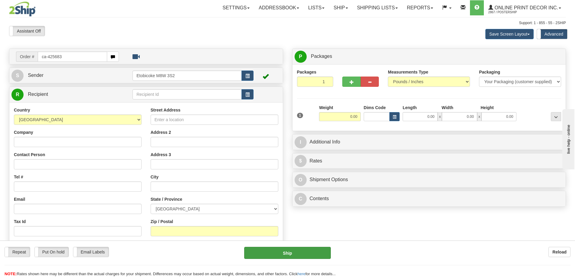
type input "ca-425683"
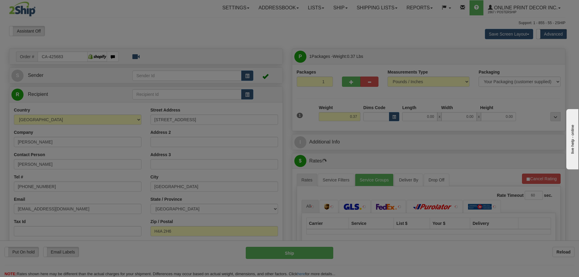
type input "[GEOGRAPHIC_DATA]"
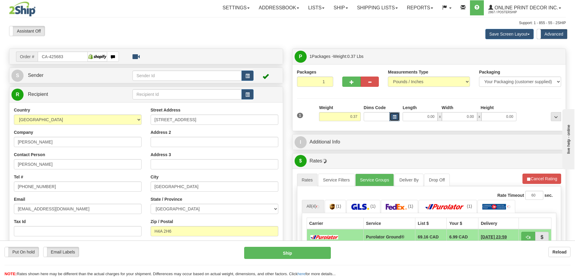
click at [391, 119] on button "button" at bounding box center [394, 116] width 10 height 9
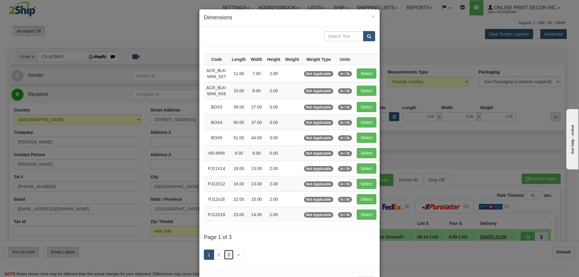
click at [228, 255] on link "3" at bounding box center [229, 255] width 10 height 10
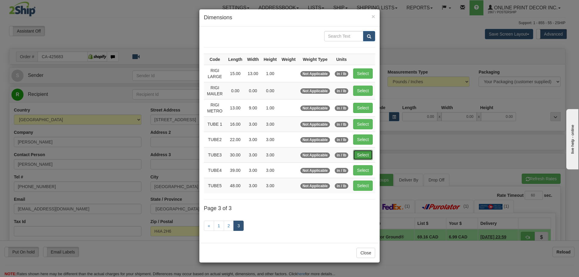
click at [364, 153] on button "Select" at bounding box center [363, 155] width 20 height 10
type input "TUBE3"
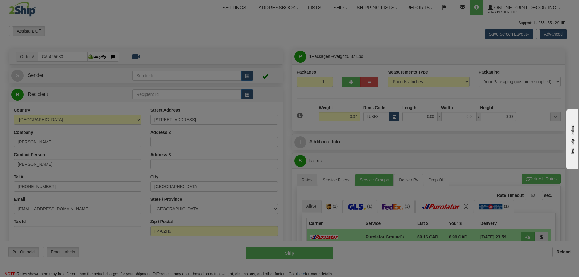
type input "30.00"
type input "3.00"
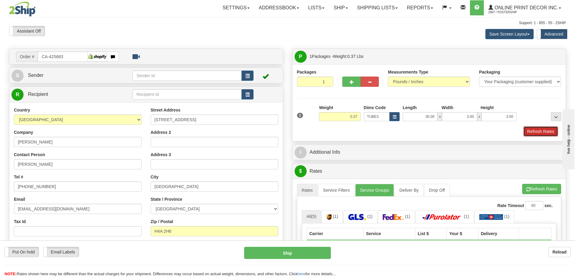
click at [546, 131] on button "Refresh Rates" at bounding box center [540, 131] width 35 height 10
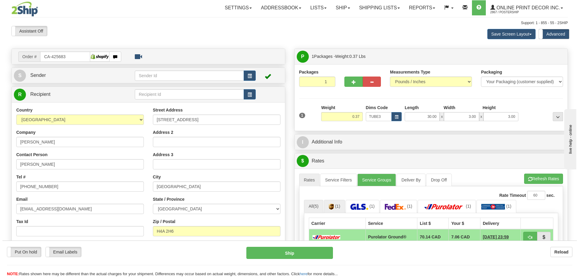
scroll to position [91, 0]
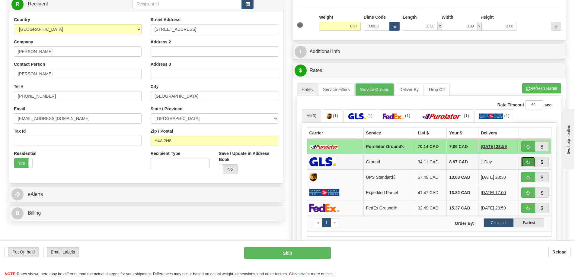
click at [531, 162] on button "button" at bounding box center [528, 162] width 14 height 10
type input "1"
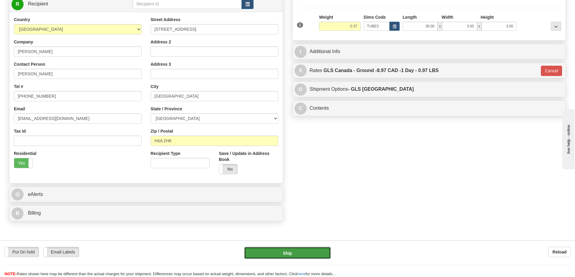
click at [324, 252] on button "Ship" at bounding box center [287, 253] width 87 height 12
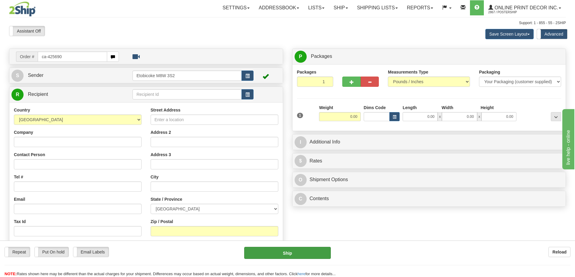
type input "ca-425690"
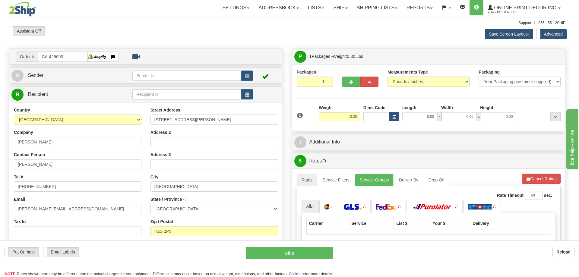
type input "[GEOGRAPHIC_DATA]"
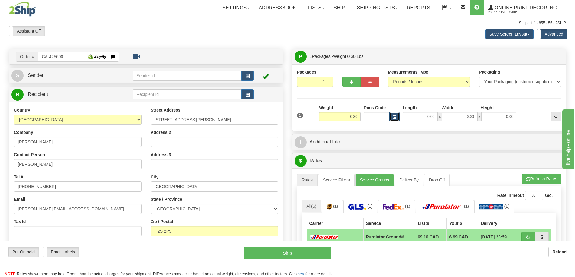
click at [394, 113] on button "button" at bounding box center [394, 116] width 10 height 9
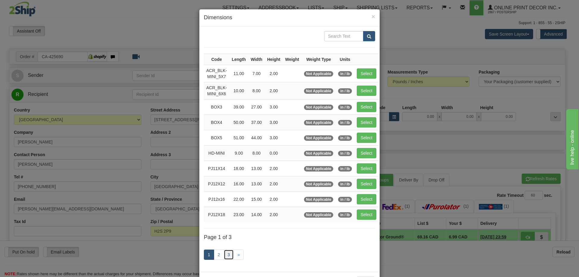
click at [228, 254] on link "3" at bounding box center [229, 255] width 10 height 10
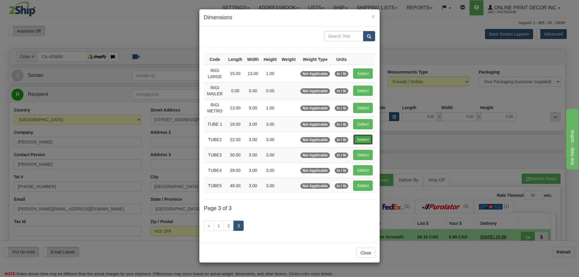
click at [367, 138] on button "Select" at bounding box center [363, 140] width 20 height 10
type input "TUBE2"
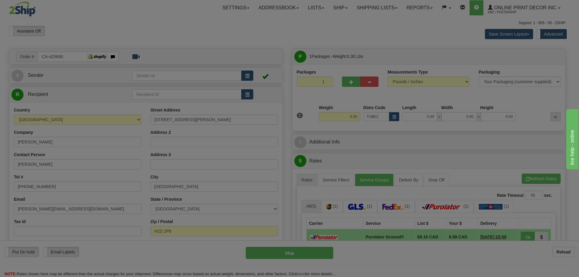
type input "22.00"
type input "3.00"
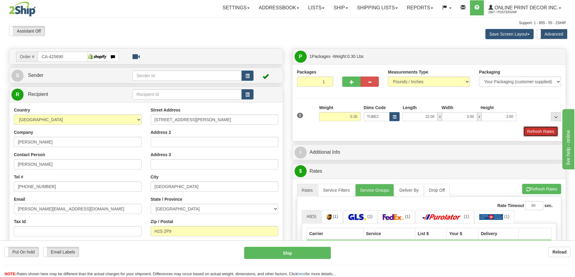
click at [531, 131] on button "Refresh Rates" at bounding box center [540, 131] width 35 height 10
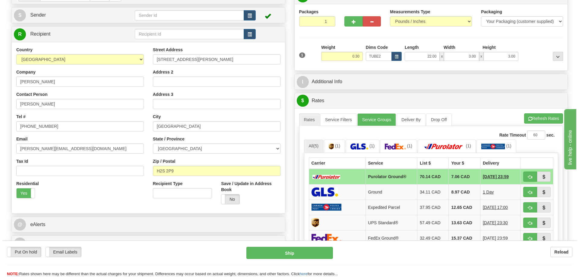
scroll to position [91, 0]
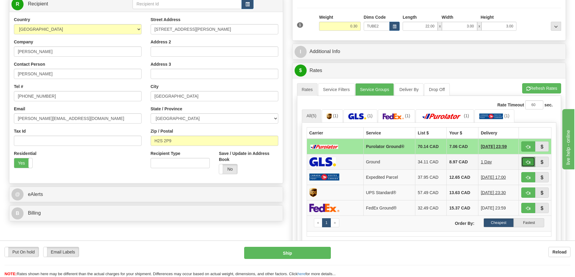
click at [526, 160] on button "button" at bounding box center [528, 162] width 14 height 10
type input "1"
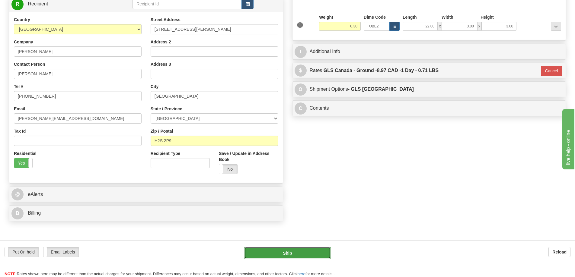
click at [311, 256] on button "Ship" at bounding box center [287, 253] width 87 height 12
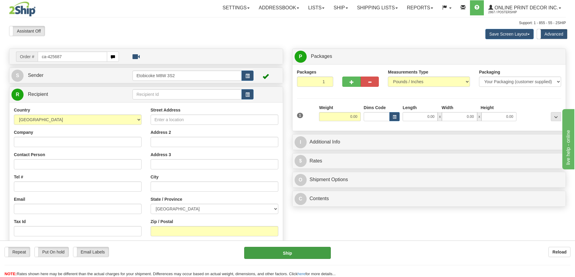
type input "ca-425687"
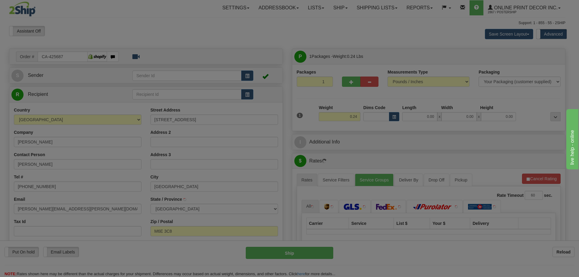
type input "YORK"
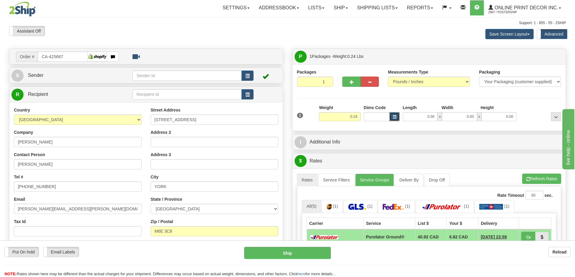
click at [391, 113] on button "button" at bounding box center [394, 116] width 10 height 9
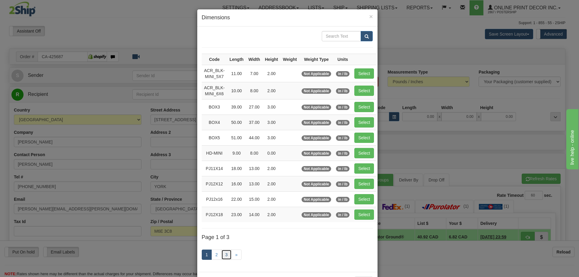
click at [225, 253] on link "3" at bounding box center [227, 255] width 10 height 10
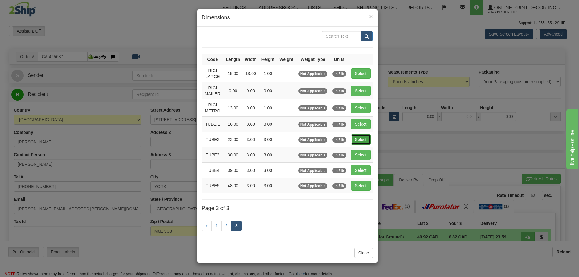
click at [356, 138] on button "Select" at bounding box center [361, 140] width 20 height 10
type input "TUBE2"
type input "22.00"
type input "3.00"
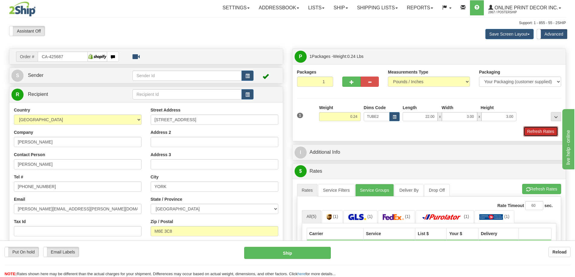
click at [532, 133] on button "Refresh Rates" at bounding box center [540, 131] width 35 height 10
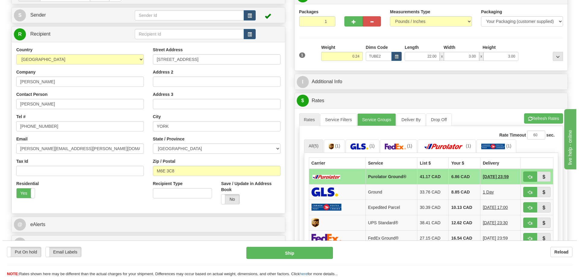
scroll to position [91, 0]
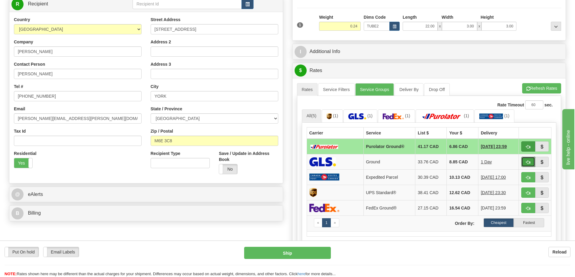
drag, startPoint x: 528, startPoint y: 160, endPoint x: 529, endPoint y: 151, distance: 9.1
click at [528, 159] on button "button" at bounding box center [528, 162] width 14 height 10
type input "1"
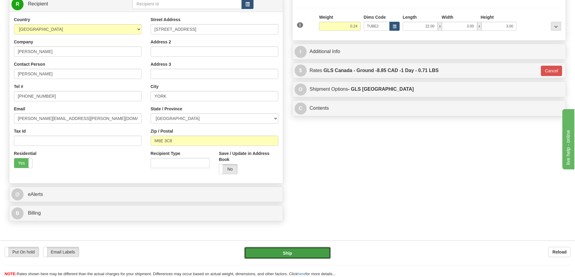
click at [285, 250] on button "Ship" at bounding box center [287, 253] width 87 height 12
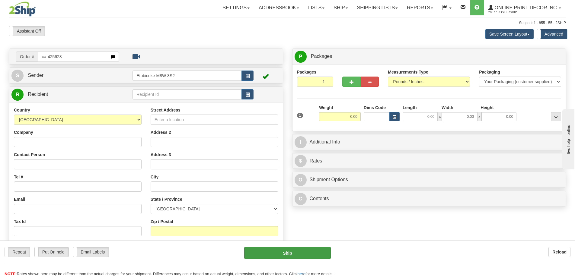
type input "ca-425628"
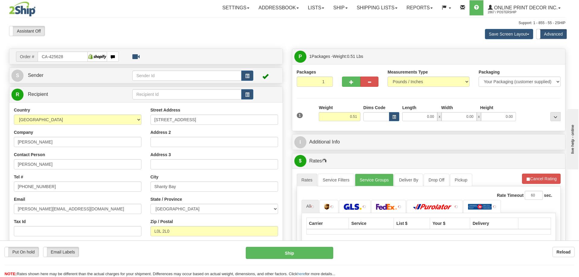
type input "SHANTY BAY"
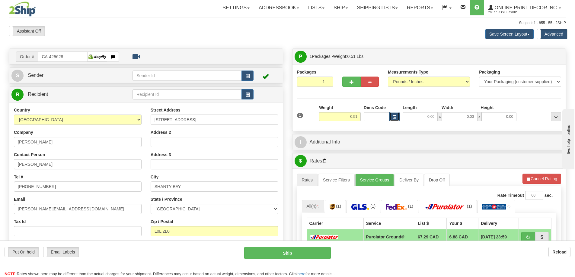
click at [395, 115] on button "button" at bounding box center [394, 116] width 10 height 9
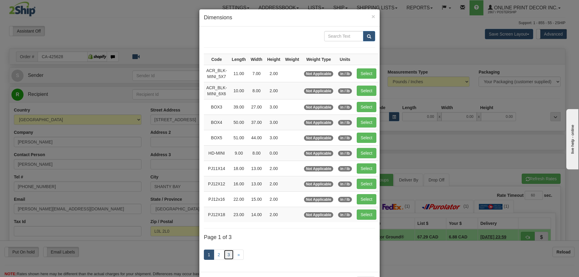
click at [228, 252] on link "3" at bounding box center [229, 255] width 10 height 10
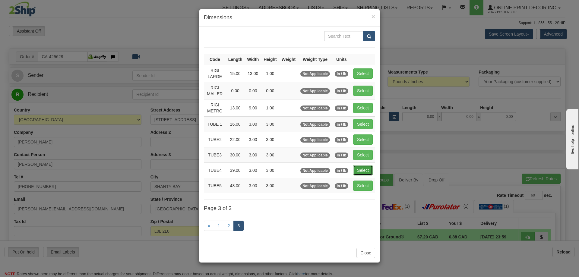
click at [364, 172] on button "Select" at bounding box center [363, 170] width 20 height 10
type input "TUBE4"
type input "39.00"
type input "3.00"
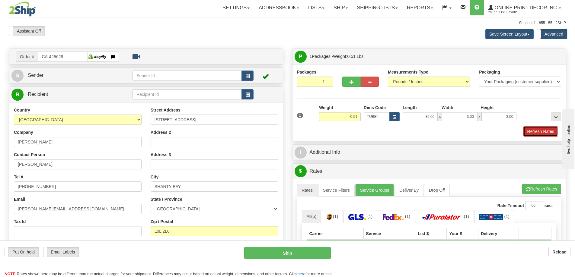
click at [539, 135] on button "Refresh Rates" at bounding box center [540, 131] width 35 height 10
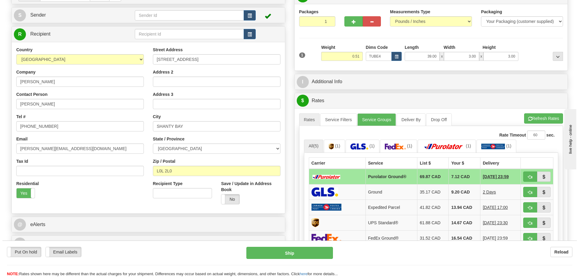
scroll to position [91, 0]
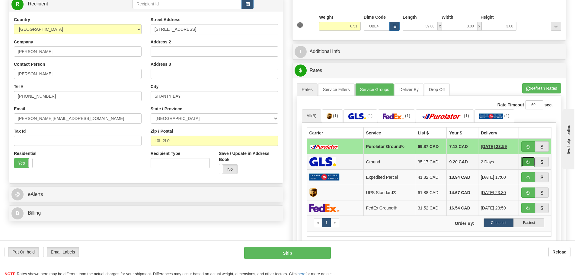
click at [528, 161] on button "button" at bounding box center [528, 162] width 14 height 10
type input "1"
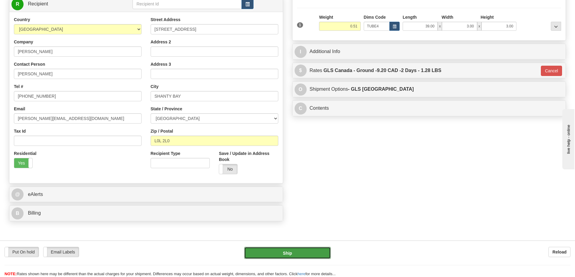
click at [308, 252] on button "Ship" at bounding box center [287, 253] width 87 height 12
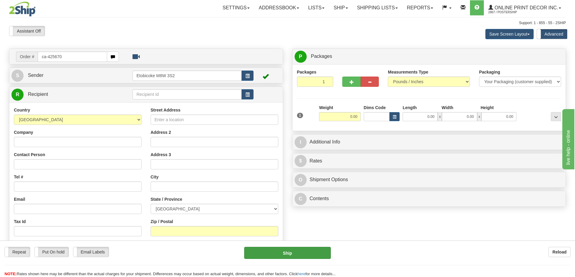
type input "ca-425670"
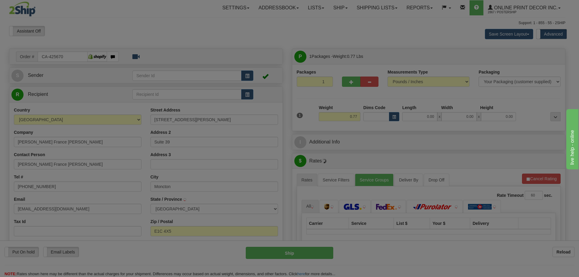
type input "MONCTON"
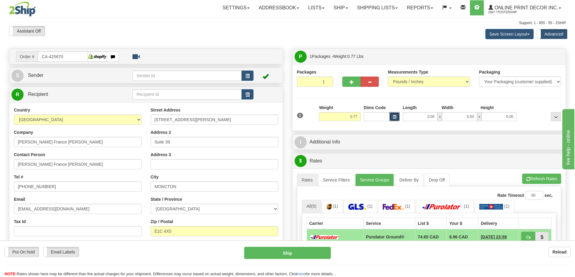
click at [393, 116] on span "button" at bounding box center [395, 117] width 4 height 3
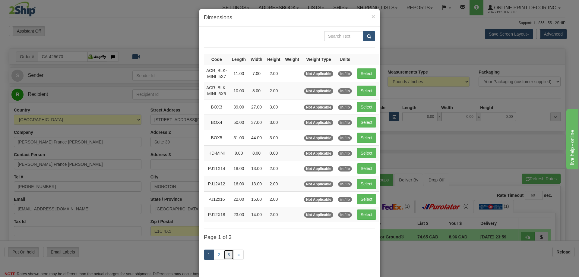
click at [228, 253] on link "3" at bounding box center [229, 255] width 10 height 10
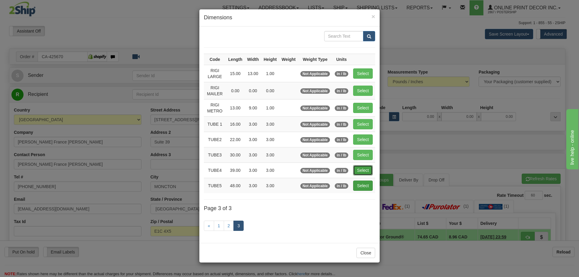
drag, startPoint x: 363, startPoint y: 167, endPoint x: 366, endPoint y: 164, distance: 4.5
click at [363, 167] on button "Select" at bounding box center [363, 170] width 20 height 10
type input "TUBE4"
type input "39.00"
type input "3.00"
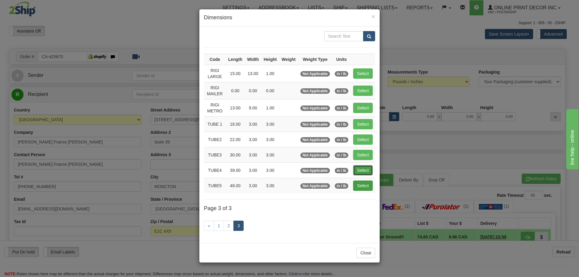
type input "3.00"
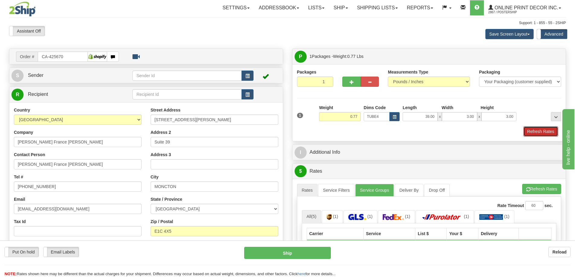
click at [541, 130] on button "Refresh Rates" at bounding box center [540, 131] width 35 height 10
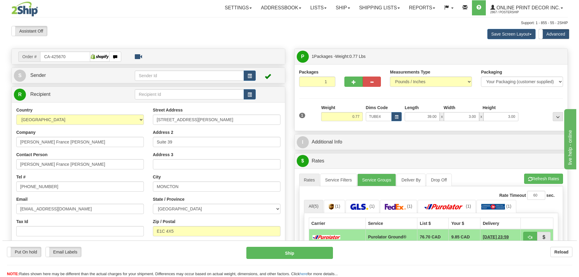
scroll to position [60, 0]
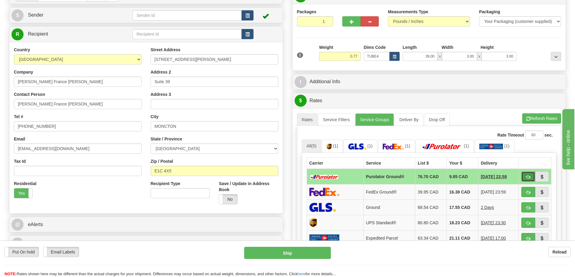
click at [524, 177] on button "button" at bounding box center [528, 177] width 14 height 10
type input "260"
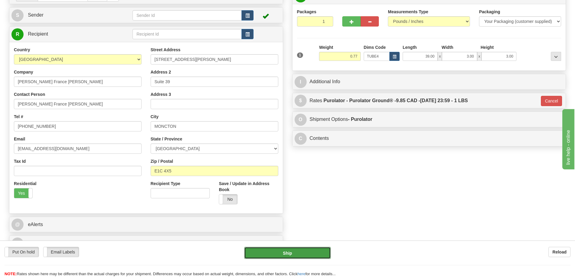
click at [317, 254] on button "Ship" at bounding box center [287, 253] width 87 height 12
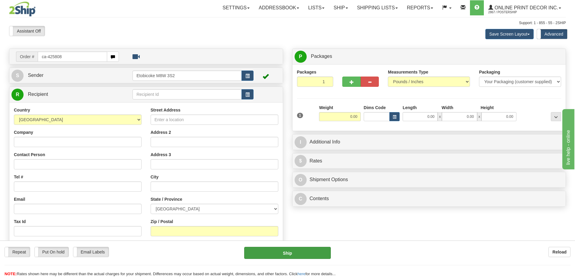
type input "ca-425808"
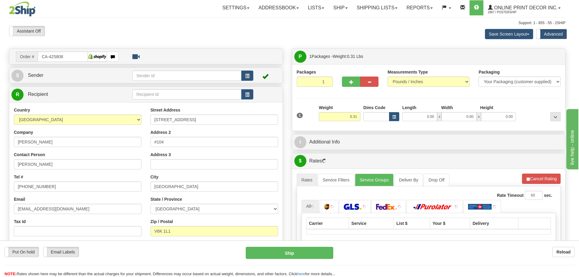
type input "[GEOGRAPHIC_DATA]"
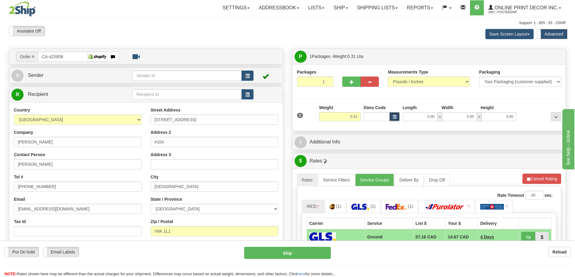
click at [393, 116] on span "button" at bounding box center [395, 117] width 4 height 3
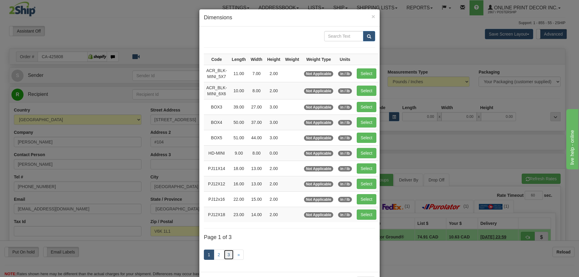
click at [225, 256] on link "3" at bounding box center [229, 255] width 10 height 10
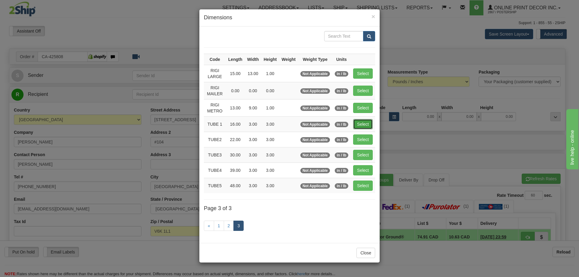
click at [369, 122] on button "Select" at bounding box center [363, 124] width 20 height 10
type input "TUBE 1"
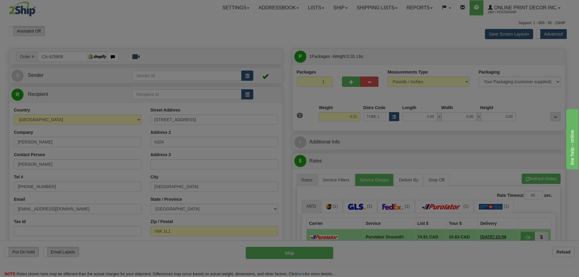
type input "16.00"
type input "3.00"
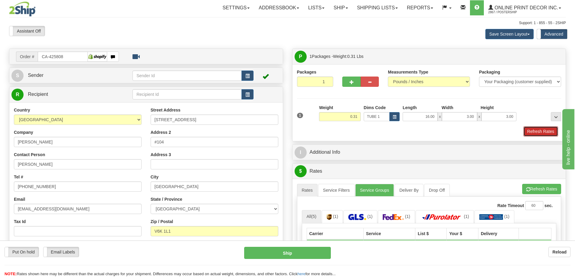
click at [532, 132] on button "Refresh Rates" at bounding box center [540, 131] width 35 height 10
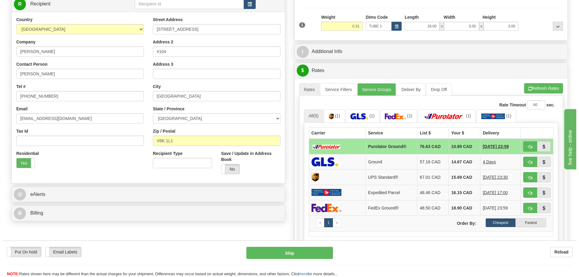
scroll to position [151, 0]
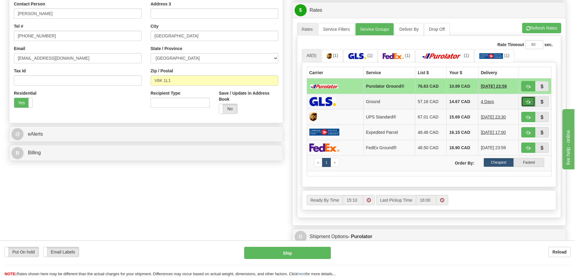
click at [528, 99] on button "button" at bounding box center [528, 102] width 14 height 10
type input "1"
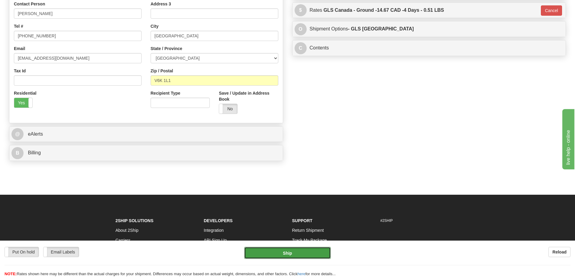
click at [293, 255] on button "Ship" at bounding box center [287, 253] width 87 height 12
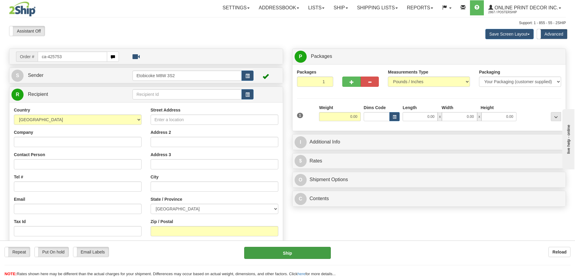
type input "ca-425753"
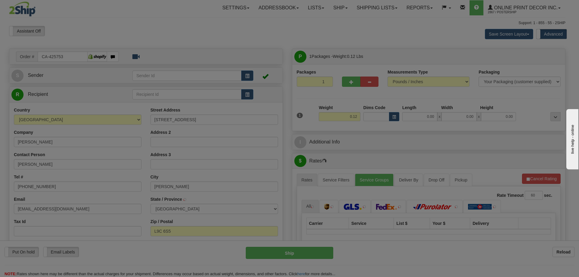
type input "HAMILTON"
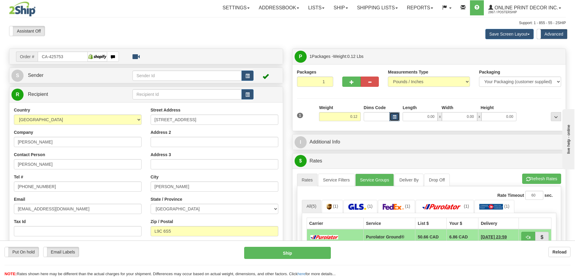
click at [395, 117] on span "button" at bounding box center [395, 117] width 4 height 3
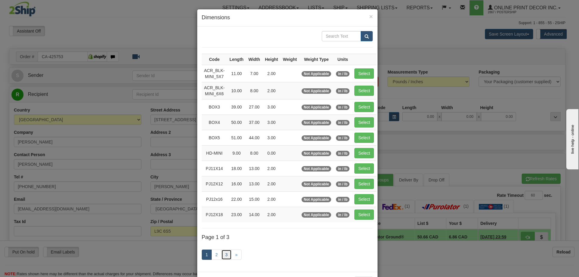
click at [225, 254] on link "3" at bounding box center [227, 255] width 10 height 10
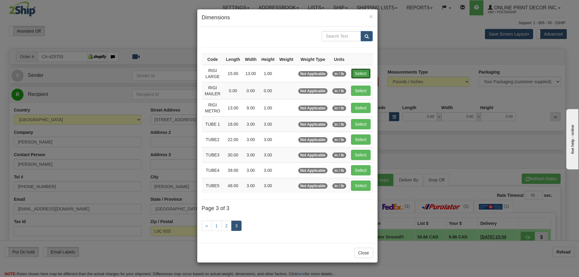
click at [359, 72] on button "Select" at bounding box center [361, 74] width 20 height 10
type input "RIGI LARGE"
type input "15.00"
type input "13.00"
type input "1.00"
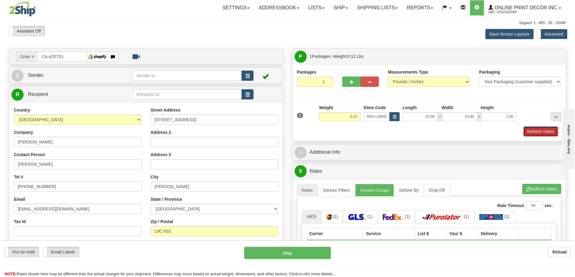
drag, startPoint x: 540, startPoint y: 131, endPoint x: 537, endPoint y: 129, distance: 3.4
click at [538, 131] on button "Refresh Rates" at bounding box center [540, 131] width 35 height 10
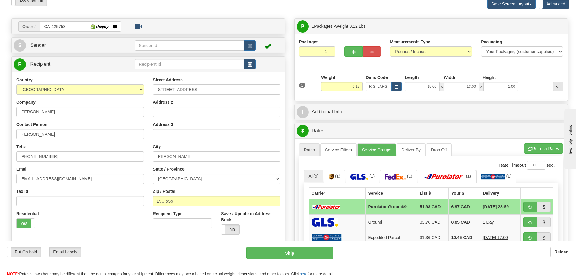
scroll to position [60, 0]
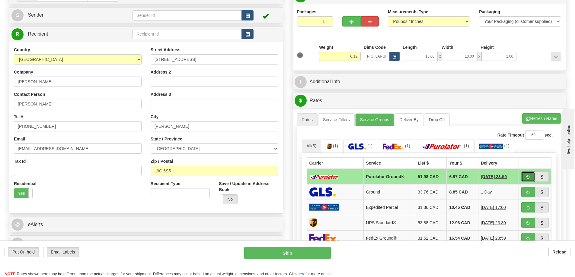
click at [530, 173] on button "button" at bounding box center [528, 177] width 14 height 10
type input "260"
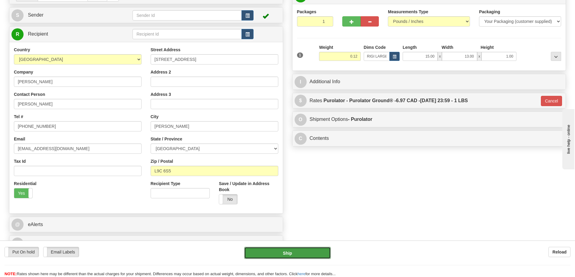
click at [318, 250] on button "Ship" at bounding box center [287, 253] width 87 height 12
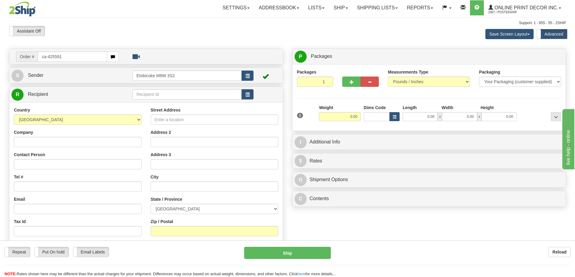
type input "ca-425591"
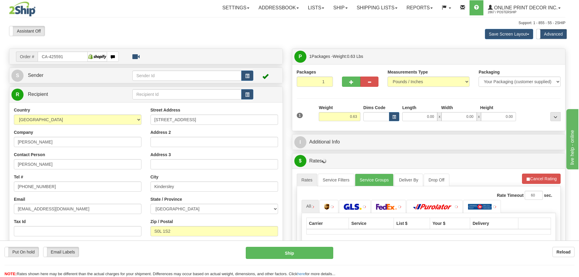
type input "KINDERSLEY"
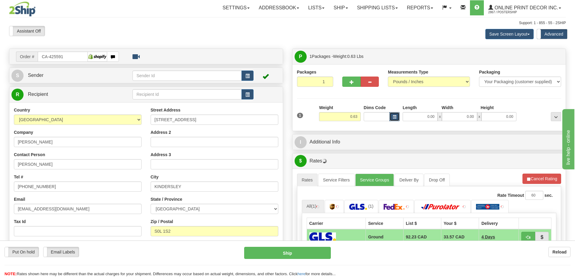
click at [397, 115] on button "button" at bounding box center [394, 116] width 10 height 9
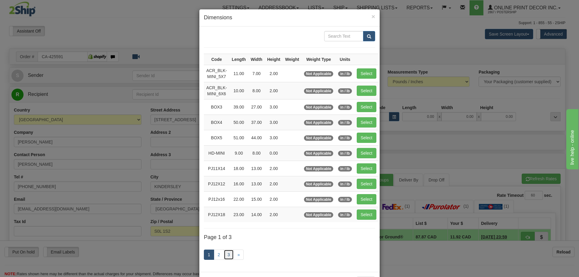
click at [225, 253] on link "3" at bounding box center [229, 255] width 10 height 10
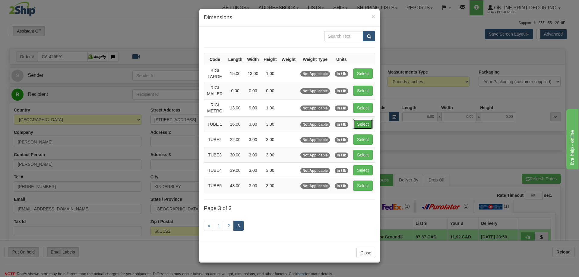
click at [368, 123] on button "Select" at bounding box center [363, 124] width 20 height 10
type input "TUBE 1"
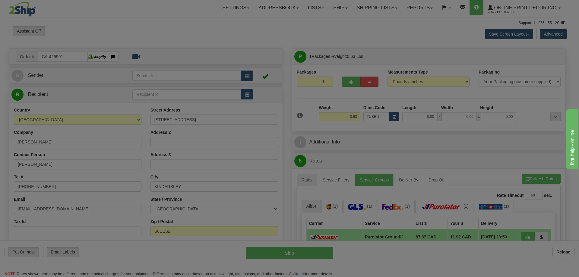
type input "16.00"
type input "3.00"
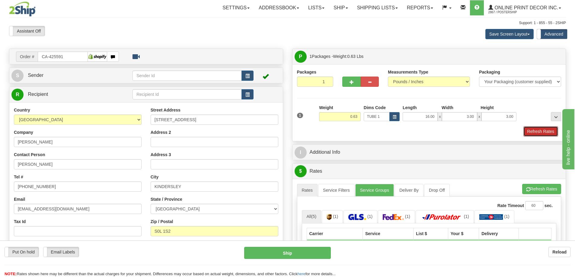
click at [531, 132] on button "Refresh Rates" at bounding box center [540, 131] width 35 height 10
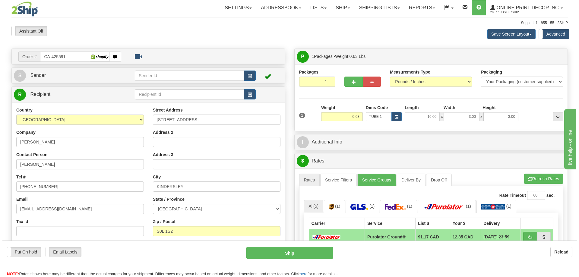
scroll to position [91, 0]
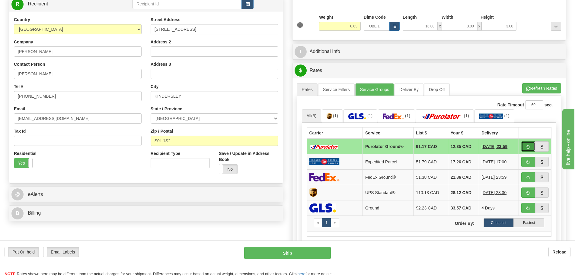
click at [524, 145] on button "button" at bounding box center [528, 147] width 14 height 10
type input "260"
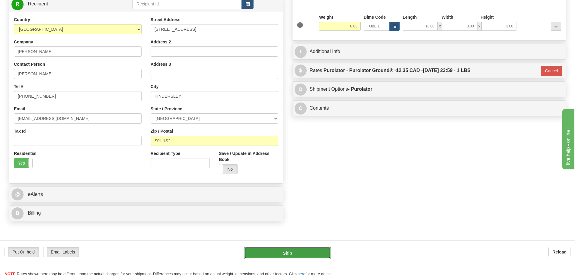
click at [300, 249] on button "Ship" at bounding box center [287, 253] width 87 height 12
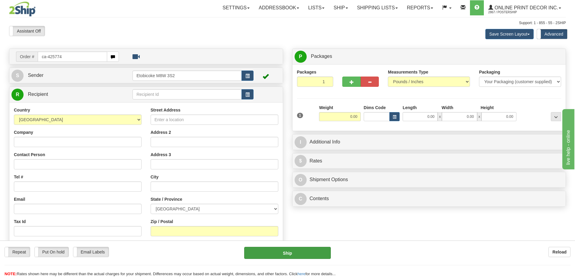
type input "ca-425774"
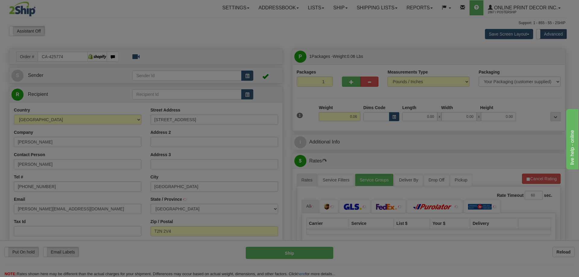
type input "[GEOGRAPHIC_DATA]"
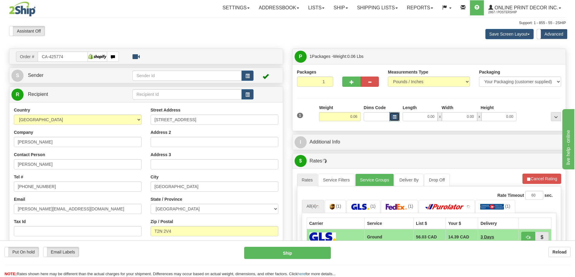
click at [392, 116] on button "button" at bounding box center [394, 116] width 10 height 9
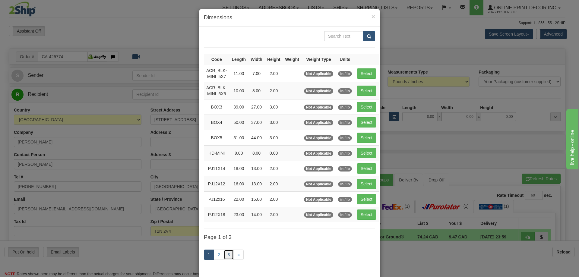
click at [226, 249] on div "1 2 3 »" at bounding box center [289, 256] width 171 height 24
click at [225, 255] on link "3" at bounding box center [229, 255] width 10 height 10
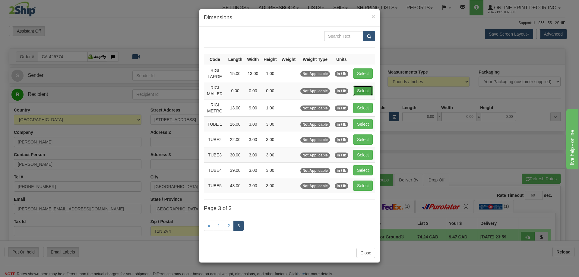
click at [364, 92] on button "Select" at bounding box center [363, 91] width 20 height 10
type input "RIGI MAILER"
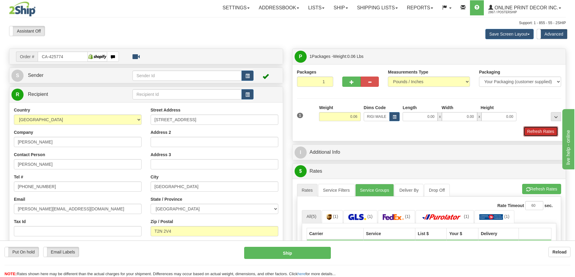
click at [534, 132] on button "Refresh Rates" at bounding box center [540, 131] width 35 height 10
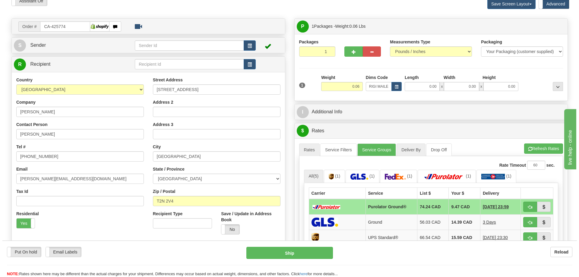
scroll to position [121, 0]
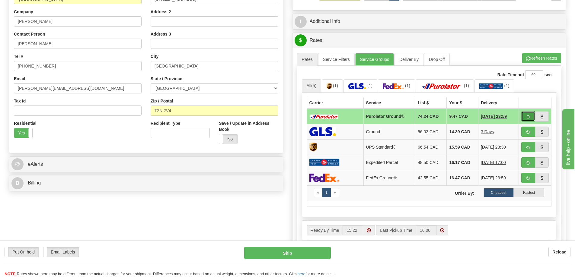
click at [528, 118] on span "button" at bounding box center [528, 117] width 4 height 4
type input "260"
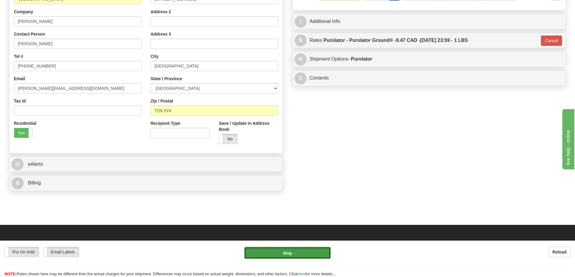
click at [279, 252] on button "Ship" at bounding box center [287, 253] width 87 height 12
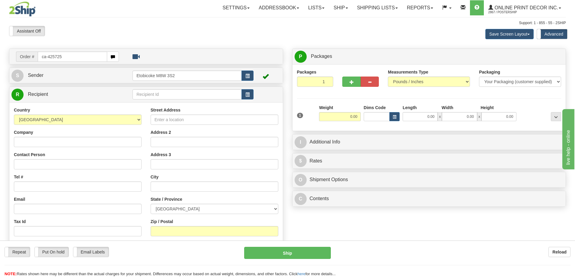
type input "ca-425725"
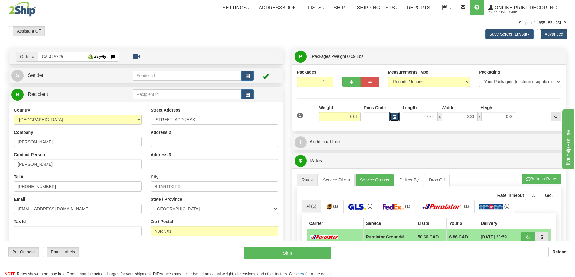
click at [391, 116] on button "button" at bounding box center [394, 116] width 10 height 9
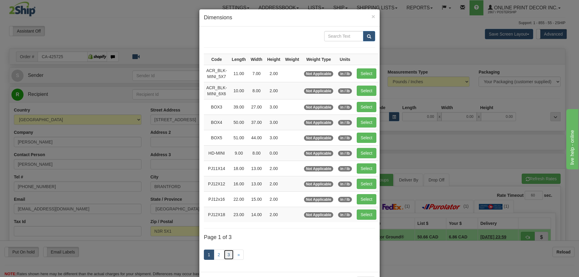
click at [225, 256] on link "3" at bounding box center [229, 255] width 10 height 10
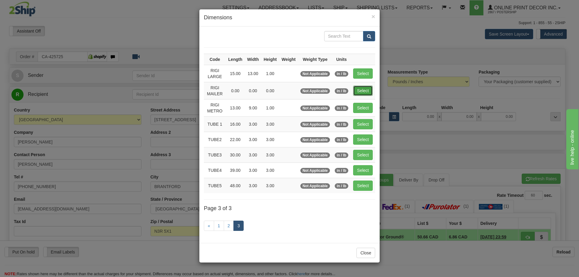
click at [365, 90] on button "Select" at bounding box center [363, 91] width 20 height 10
type input "RIGI MAILER"
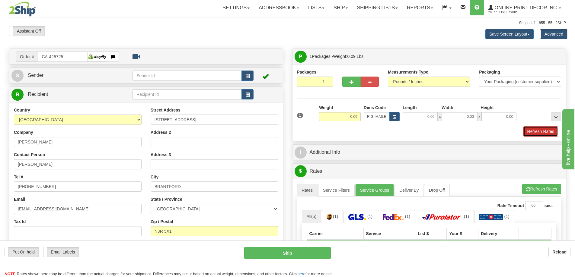
click at [537, 128] on button "Refresh Rates" at bounding box center [540, 131] width 35 height 10
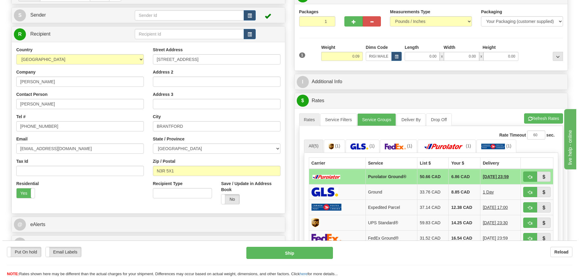
scroll to position [121, 0]
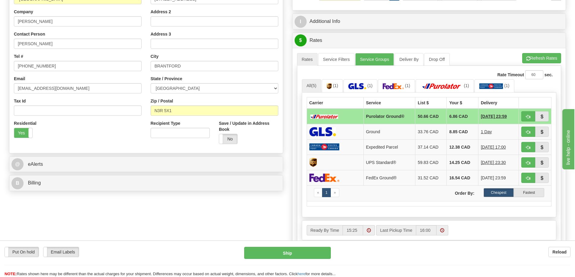
click at [521, 115] on td at bounding box center [535, 117] width 33 height 16
click at [530, 117] on span "button" at bounding box center [528, 117] width 4 height 4
type input "260"
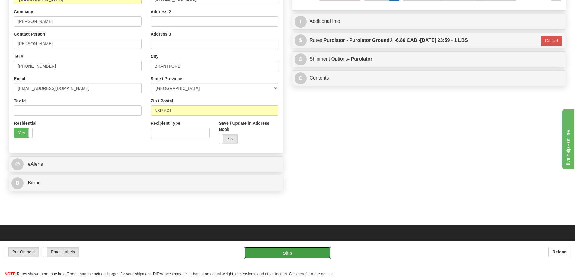
click at [262, 250] on button "Ship" at bounding box center [287, 253] width 87 height 12
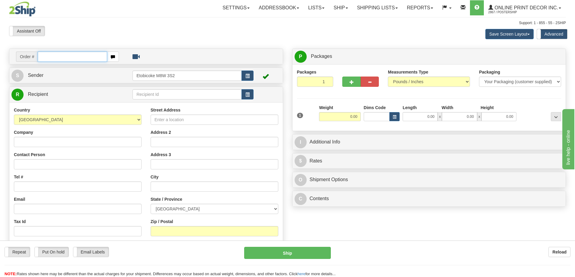
click at [57, 57] on input "text" at bounding box center [72, 57] width 69 height 10
type input "ca-425733"
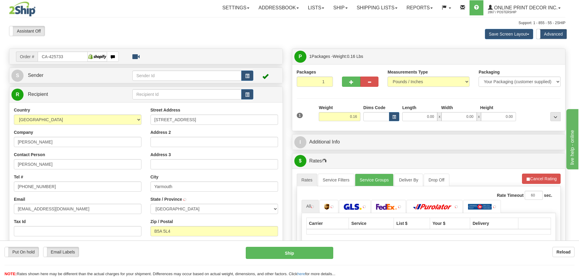
type input "RICHMOND"
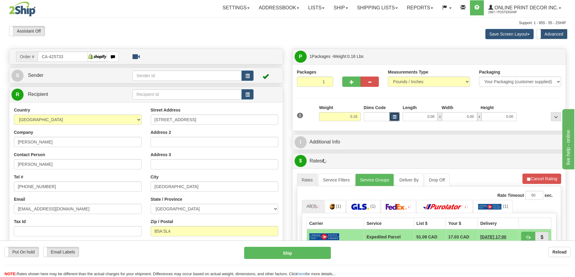
click at [393, 117] on span "button" at bounding box center [395, 117] width 4 height 3
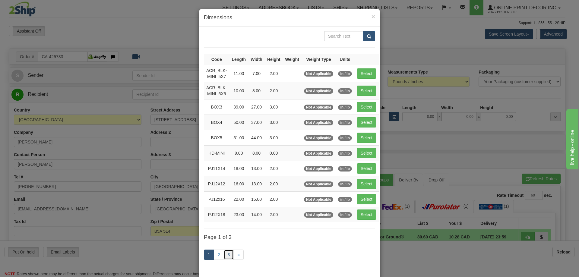
click at [224, 257] on link "3" at bounding box center [229, 255] width 10 height 10
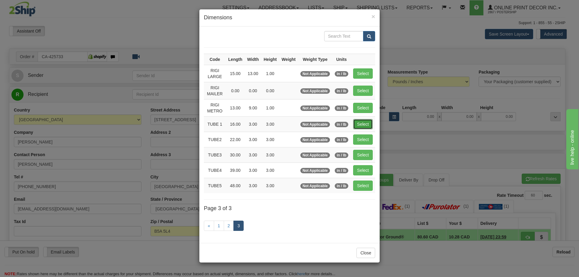
click at [368, 124] on button "Select" at bounding box center [363, 124] width 20 height 10
type input "TUBE 1"
type input "16.00"
type input "3.00"
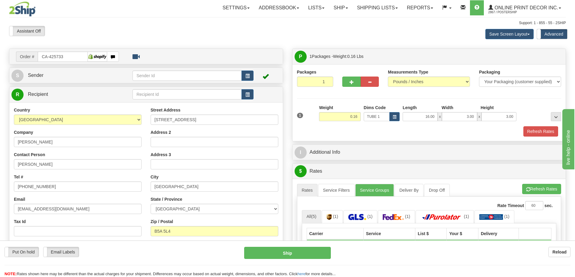
click at [516, 132] on div "Refresh Rates" at bounding box center [428, 131] width 267 height 10
click at [537, 132] on button "Refresh Rates" at bounding box center [540, 131] width 35 height 10
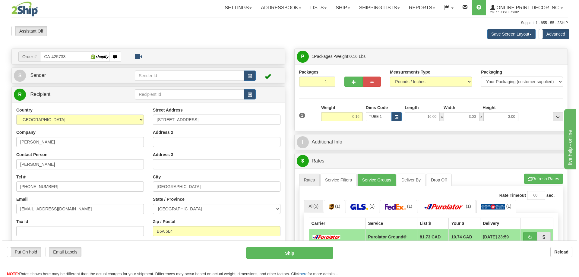
scroll to position [60, 0]
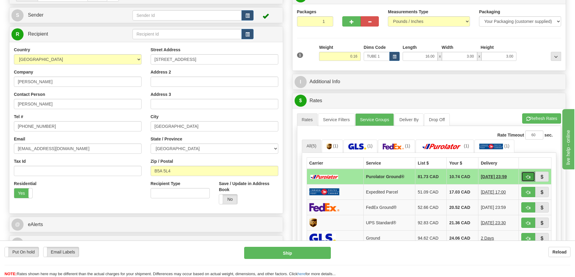
click at [527, 176] on span "button" at bounding box center [528, 177] width 4 height 4
type input "260"
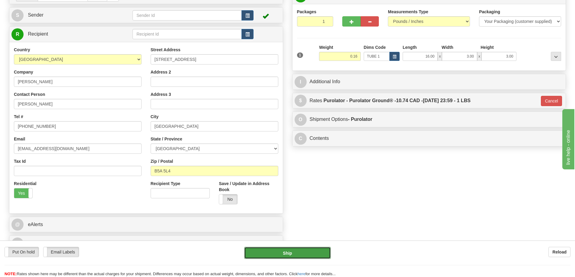
click at [315, 251] on button "Ship" at bounding box center [287, 253] width 87 height 12
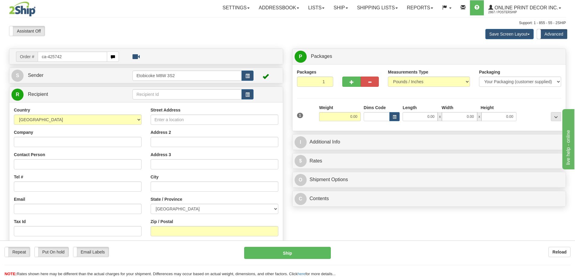
type input "ca-425742"
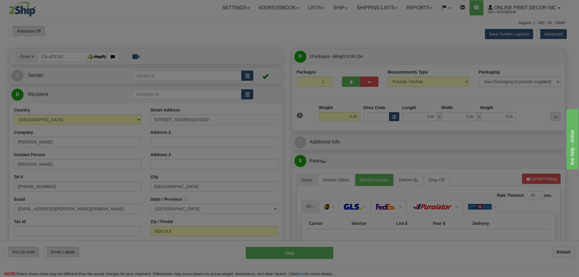
type input "[GEOGRAPHIC_DATA]"
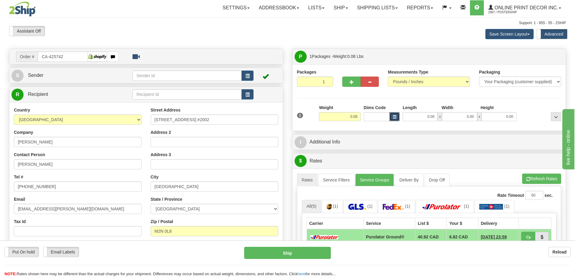
click at [395, 117] on span "button" at bounding box center [395, 117] width 4 height 3
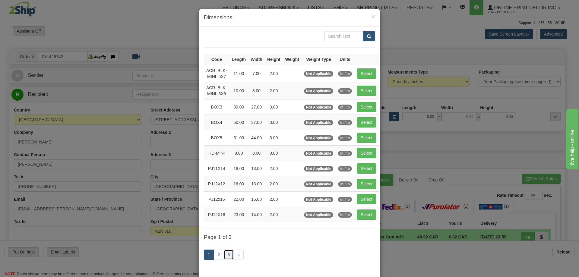
click at [227, 252] on link "3" at bounding box center [229, 255] width 10 height 10
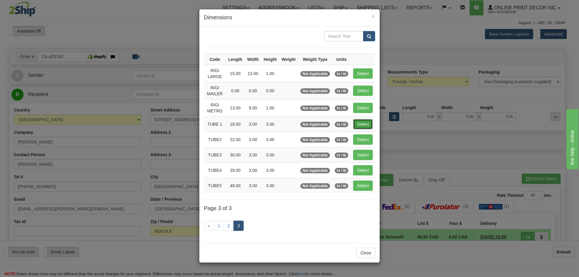
click at [361, 120] on button "Select" at bounding box center [363, 124] width 20 height 10
type input "TUBE 1"
type input "16.00"
type input "3.00"
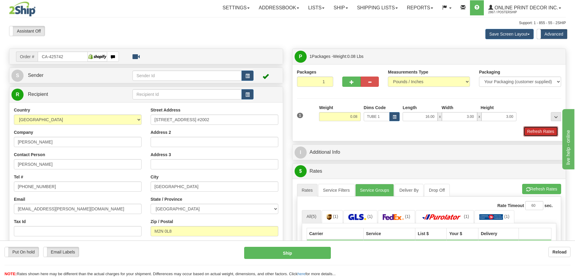
click at [535, 130] on button "Refresh Rates" at bounding box center [540, 131] width 35 height 10
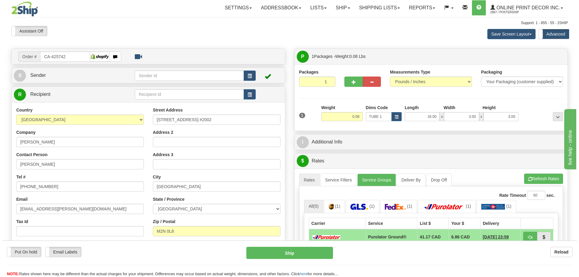
scroll to position [60, 0]
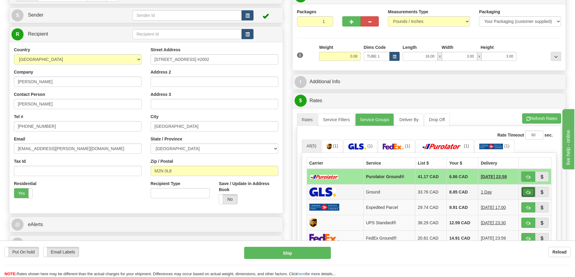
click at [528, 191] on span "button" at bounding box center [528, 193] width 4 height 4
type input "1"
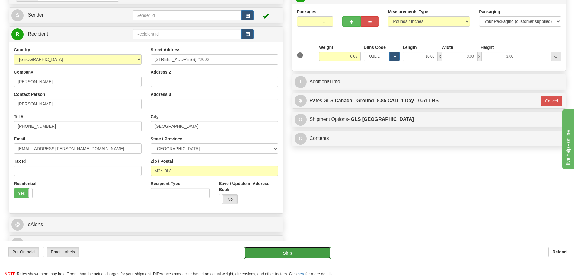
click at [314, 250] on button "Ship" at bounding box center [287, 253] width 87 height 12
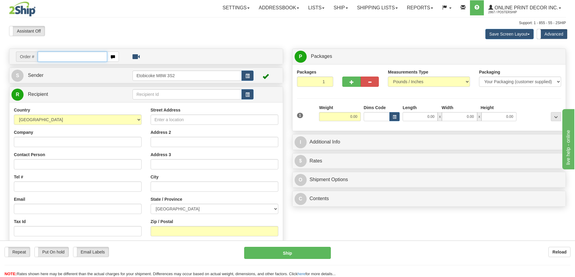
click at [53, 56] on input "text" at bounding box center [72, 57] width 69 height 10
type input "ca-425700"
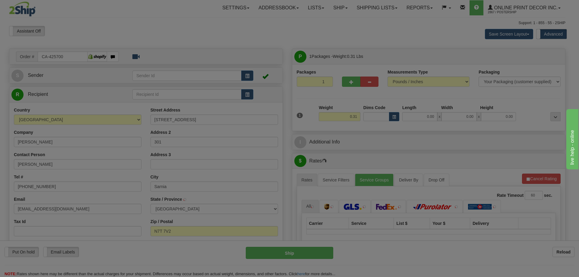
type input "SARNIA"
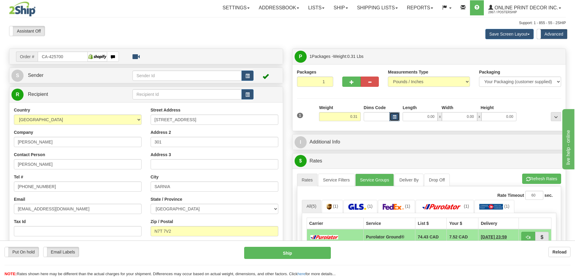
click at [396, 118] on span "button" at bounding box center [395, 117] width 4 height 3
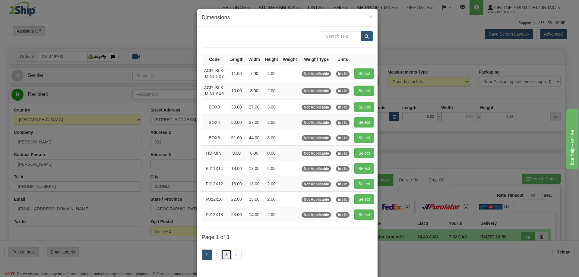
click at [222, 251] on link "3" at bounding box center [227, 255] width 10 height 10
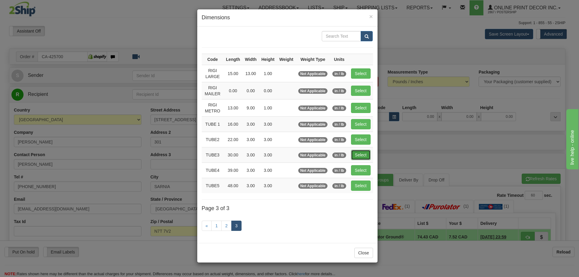
click at [358, 152] on button "Select" at bounding box center [361, 155] width 20 height 10
type input "TUBE3"
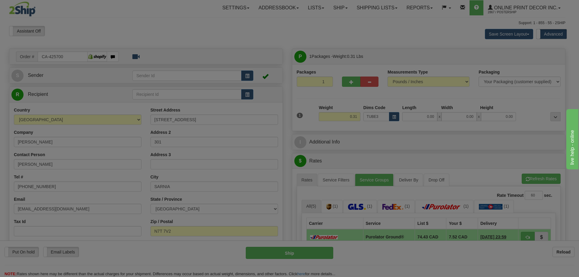
type input "30.00"
type input "3.00"
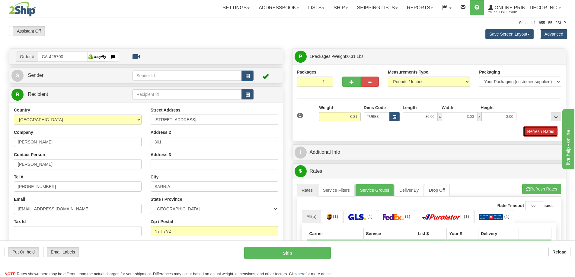
click at [537, 132] on button "Refresh Rates" at bounding box center [540, 131] width 35 height 10
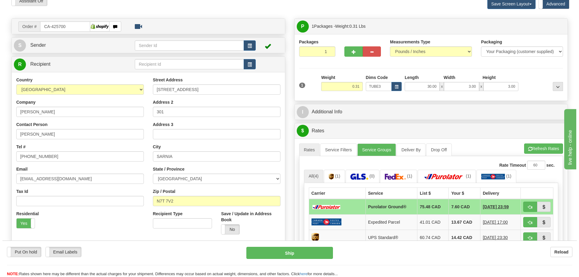
scroll to position [60, 0]
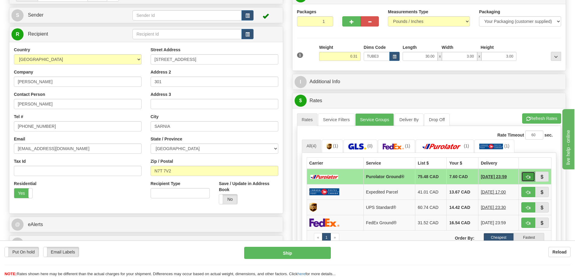
click at [525, 174] on button "button" at bounding box center [528, 177] width 14 height 10
type input "260"
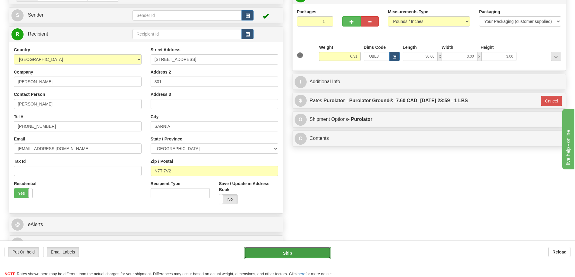
click at [309, 252] on button "Ship" at bounding box center [287, 253] width 87 height 12
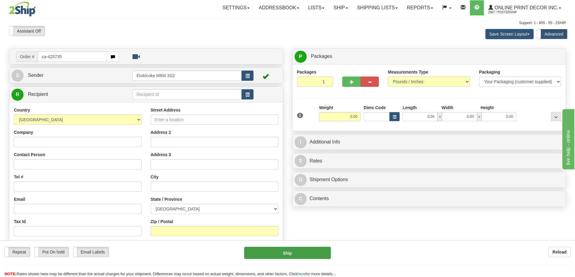
type input "ca-425735"
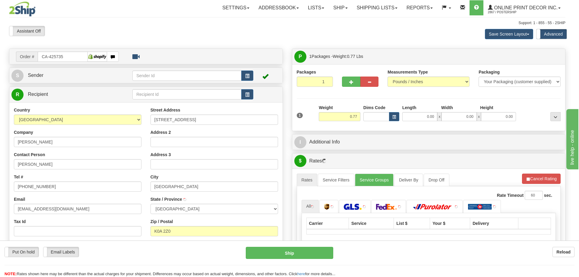
type input "[GEOGRAPHIC_DATA]"
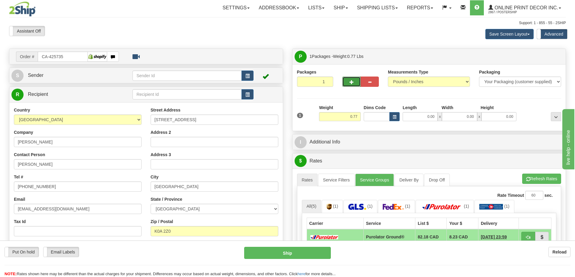
click at [350, 81] on span "button" at bounding box center [351, 82] width 4 height 4
radio input "true"
type input "2"
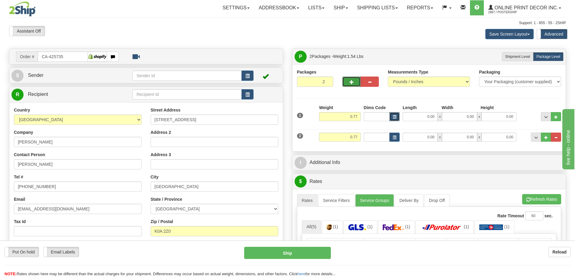
click at [393, 113] on button "button" at bounding box center [394, 116] width 10 height 9
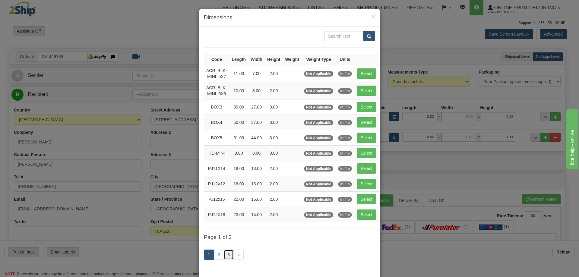
click at [228, 257] on link "3" at bounding box center [229, 255] width 10 height 10
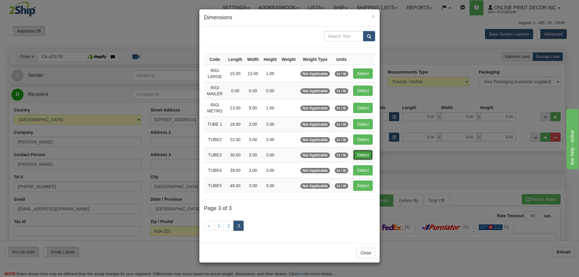
click at [363, 153] on button "Select" at bounding box center [363, 155] width 20 height 10
type input "TUBE3"
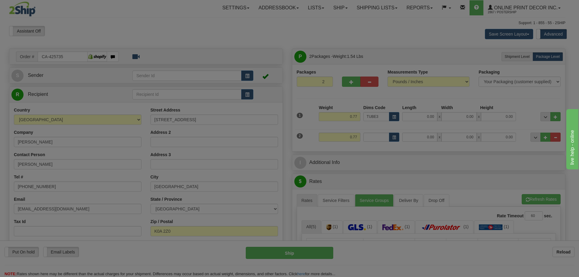
type input "30.00"
type input "3.00"
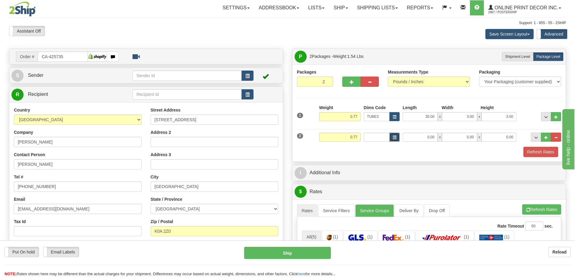
click at [395, 137] on span "button" at bounding box center [395, 137] width 4 height 3
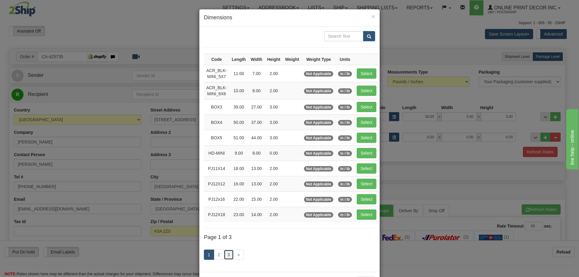
click at [228, 253] on link "3" at bounding box center [229, 255] width 10 height 10
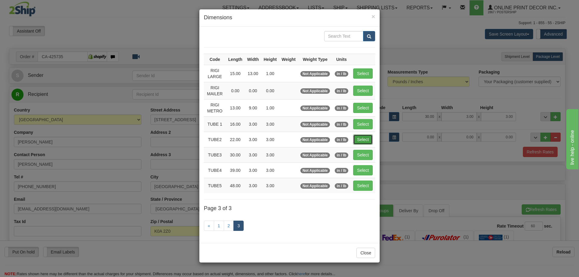
click at [359, 137] on button "Select" at bounding box center [363, 140] width 20 height 10
type input "TUBE2"
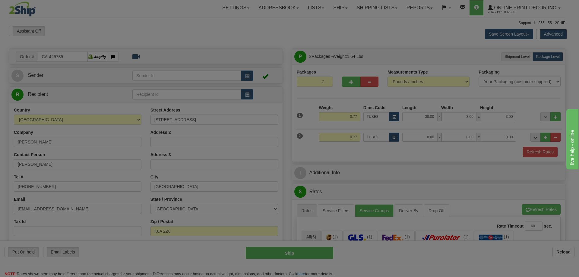
type input "22.00"
type input "3.00"
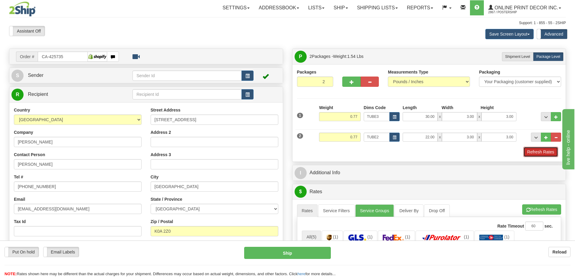
click at [534, 152] on button "Refresh Rates" at bounding box center [540, 152] width 35 height 10
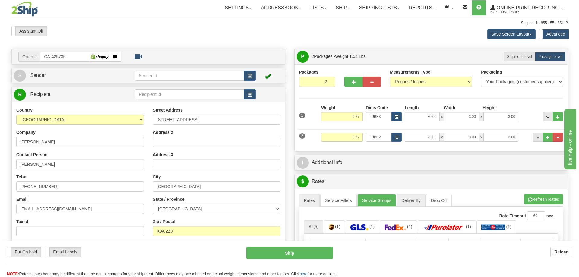
scroll to position [60, 0]
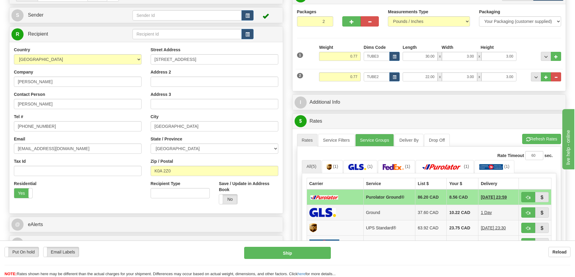
click at [527, 208] on td at bounding box center [535, 212] width 33 height 15
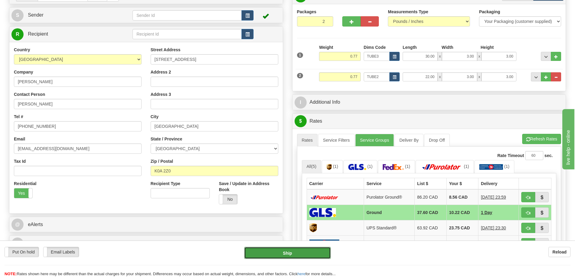
click at [310, 251] on button "Ship" at bounding box center [287, 253] width 87 height 12
type input "1"
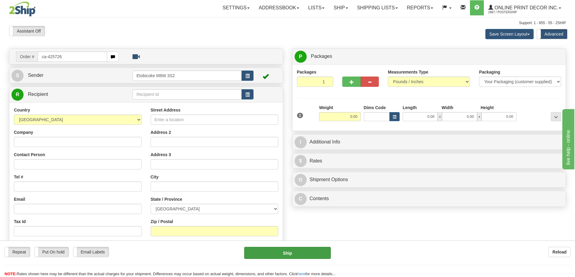
type input "ca-425726"
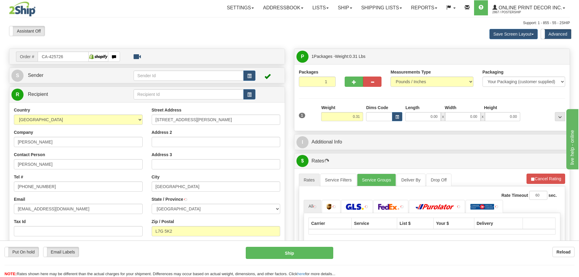
type input "[GEOGRAPHIC_DATA]"
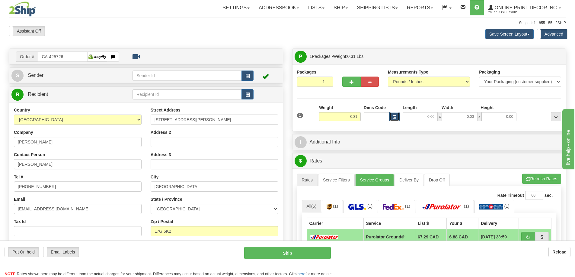
click at [396, 113] on button "button" at bounding box center [394, 116] width 10 height 9
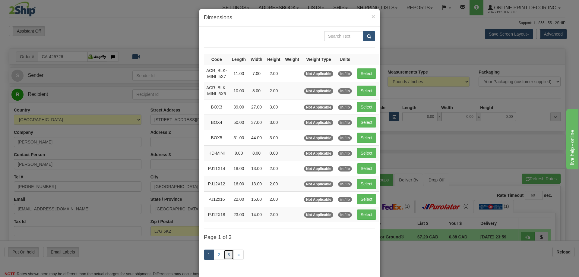
click at [226, 252] on link "3" at bounding box center [229, 255] width 10 height 10
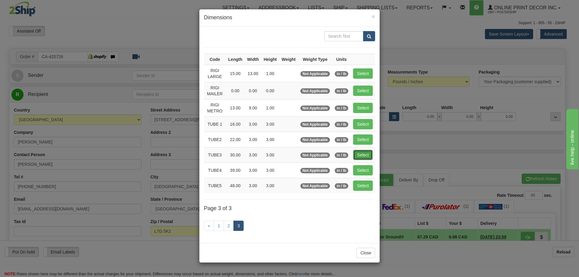
click at [360, 153] on button "Select" at bounding box center [363, 155] width 20 height 10
type input "TUBE3"
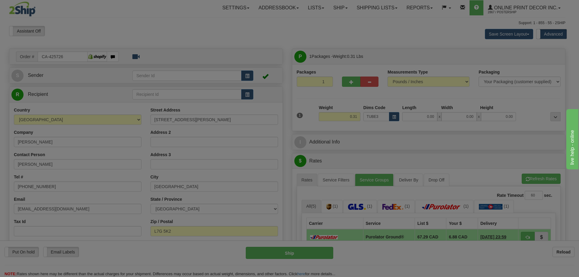
type input "30.00"
type input "3.00"
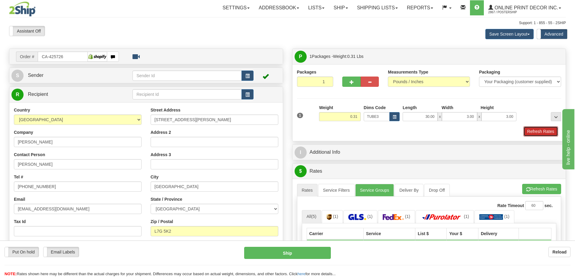
click at [535, 134] on button "Refresh Rates" at bounding box center [540, 131] width 35 height 10
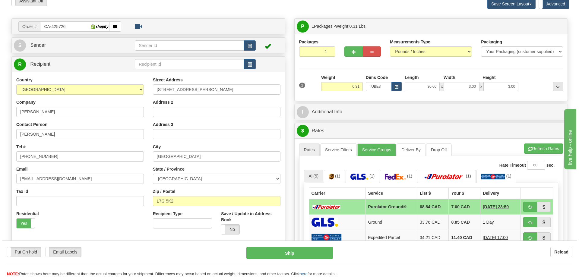
scroll to position [91, 0]
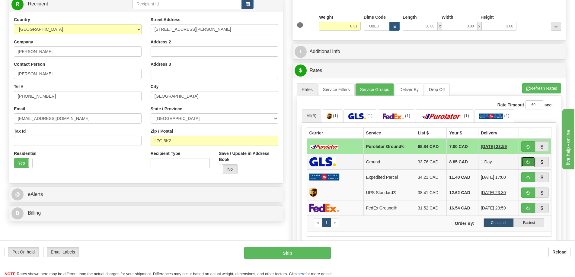
click at [524, 163] on button "button" at bounding box center [528, 162] width 14 height 10
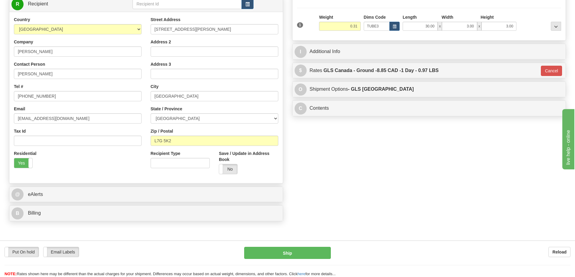
type input "1"
click at [313, 252] on button "Ship" at bounding box center [287, 253] width 87 height 12
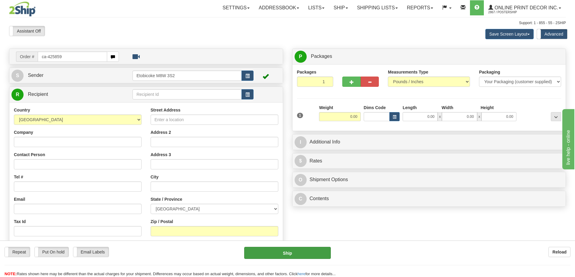
type input "ca-425859"
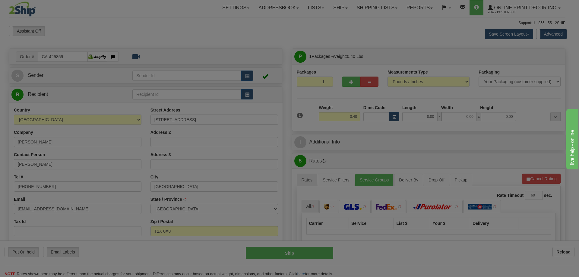
type input "CALGARY"
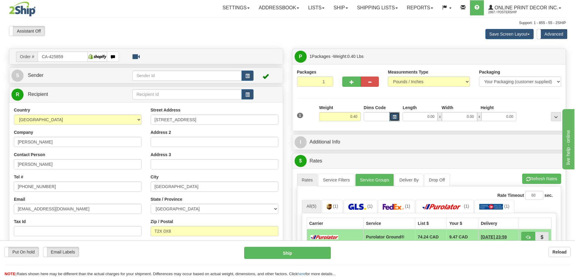
click at [396, 116] on button "button" at bounding box center [394, 116] width 10 height 9
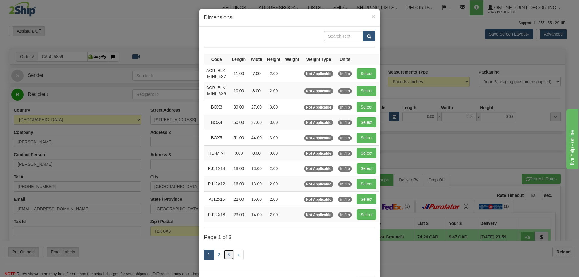
click at [227, 254] on link "3" at bounding box center [229, 255] width 10 height 10
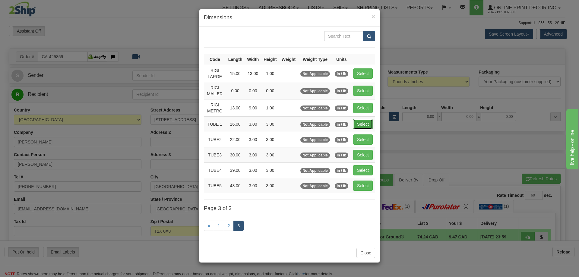
click at [369, 125] on button "Select" at bounding box center [363, 124] width 20 height 10
type input "TUBE 1"
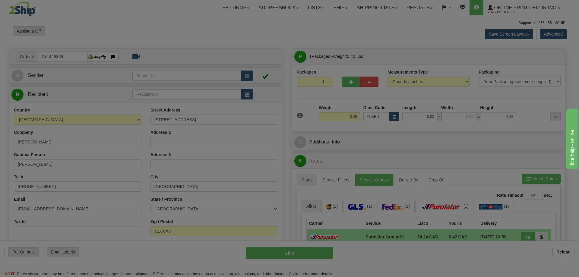
type input "16.00"
type input "3.00"
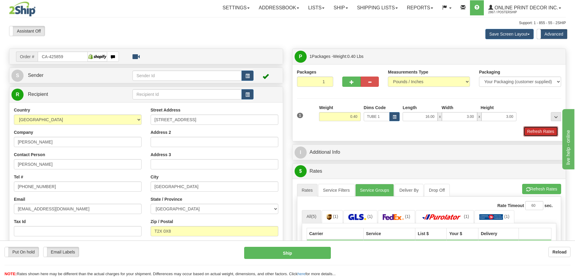
click at [540, 132] on button "Refresh Rates" at bounding box center [540, 131] width 35 height 10
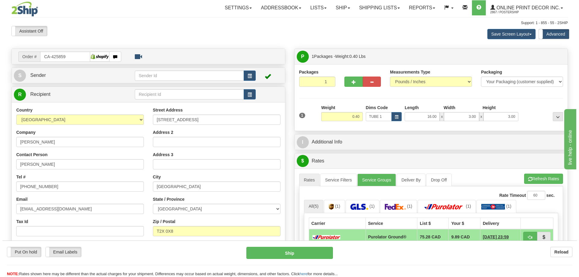
scroll to position [121, 0]
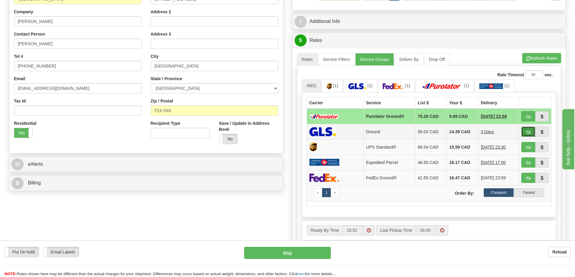
click at [527, 131] on span "button" at bounding box center [528, 132] width 4 height 4
type input "1"
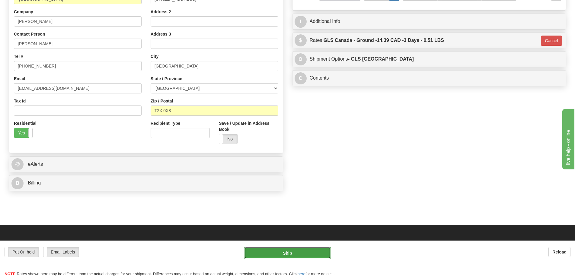
click at [320, 254] on button "Ship" at bounding box center [287, 253] width 87 height 12
